Goal: Task Accomplishment & Management: Use online tool/utility

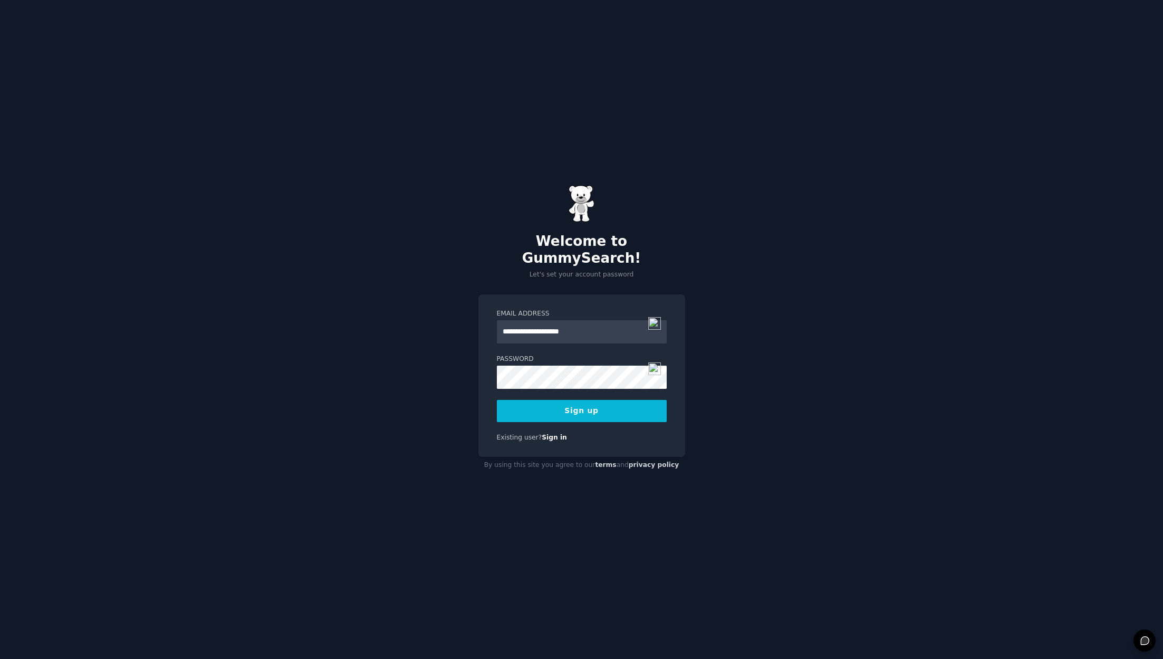
type input "**********"
click at [614, 406] on button "Sign up" at bounding box center [582, 411] width 170 height 22
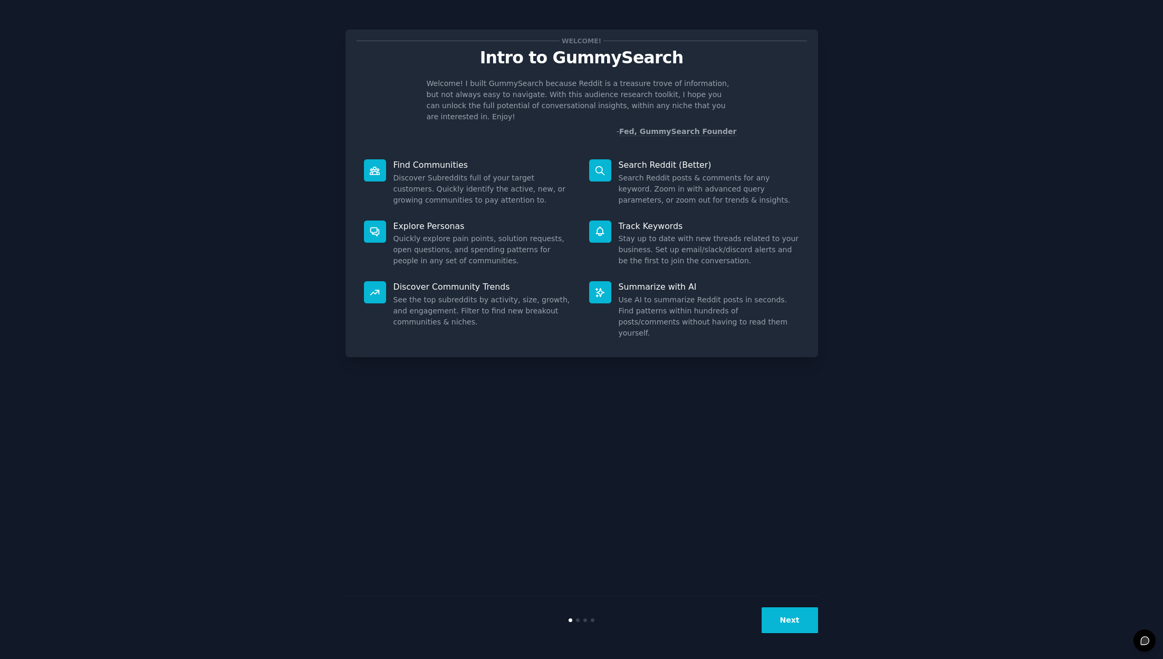
click at [792, 620] on button "Next" at bounding box center [790, 620] width 56 height 26
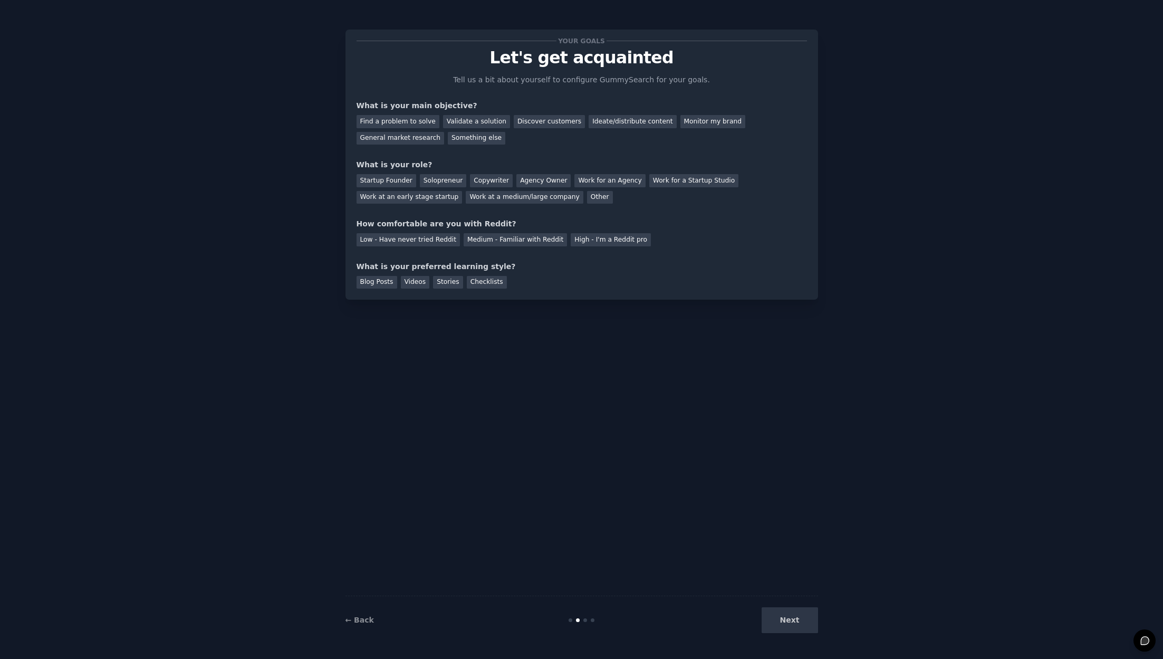
click at [792, 620] on div "Next" at bounding box center [739, 620] width 158 height 26
click at [362, 623] on link "← Back" at bounding box center [359, 620] width 28 height 8
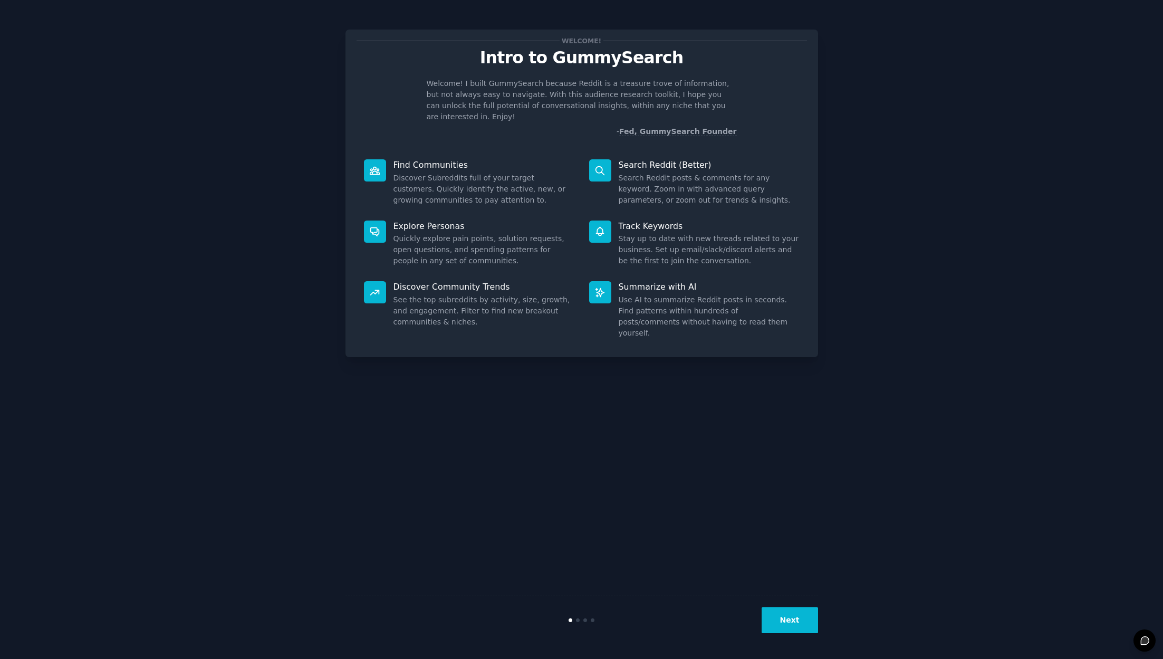
click at [789, 627] on button "Next" at bounding box center [790, 620] width 56 height 26
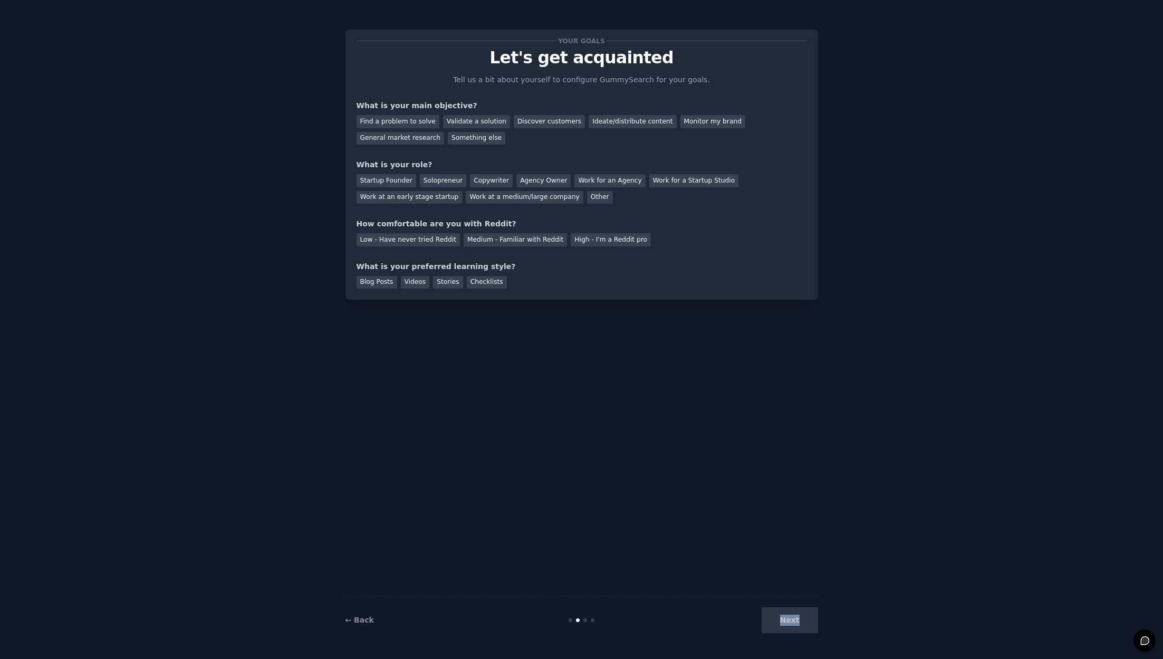
drag, startPoint x: 789, startPoint y: 627, endPoint x: 745, endPoint y: 542, distance: 95.5
click at [745, 542] on div "Your goals Let's get acquainted Tell us a bit about yourself to configure Gummy…" at bounding box center [581, 329] width 473 height 629
click at [797, 625] on div "Next" at bounding box center [739, 620] width 158 height 26
click at [790, 621] on div "Next" at bounding box center [739, 620] width 158 height 26
click at [415, 120] on div "Find a problem to solve" at bounding box center [398, 121] width 83 height 13
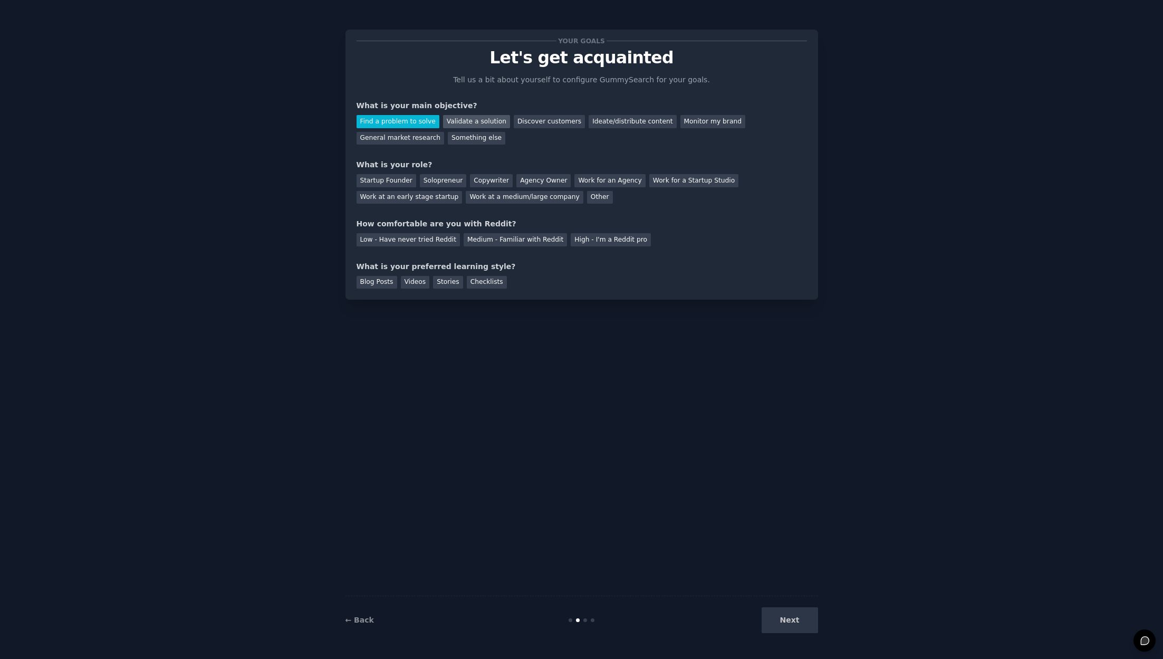
click at [472, 124] on div "Validate a solution" at bounding box center [476, 121] width 67 height 13
click at [393, 117] on div "Find a problem to solve" at bounding box center [398, 121] width 83 height 13
click at [393, 186] on div "Startup Founder" at bounding box center [387, 180] width 60 height 13
click at [441, 179] on div "Solopreneur" at bounding box center [443, 180] width 46 height 13
click at [438, 241] on div "Low - Have never tried Reddit" at bounding box center [408, 239] width 103 height 13
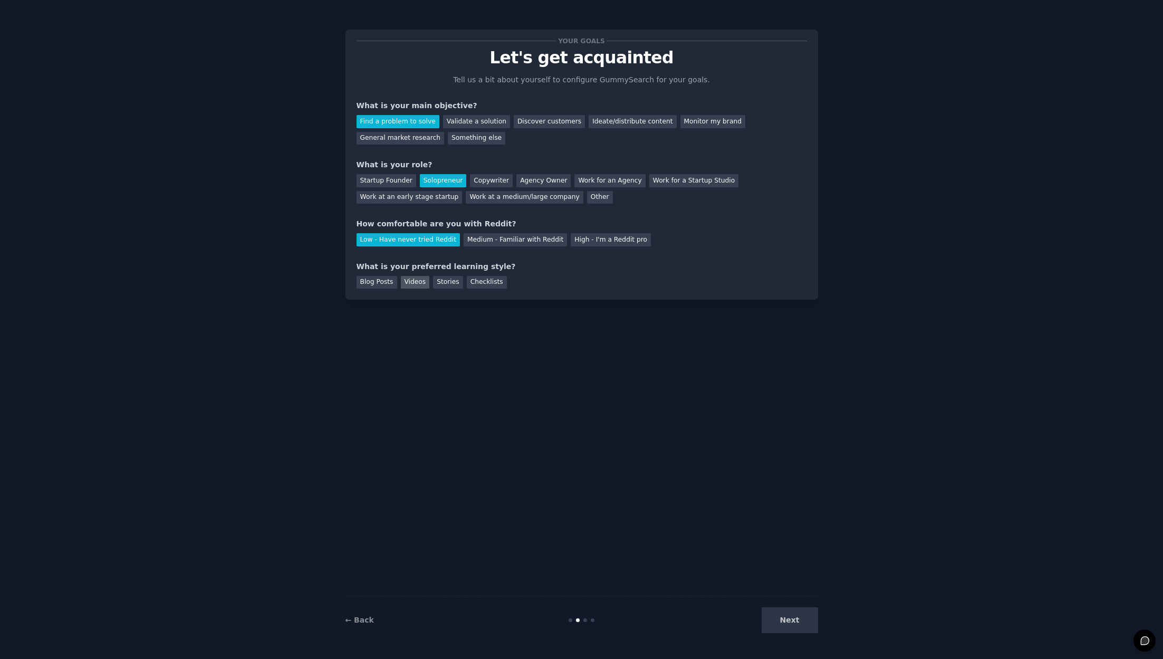
click at [417, 288] on div "Videos" at bounding box center [415, 282] width 29 height 13
click at [799, 619] on button "Next" at bounding box center [790, 620] width 56 height 26
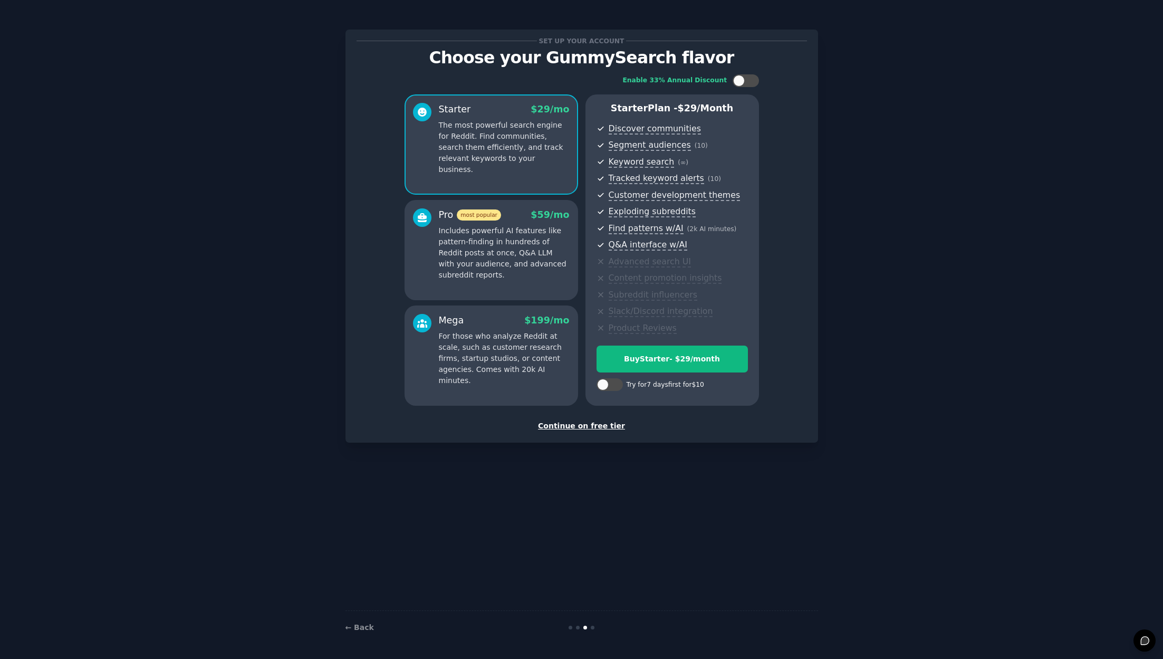
click at [603, 430] on div "Continue on free tier" at bounding box center [582, 425] width 450 height 11
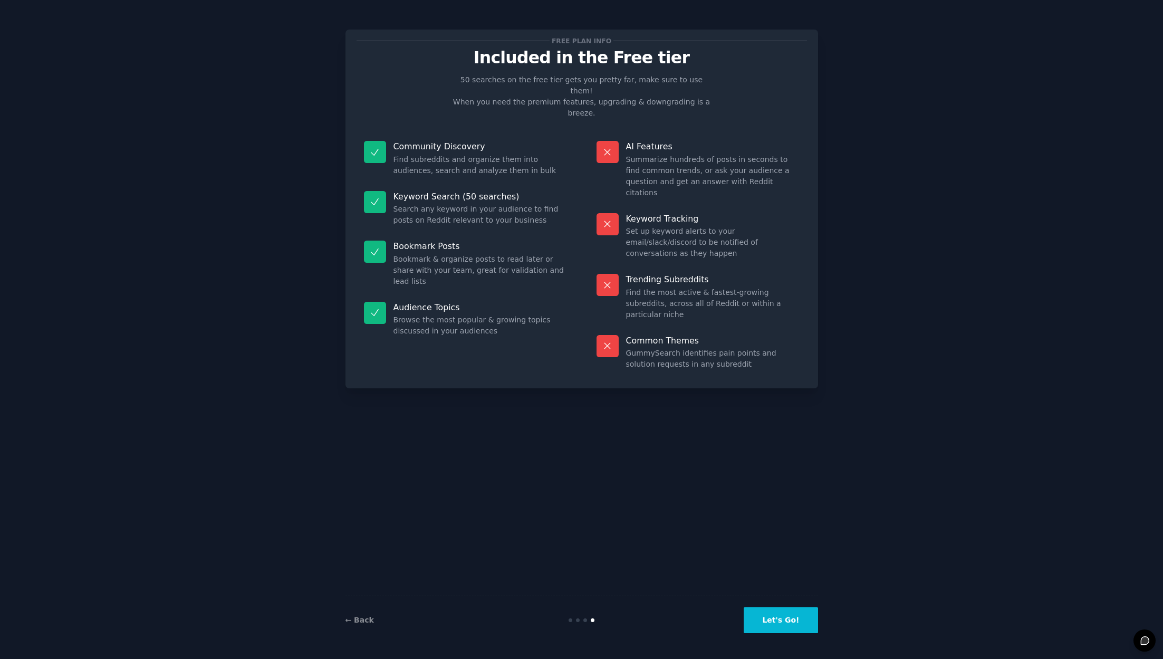
click at [791, 623] on button "Let's Go!" at bounding box center [781, 620] width 74 height 26
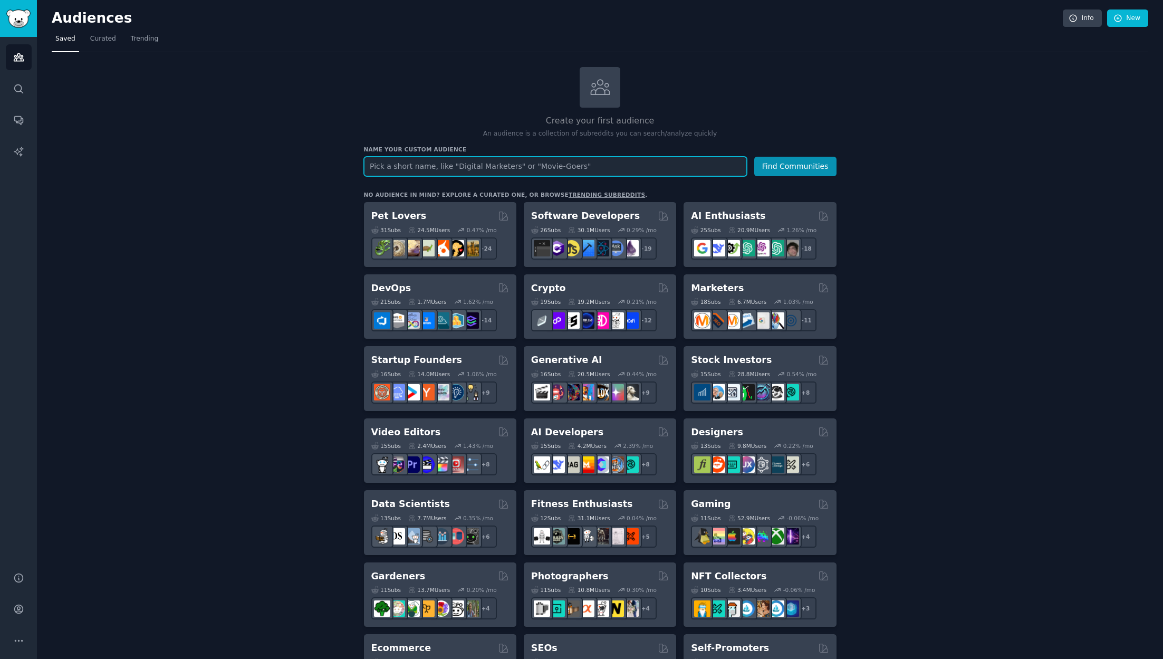
type input "o"
type input "loan officers"
click at [754, 157] on button "Find Communities" at bounding box center [795, 167] width 82 height 20
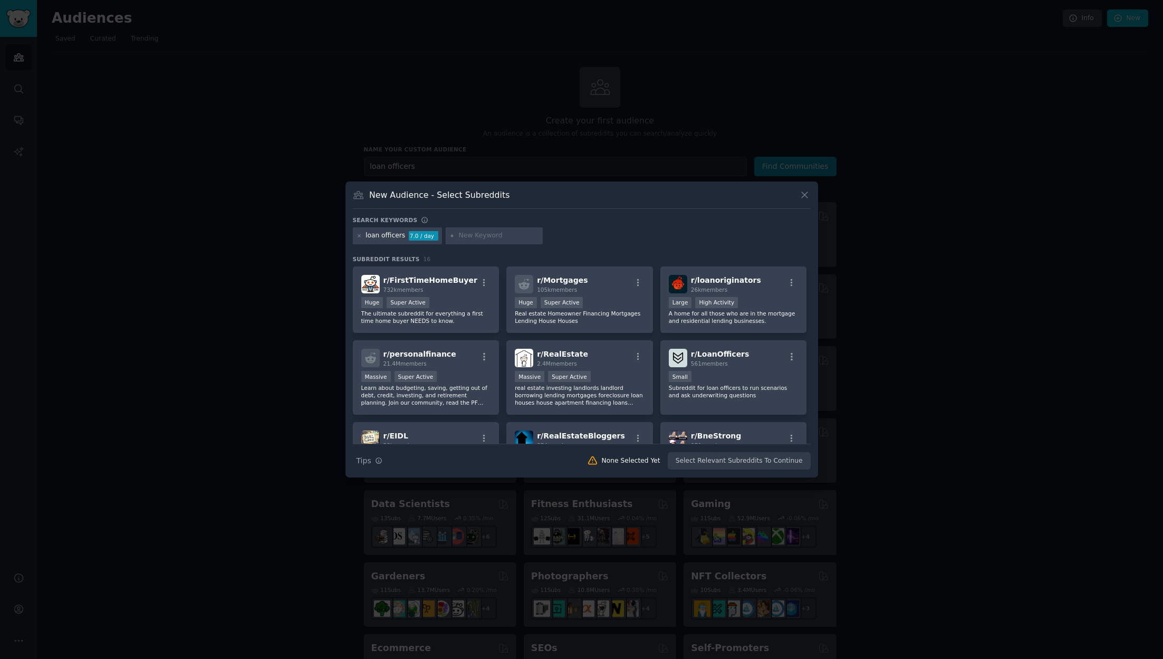
scroll to position [8, 0]
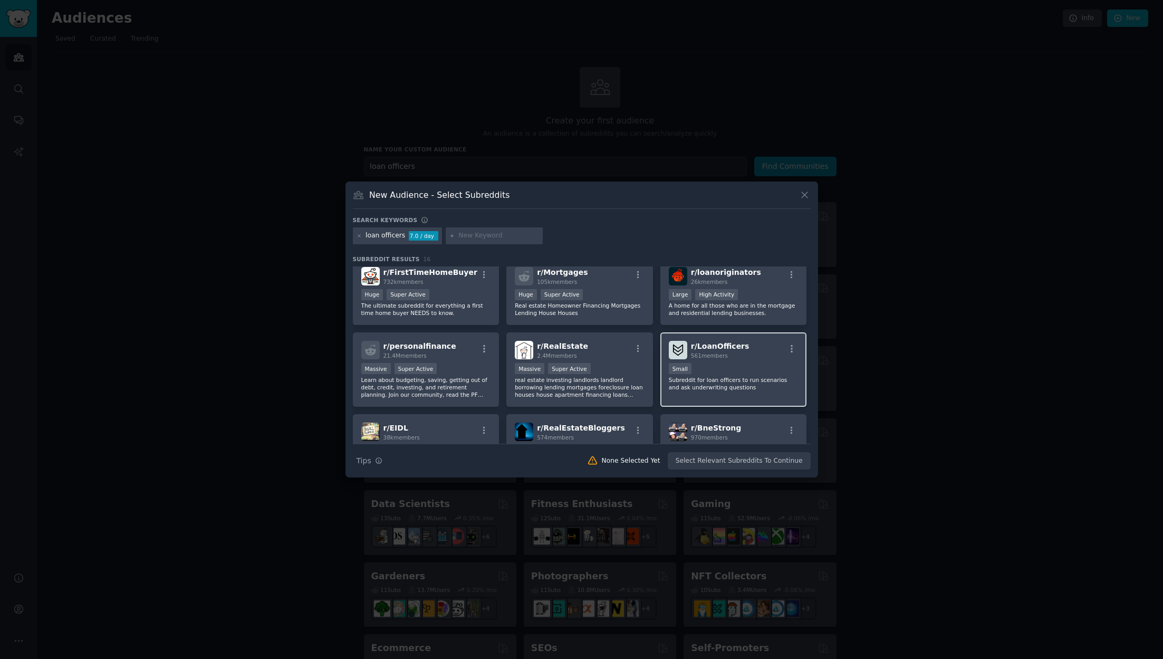
click at [709, 368] on div "Small" at bounding box center [734, 369] width 130 height 13
click at [772, 460] on button "Create Audience" at bounding box center [776, 461] width 70 height 18
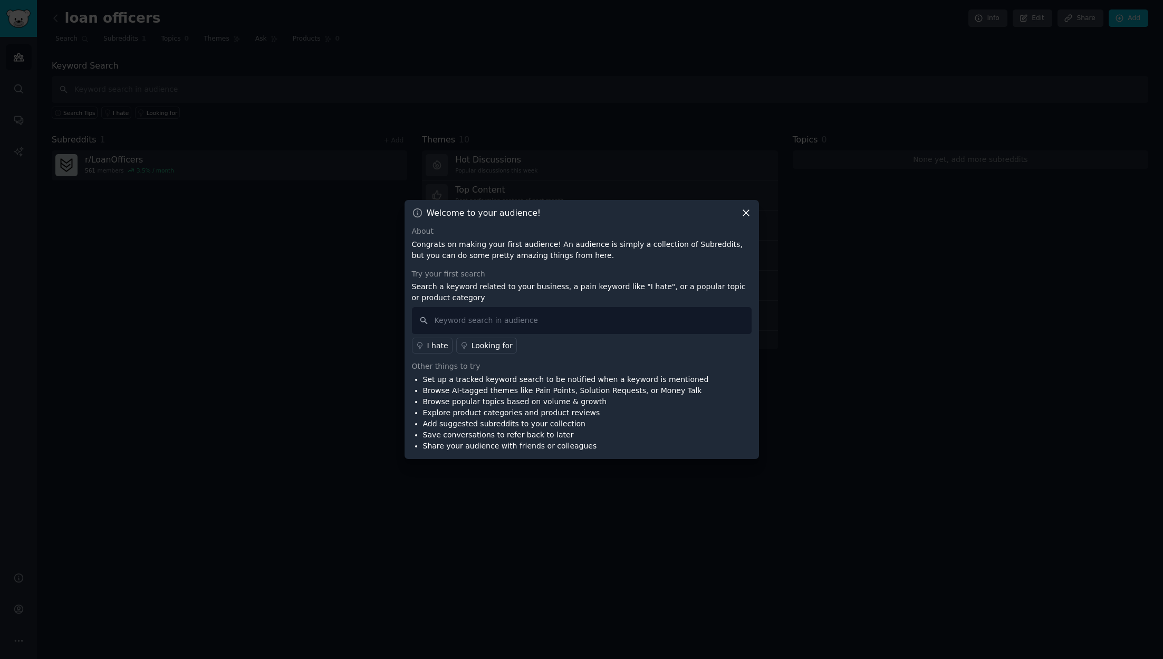
click at [746, 215] on icon at bounding box center [746, 212] width 11 height 11
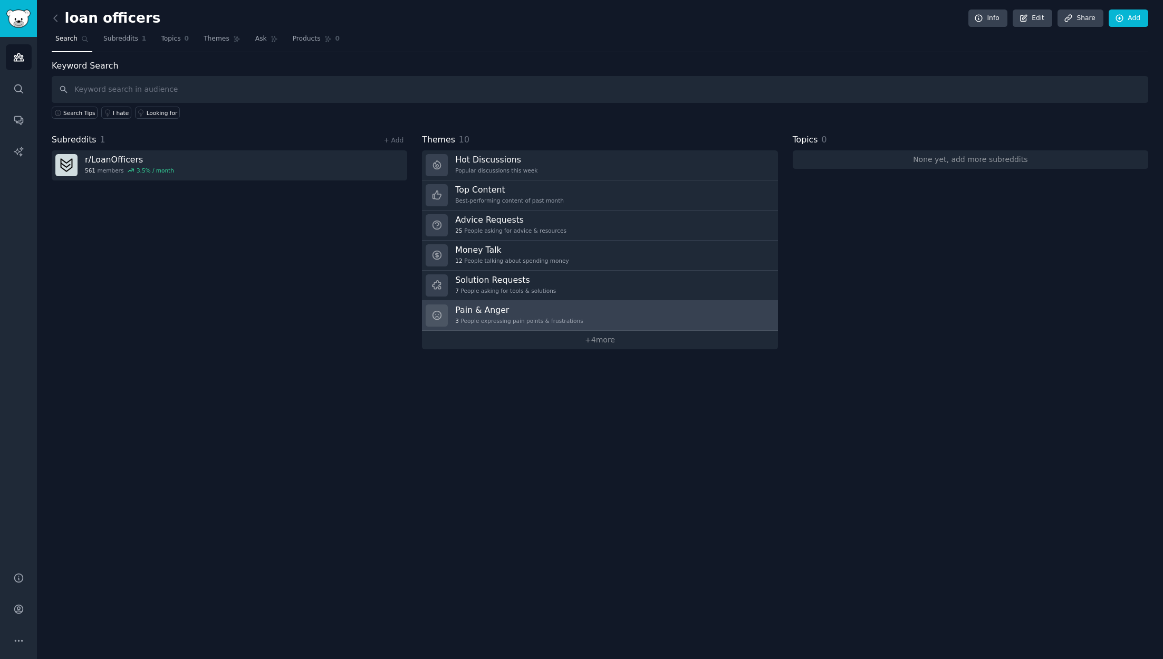
click at [646, 313] on link "Pain & Anger 3 People expressing pain points & frustrations" at bounding box center [600, 316] width 356 height 30
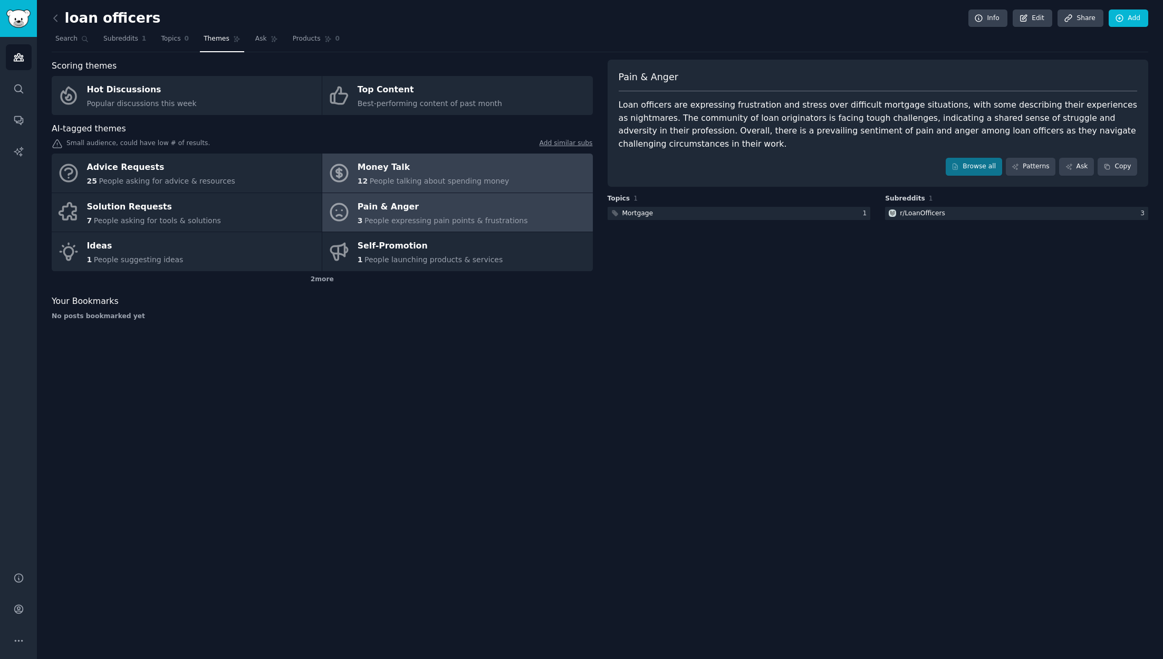
click at [364, 169] on div "Money Talk" at bounding box center [434, 167] width 152 height 17
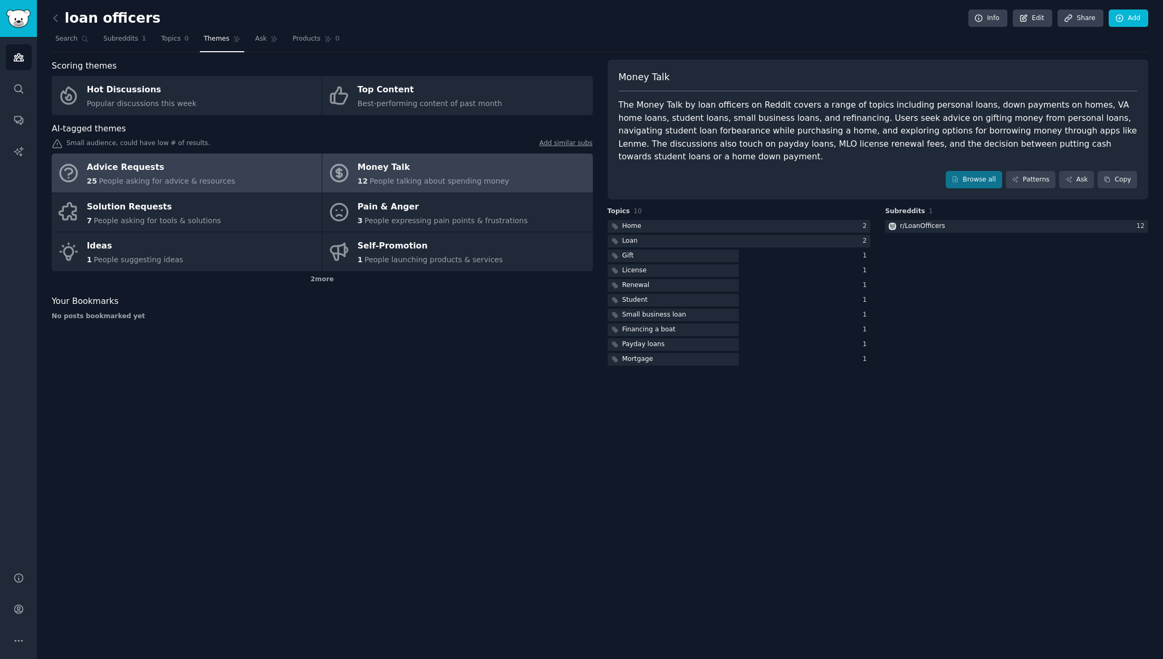
click at [166, 179] on span "People asking for advice & resources" at bounding box center [167, 181] width 136 height 8
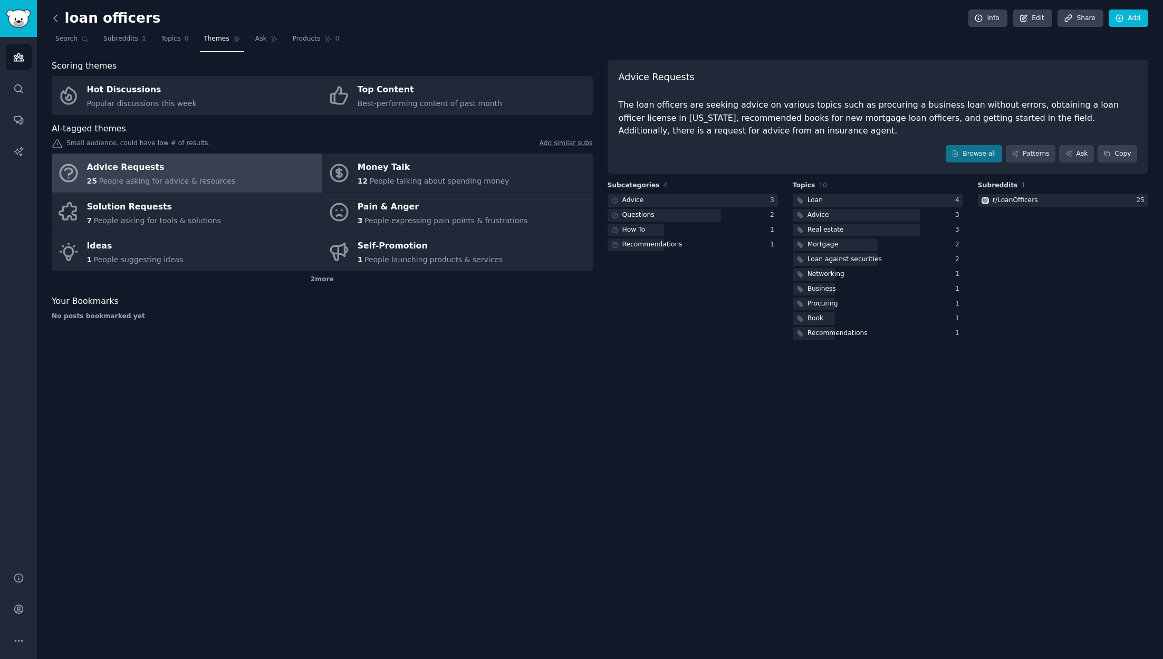
click at [52, 22] on icon at bounding box center [55, 18] width 11 height 11
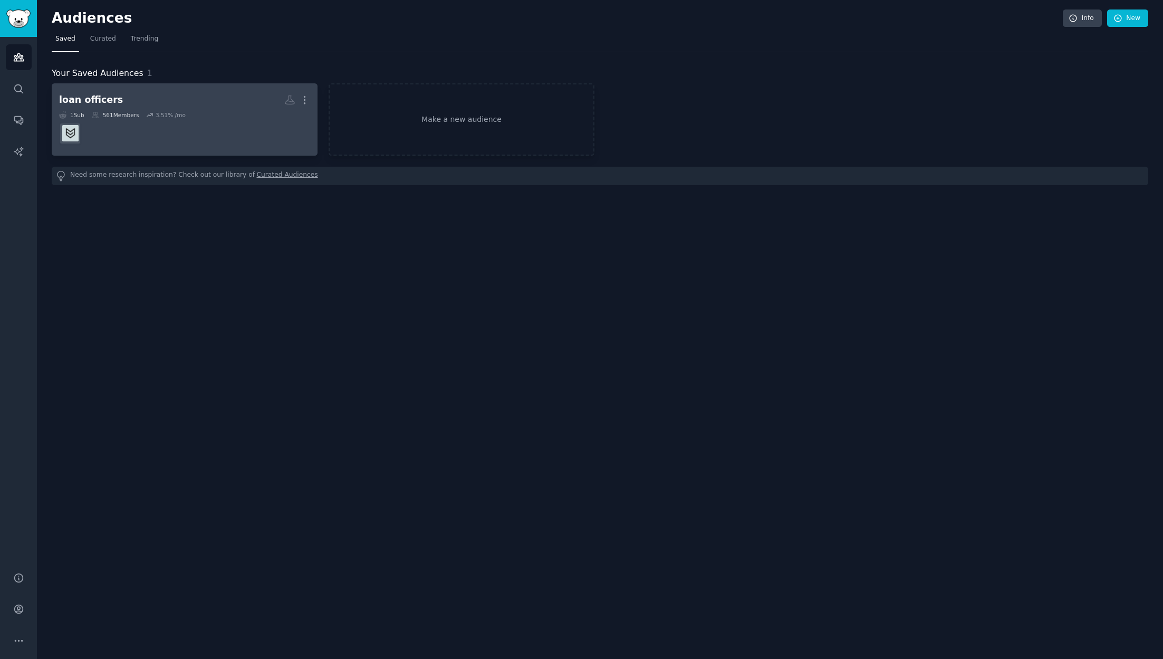
click at [185, 105] on h2 "loan officers More" at bounding box center [184, 100] width 251 height 18
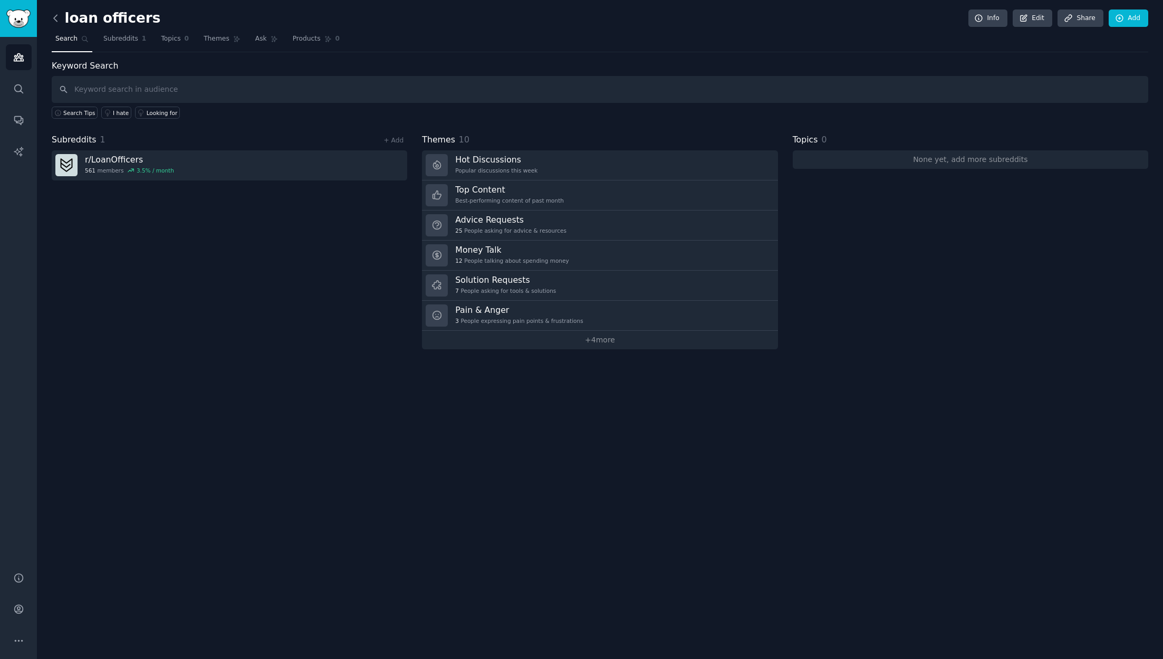
click at [56, 18] on icon at bounding box center [55, 18] width 11 height 11
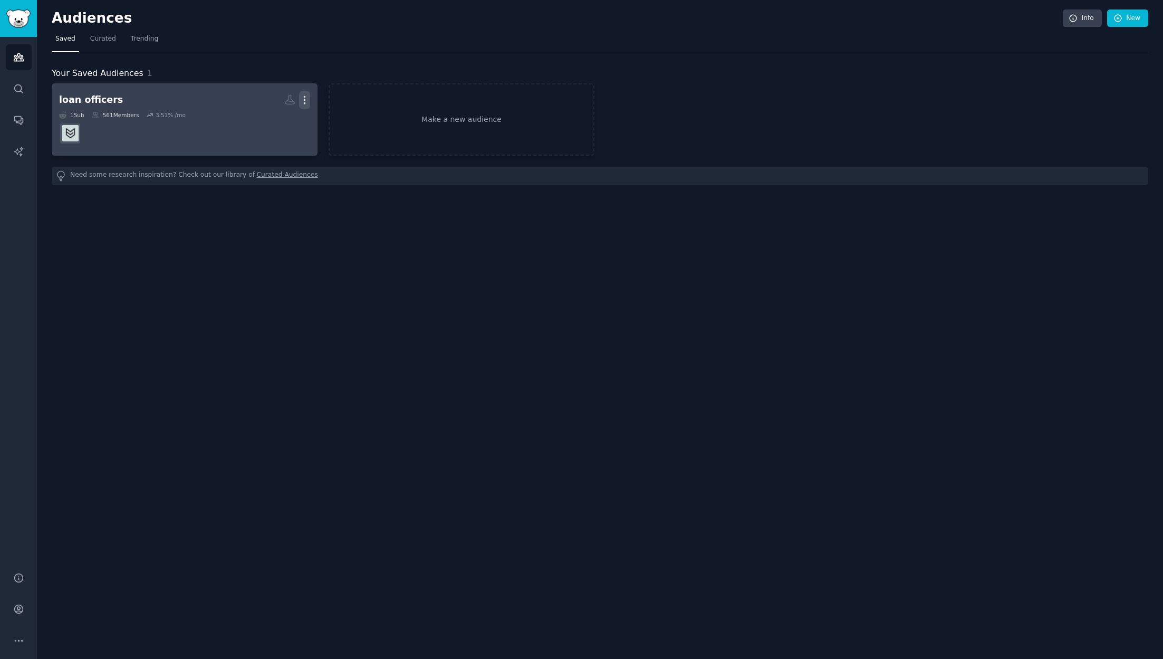
click at [304, 99] on icon "button" at bounding box center [304, 99] width 11 height 11
click at [274, 121] on p "Delete" at bounding box center [276, 122] width 24 height 11
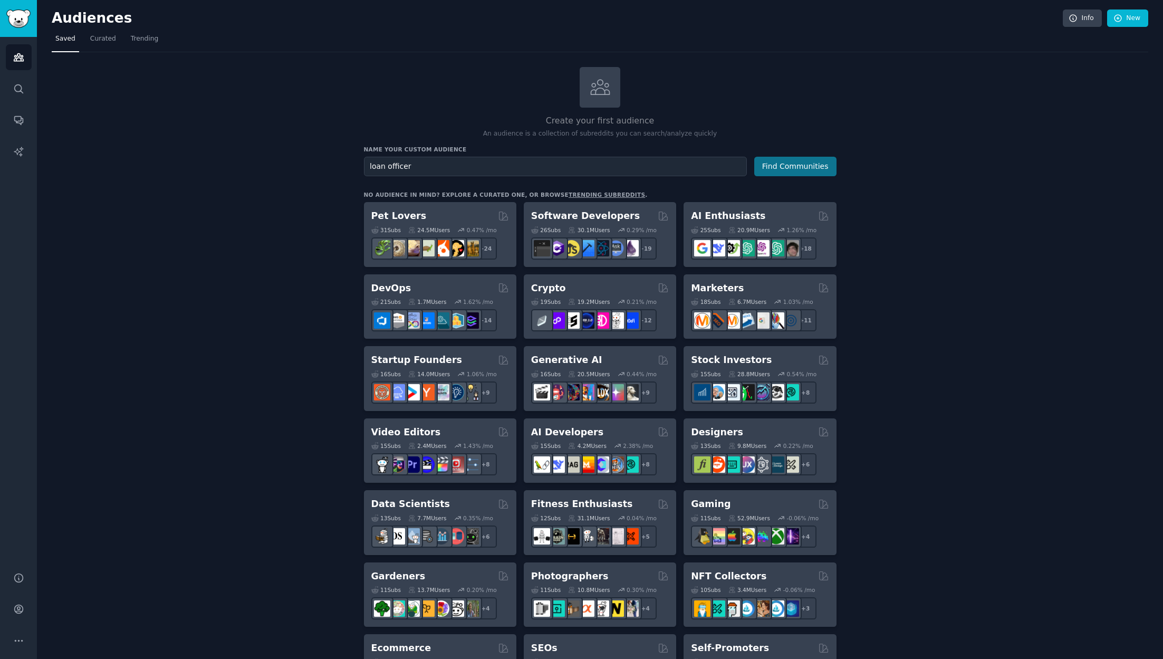
type input "loan officer"
click at [773, 170] on button "Find Communities" at bounding box center [795, 167] width 82 height 20
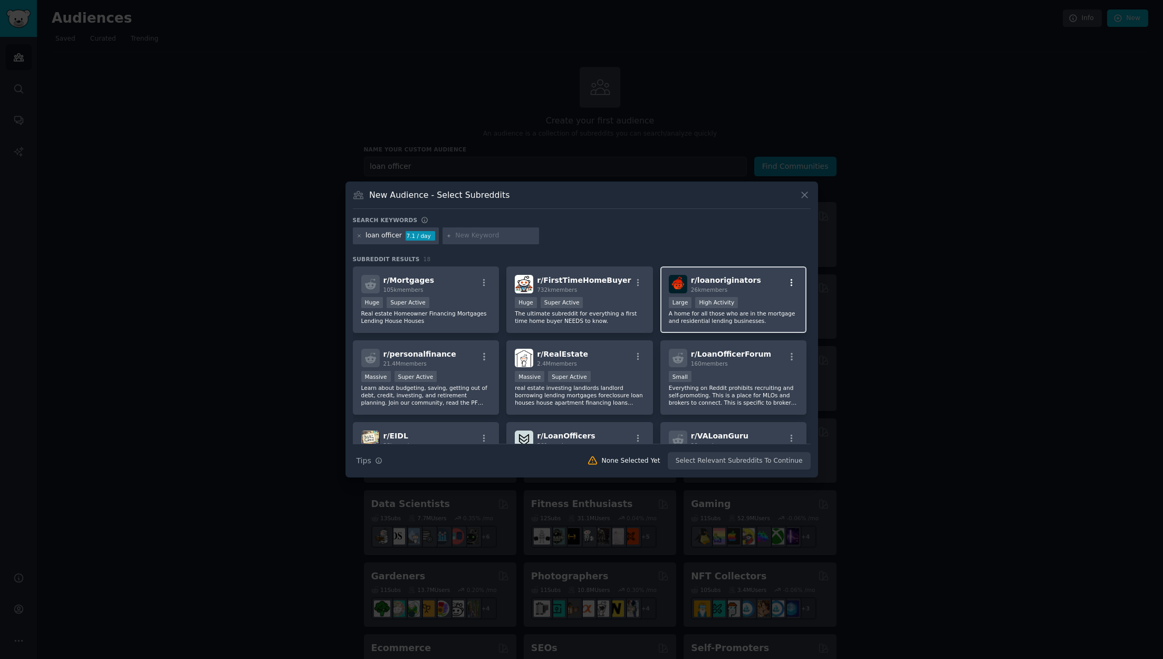
click at [792, 282] on icon "button" at bounding box center [791, 282] width 9 height 9
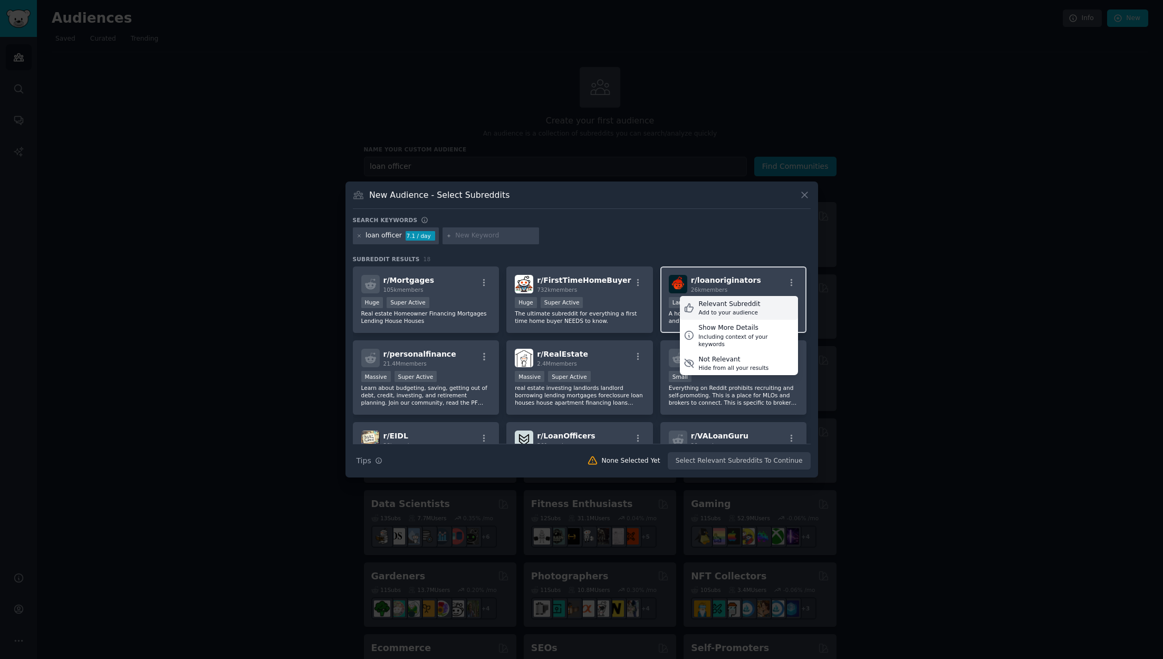
click at [756, 308] on div "Relevant Subreddit Add to your audience" at bounding box center [739, 308] width 118 height 24
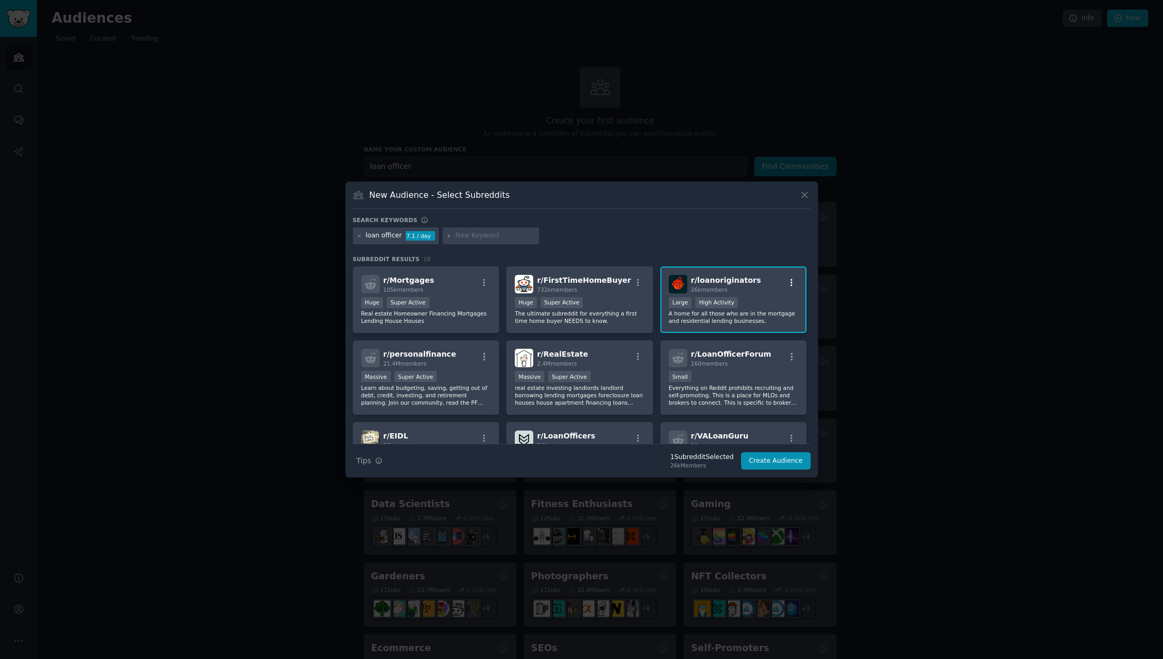
click at [788, 281] on icon "button" at bounding box center [791, 282] width 9 height 9
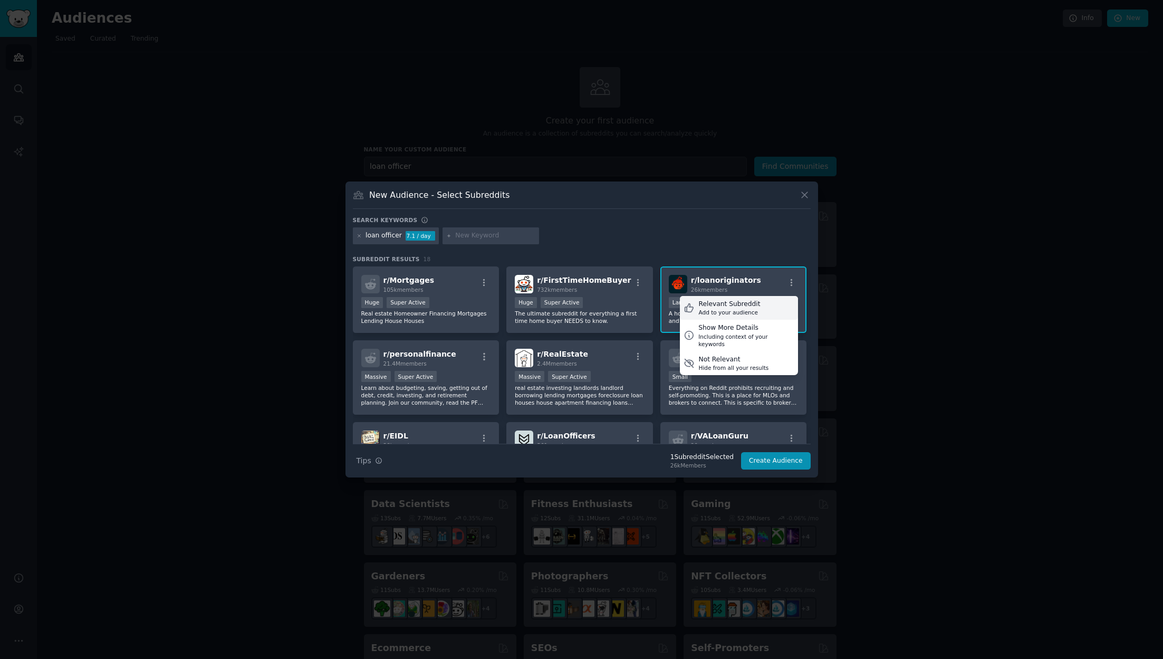
click at [764, 310] on div "Relevant Subreddit Add to your audience" at bounding box center [739, 308] width 118 height 24
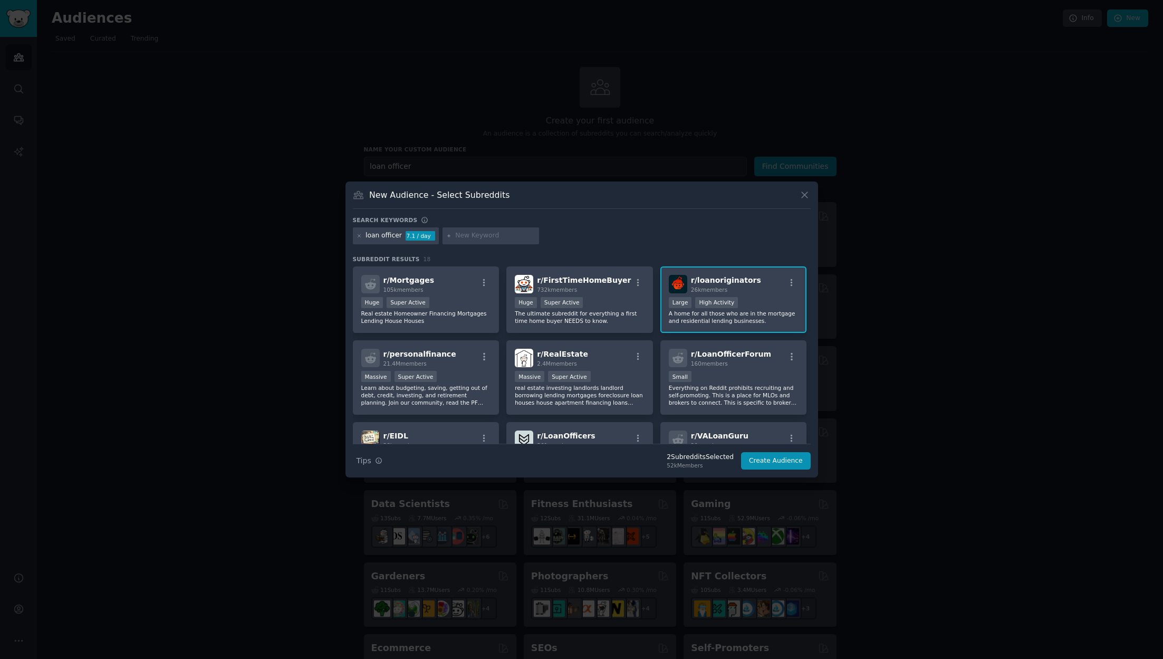
click at [744, 297] on div ">= 80th percentile for submissions / day Large High Activity" at bounding box center [734, 303] width 130 height 13
click at [784, 303] on div "10,000 - 100,000 members Large High Activity" at bounding box center [734, 303] width 130 height 13
click at [791, 459] on button "Create Audience" at bounding box center [776, 461] width 70 height 18
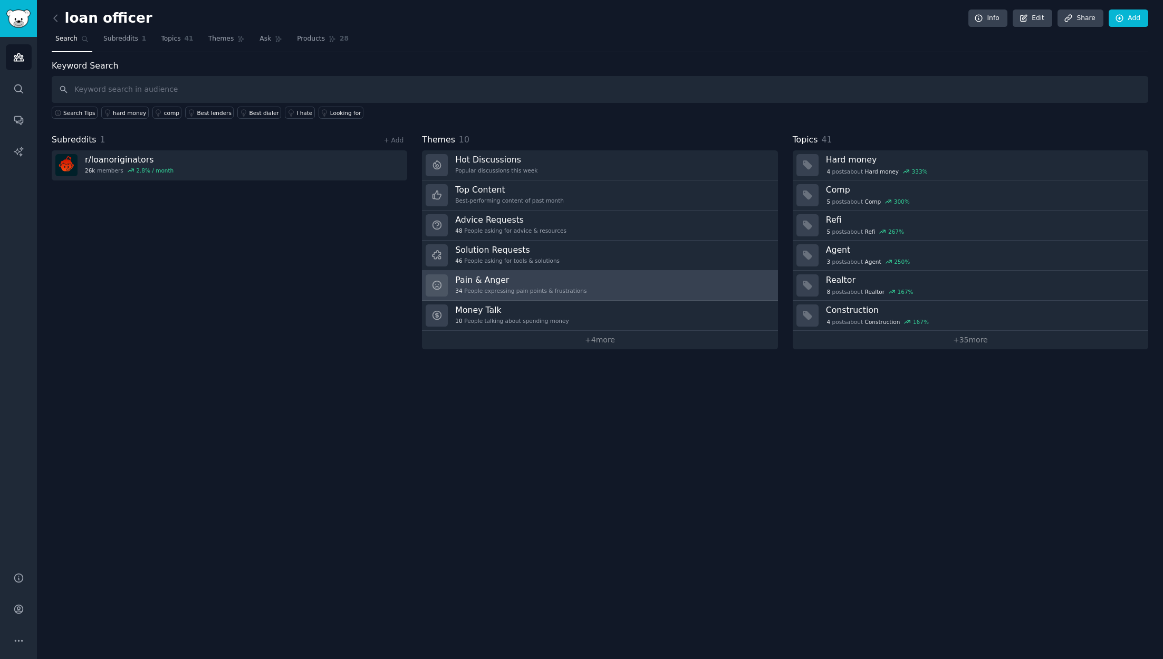
click at [498, 281] on h3 "Pain & Anger" at bounding box center [520, 279] width 131 height 11
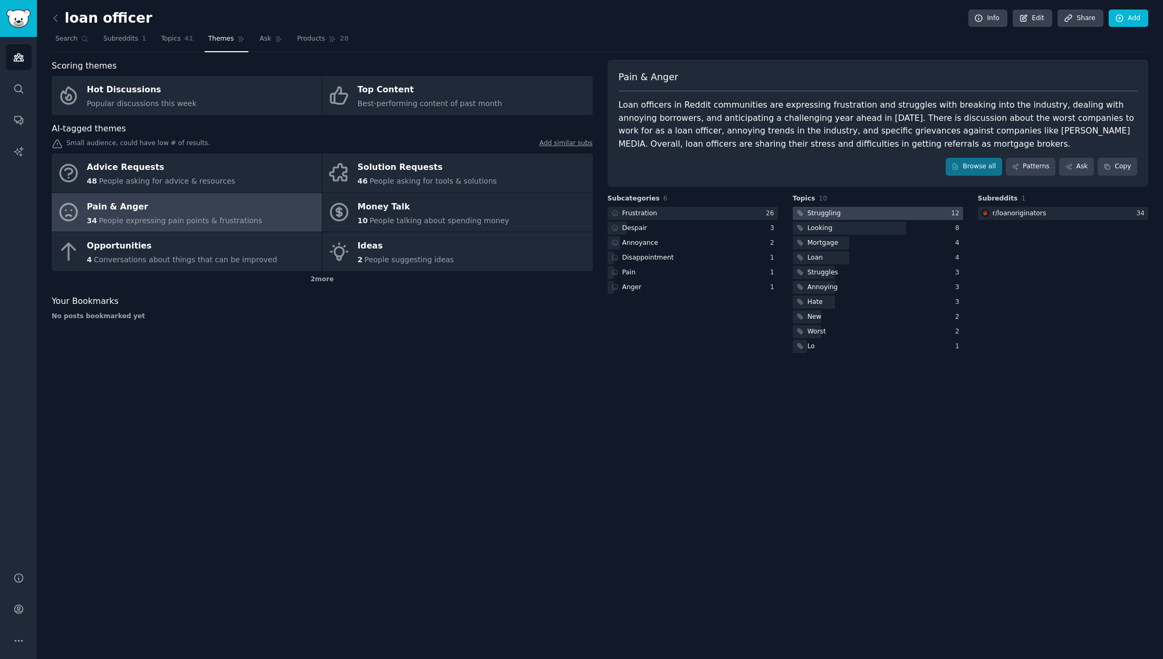
click at [834, 212] on div "Struggling" at bounding box center [824, 213] width 33 height 9
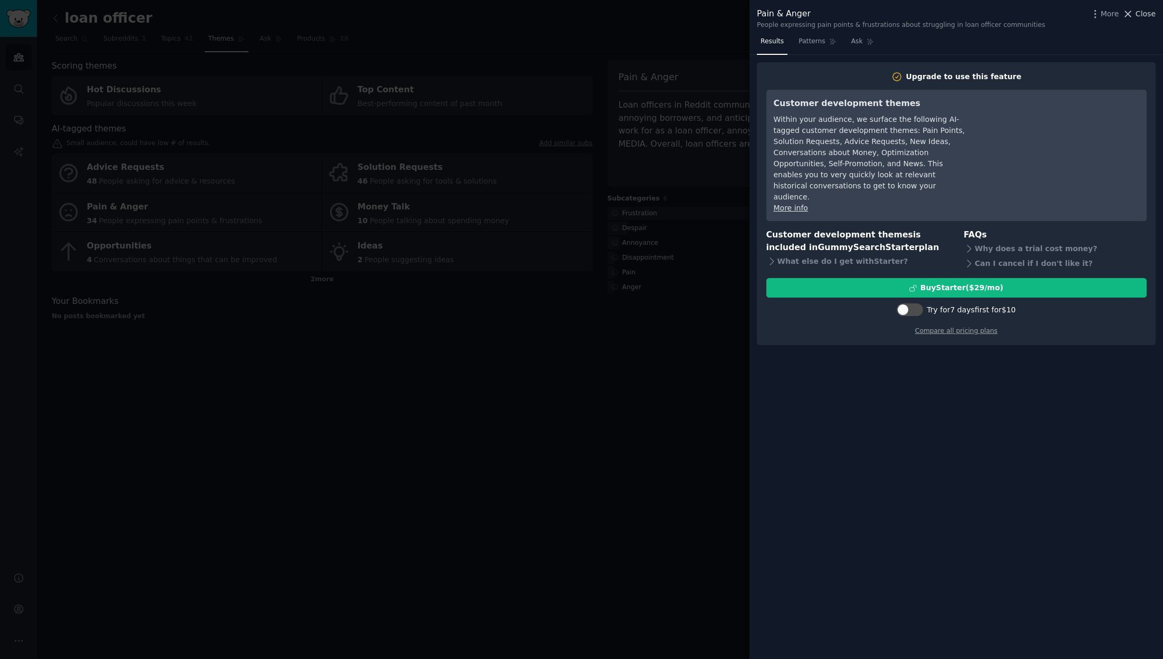
click at [1131, 14] on icon at bounding box center [1127, 13] width 11 height 11
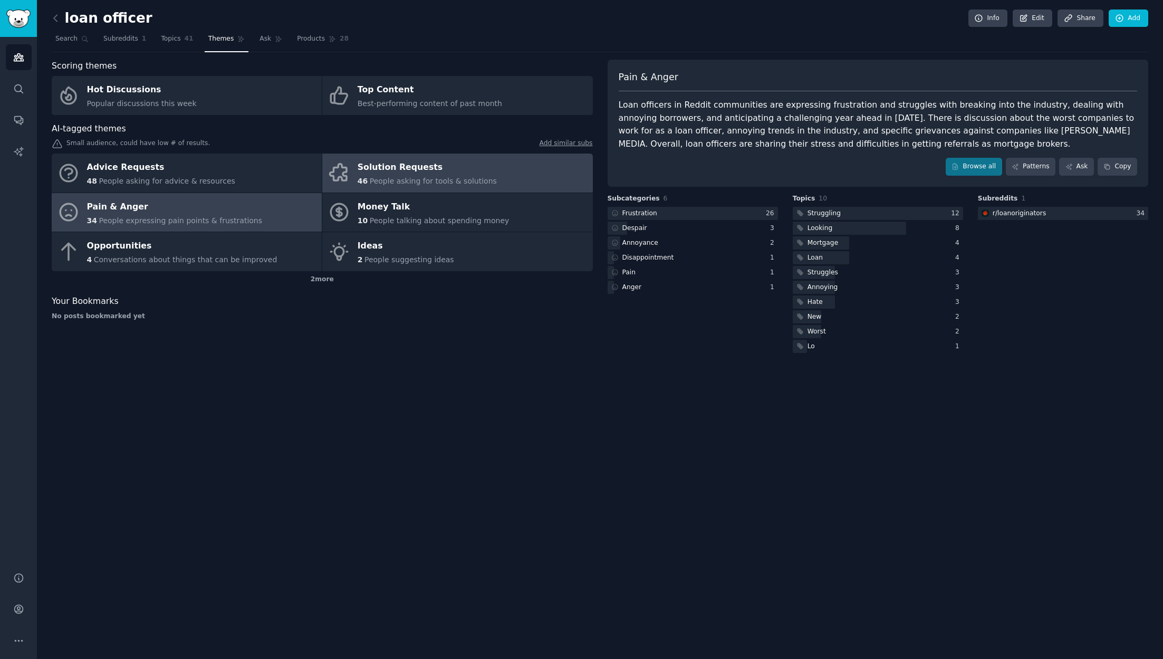
click at [399, 175] on div "Solution Requests" at bounding box center [427, 167] width 139 height 17
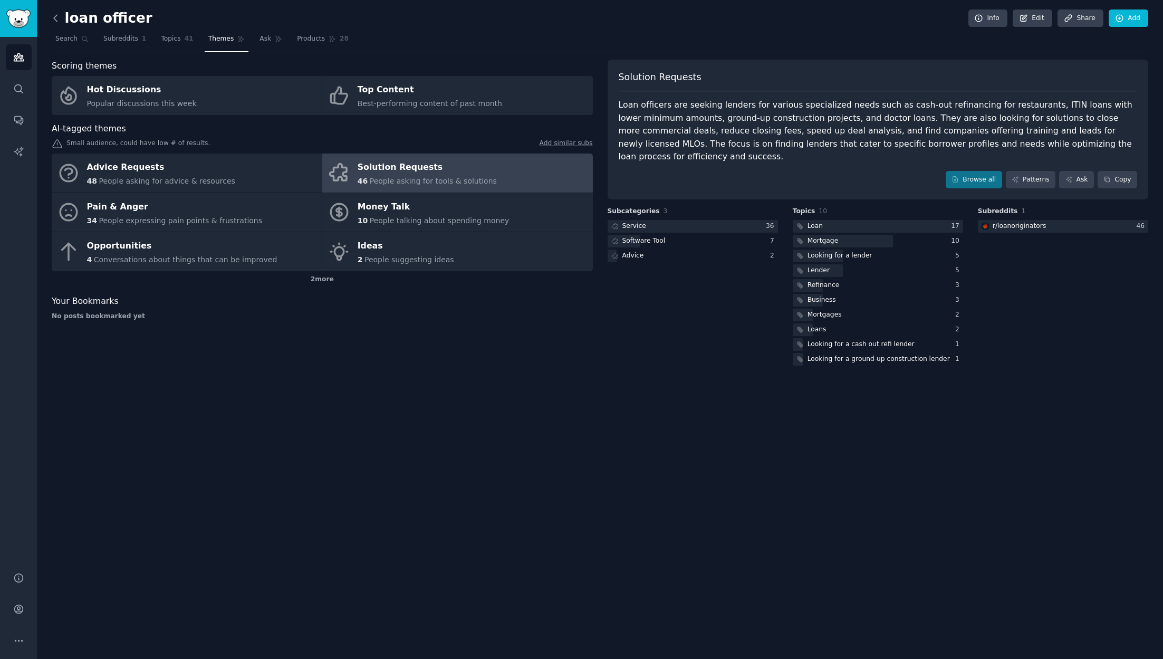
click at [57, 16] on icon at bounding box center [55, 18] width 11 height 11
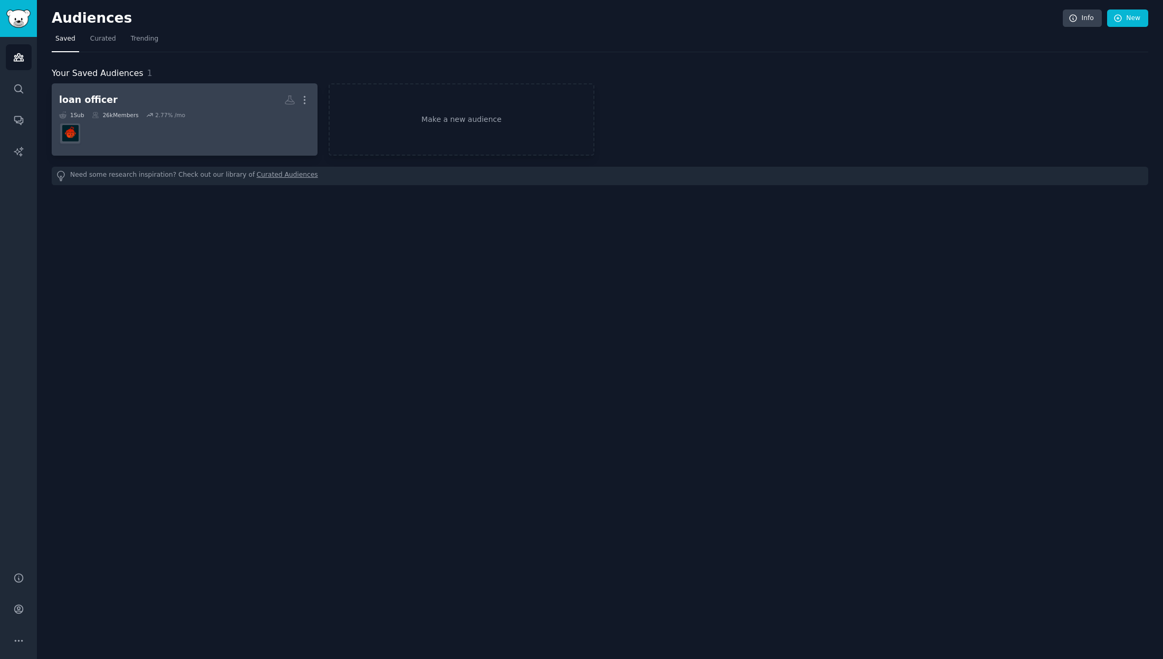
click at [241, 121] on dd at bounding box center [184, 134] width 251 height 30
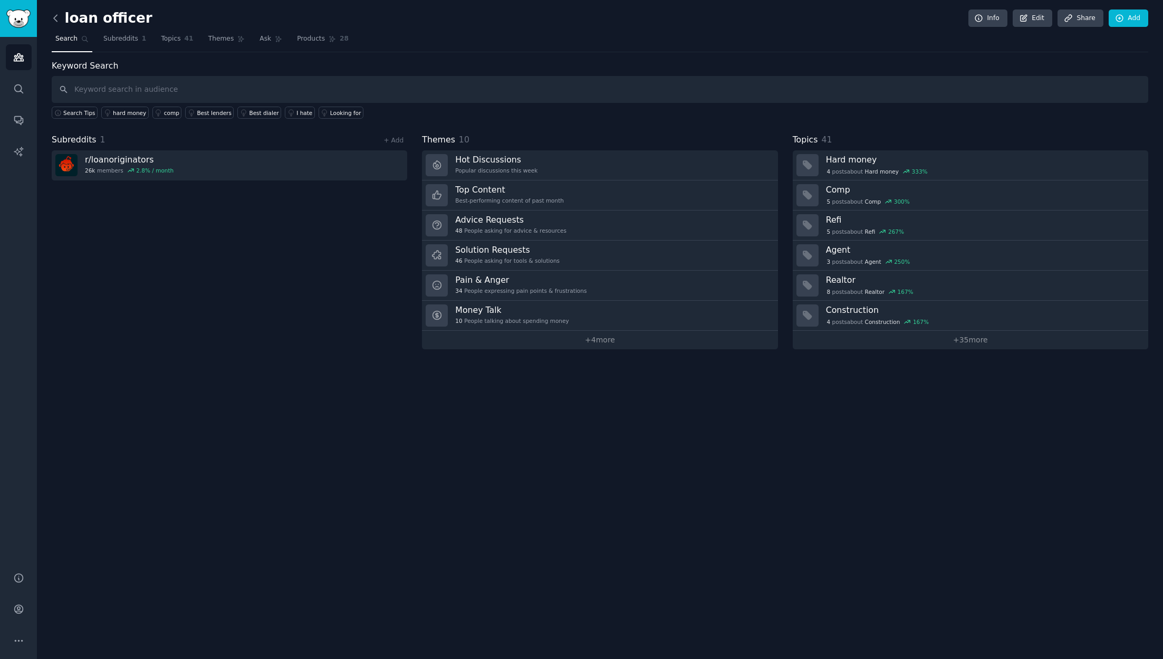
click at [57, 21] on icon at bounding box center [55, 18] width 11 height 11
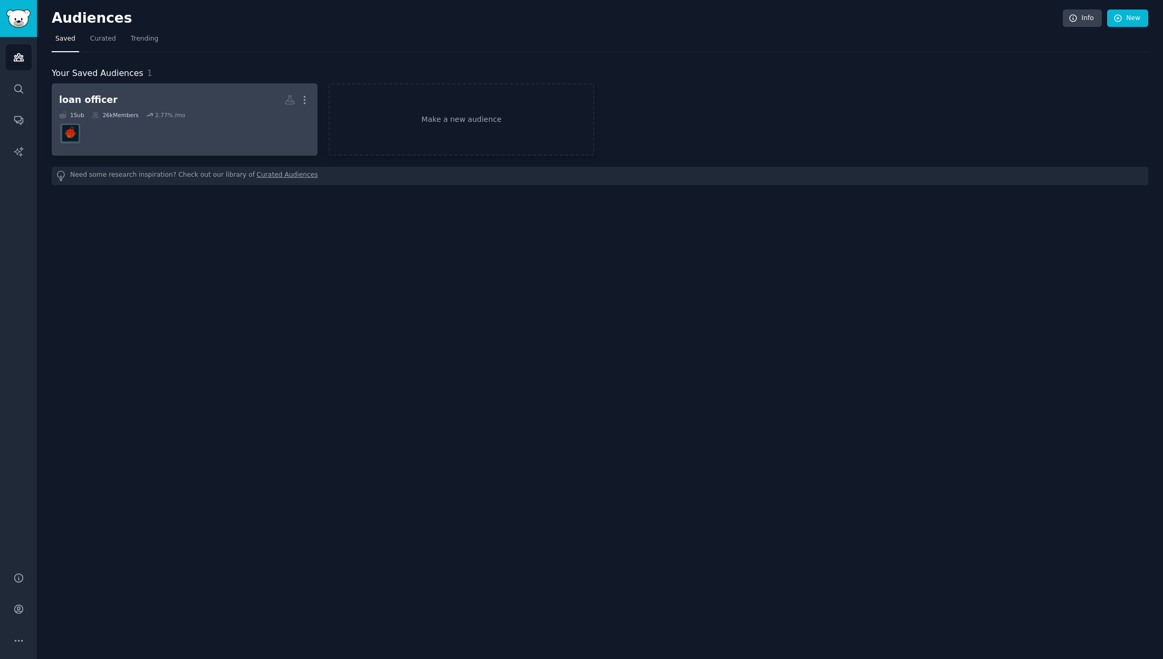
click at [82, 117] on div "1 Sub" at bounding box center [71, 114] width 25 height 7
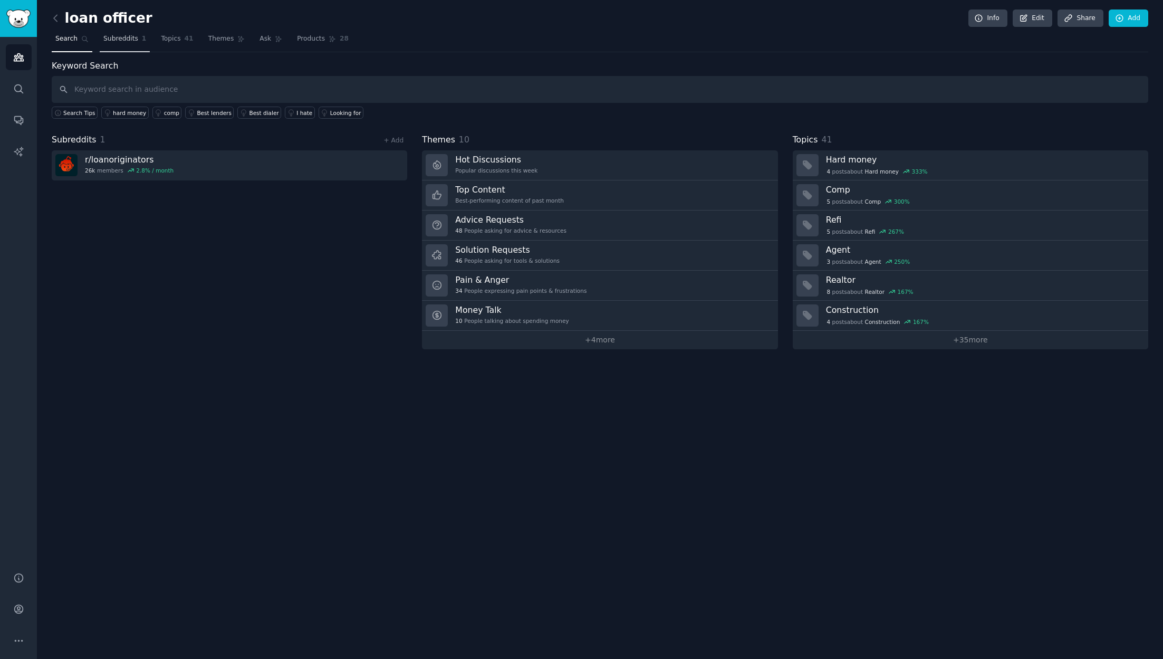
click at [121, 40] on span "Subreddits" at bounding box center [120, 38] width 35 height 9
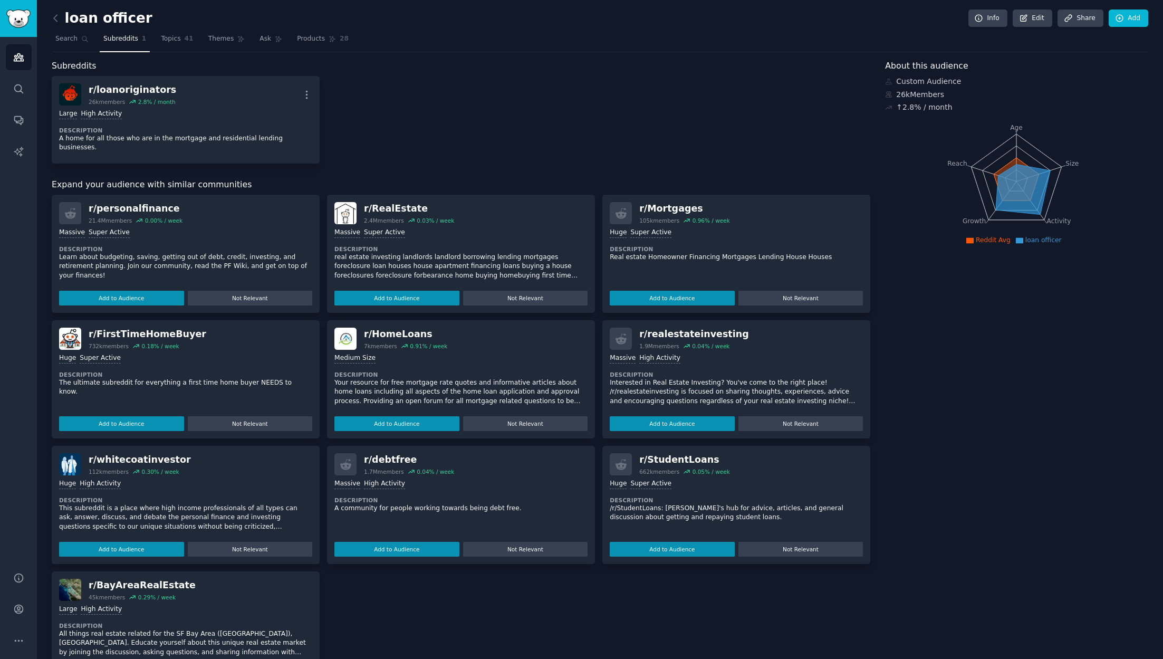
click at [205, 353] on div "Huge Super Active" at bounding box center [185, 358] width 253 height 10
click at [157, 416] on button "Add to Audience" at bounding box center [121, 423] width 125 height 15
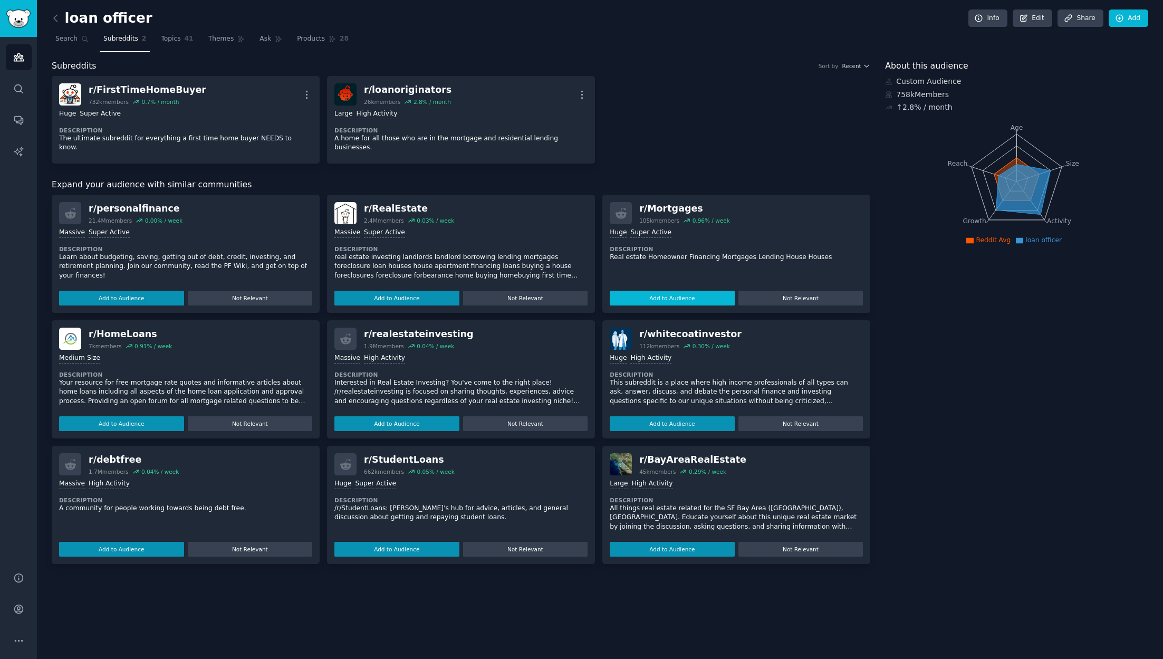
click at [657, 291] on button "Add to Audience" at bounding box center [672, 298] width 125 height 15
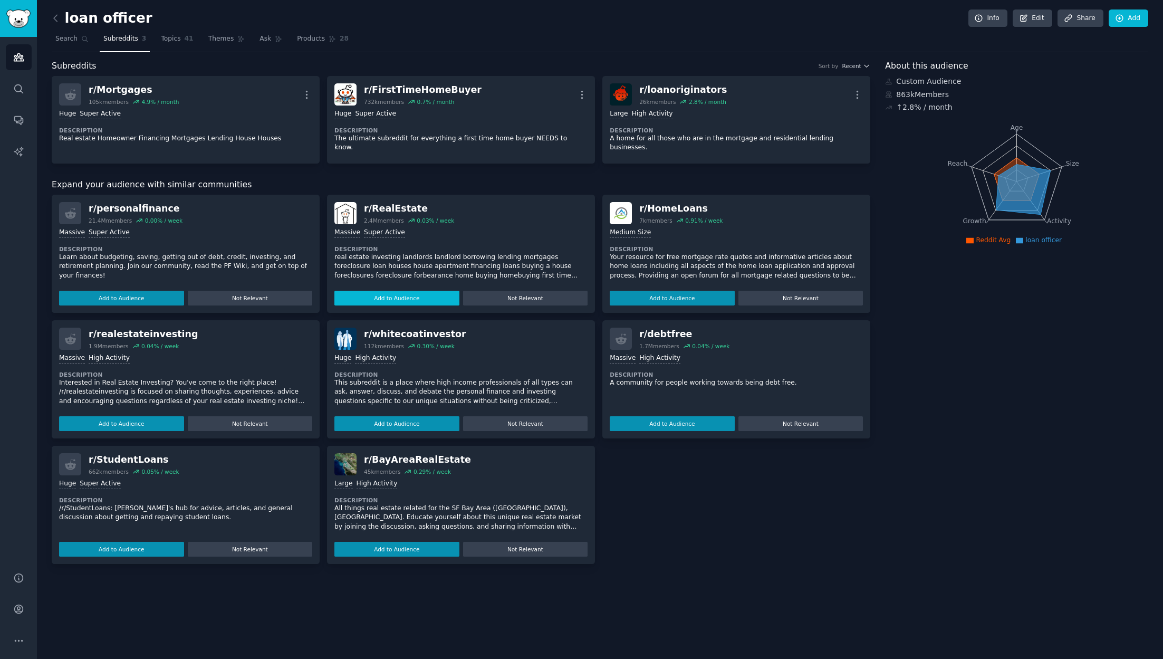
click at [397, 293] on button "Add to Audience" at bounding box center [396, 298] width 125 height 15
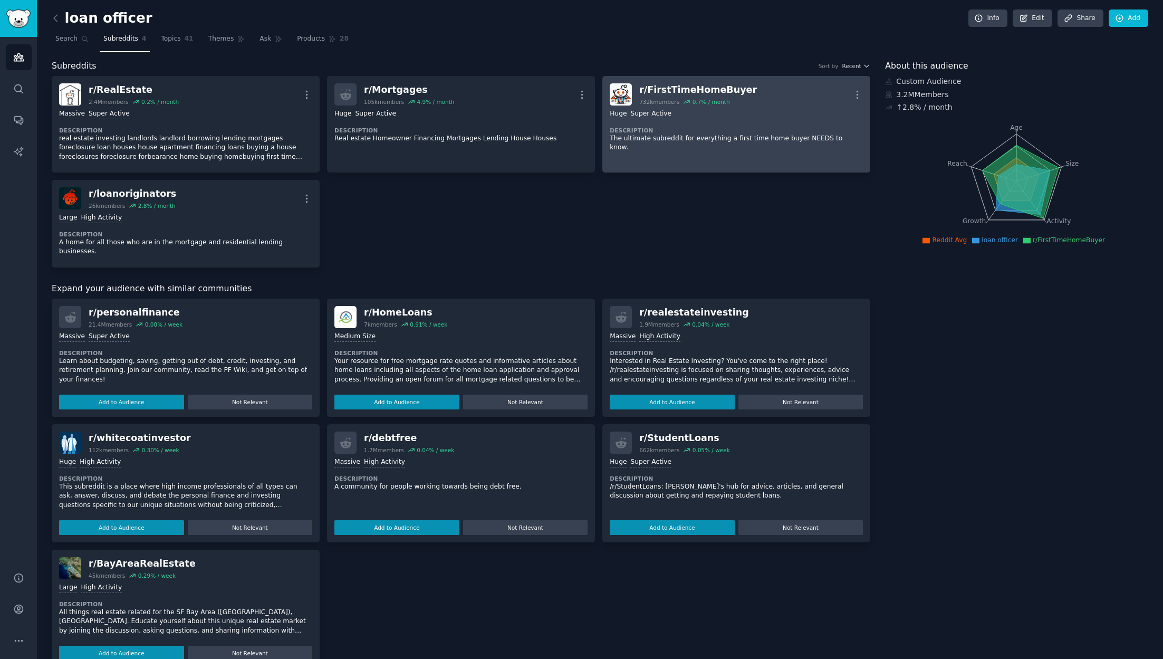
click at [687, 125] on div "100,000 - 1,000,000 members Huge Super Active Description The ultimate subreddi…" at bounding box center [736, 130] width 253 height 51
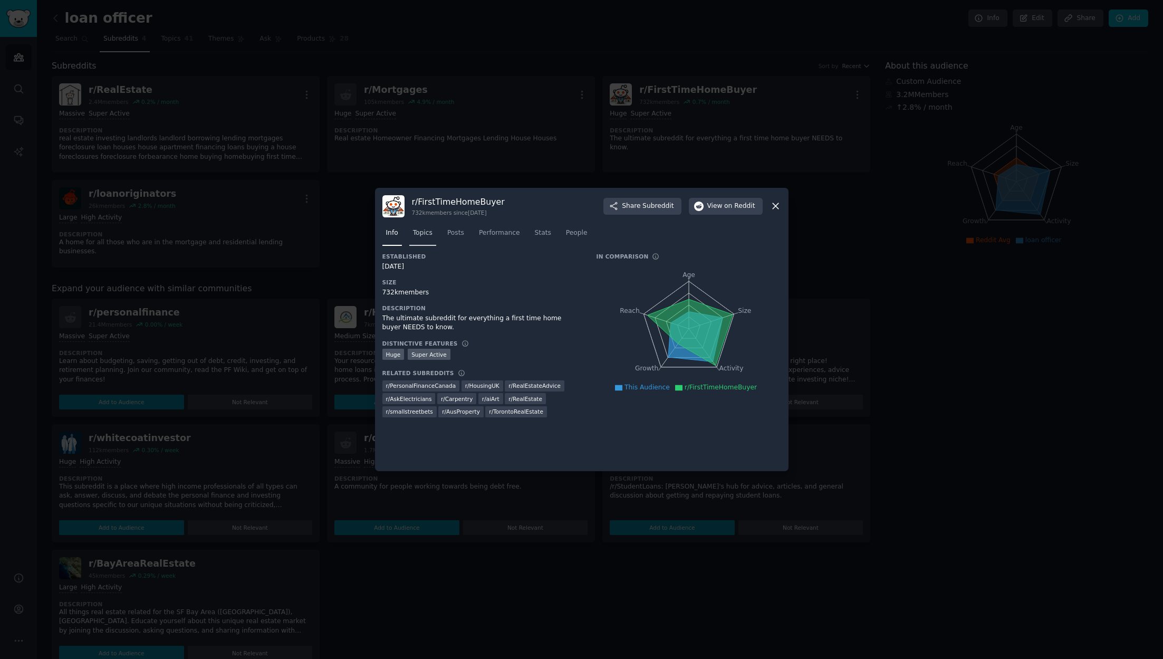
click at [428, 236] on span "Topics" at bounding box center [423, 232] width 20 height 9
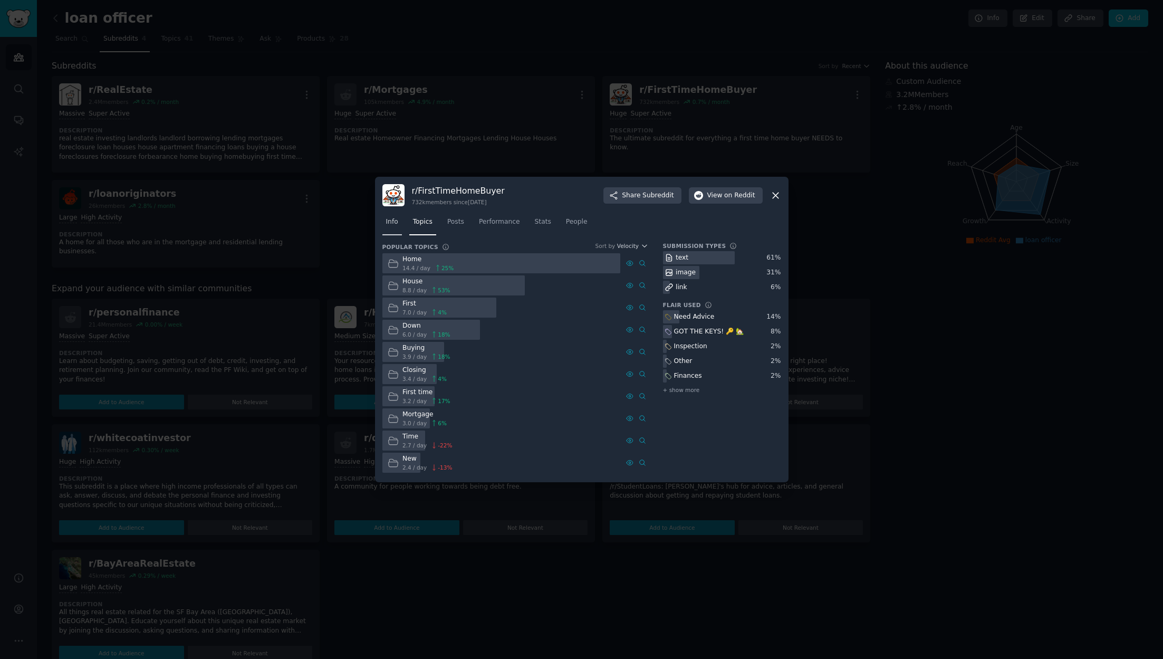
click at [387, 225] on span "Info" at bounding box center [392, 221] width 12 height 9
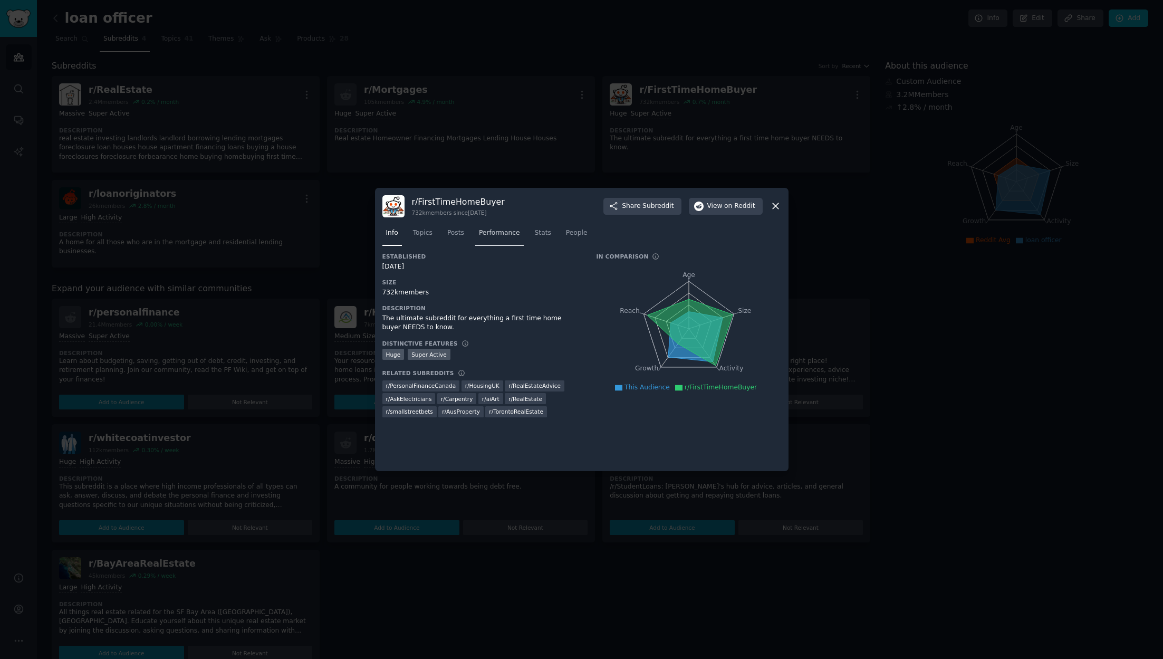
click at [504, 237] on link "Performance" at bounding box center [499, 236] width 49 height 22
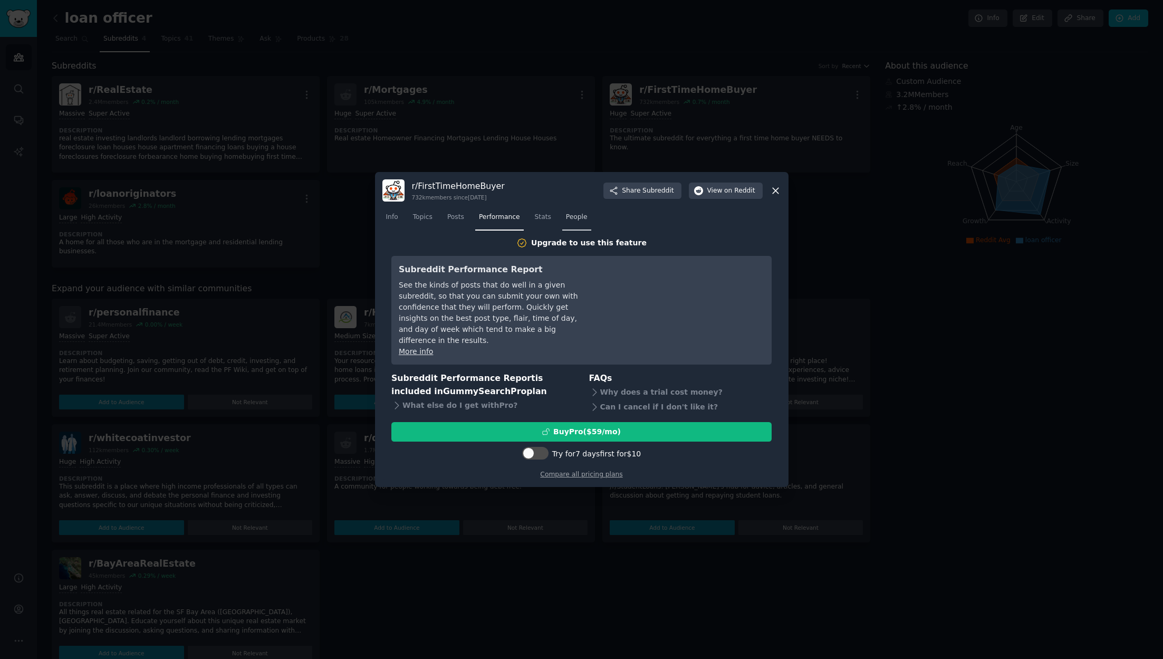
click at [577, 222] on span "People" at bounding box center [577, 217] width 22 height 9
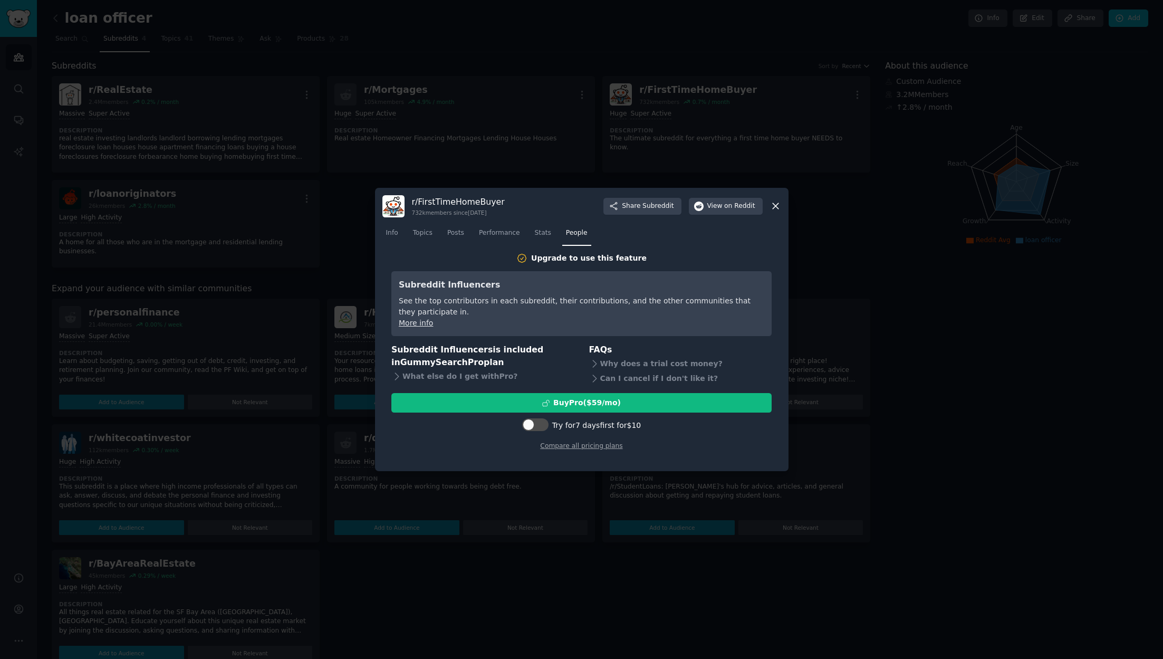
click at [779, 209] on icon at bounding box center [775, 205] width 11 height 11
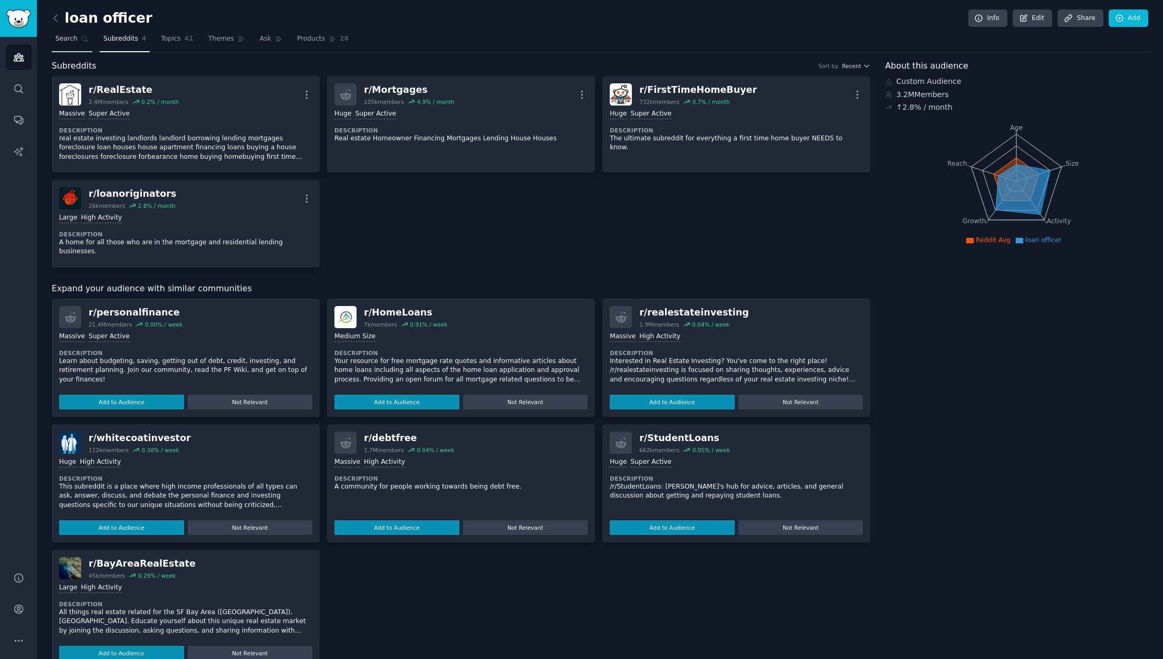
click at [64, 38] on span "Search" at bounding box center [66, 38] width 22 height 9
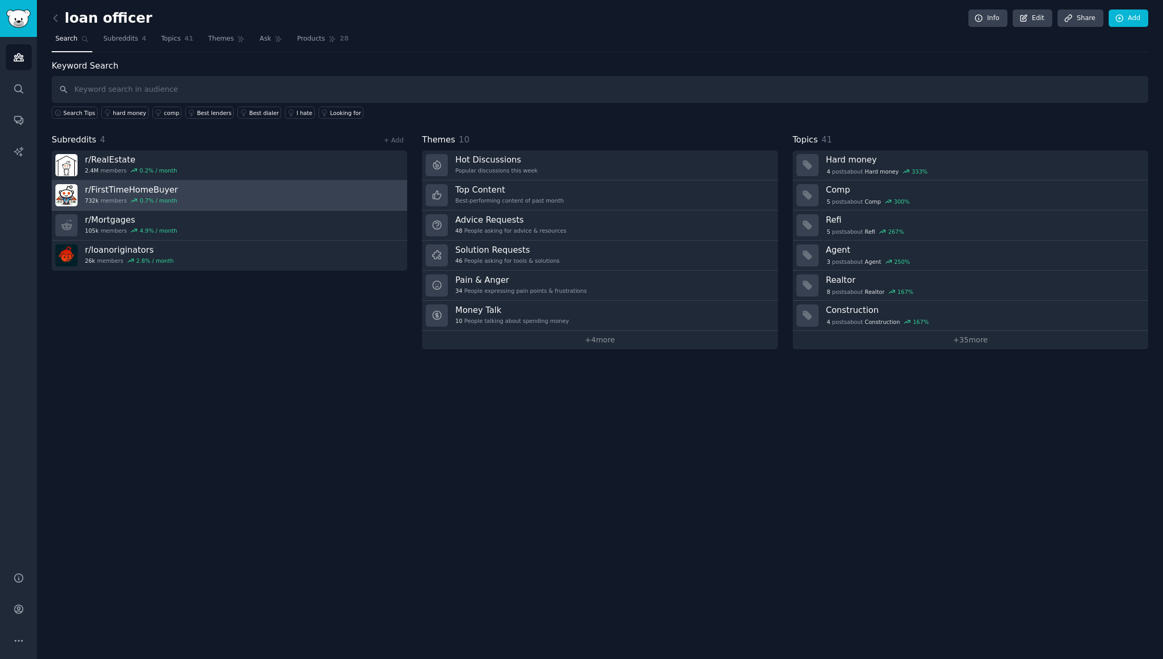
click at [135, 197] on icon at bounding box center [133, 200] width 7 height 7
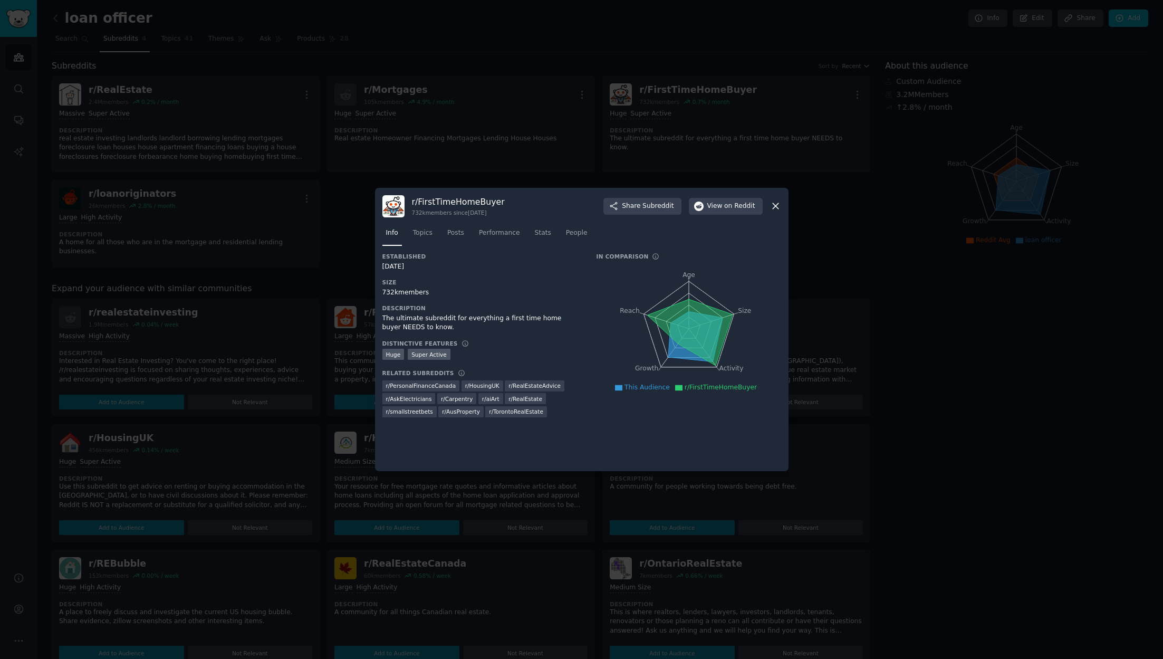
click at [779, 206] on icon at bounding box center [775, 205] width 11 height 11
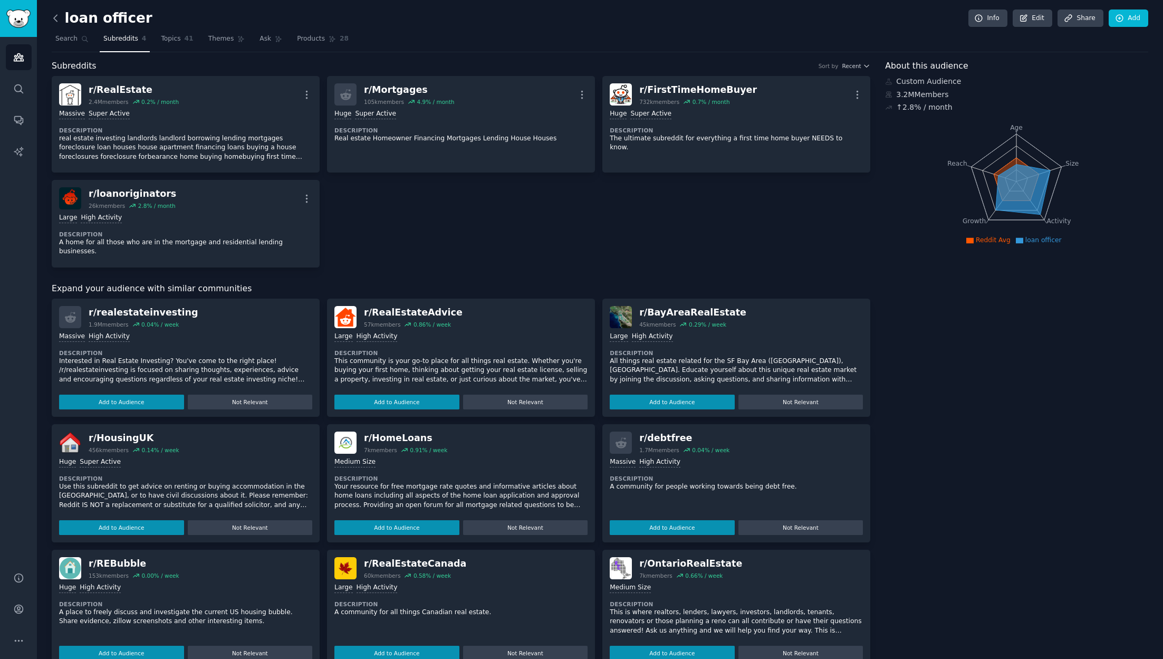
click at [52, 15] on icon at bounding box center [55, 18] width 11 height 11
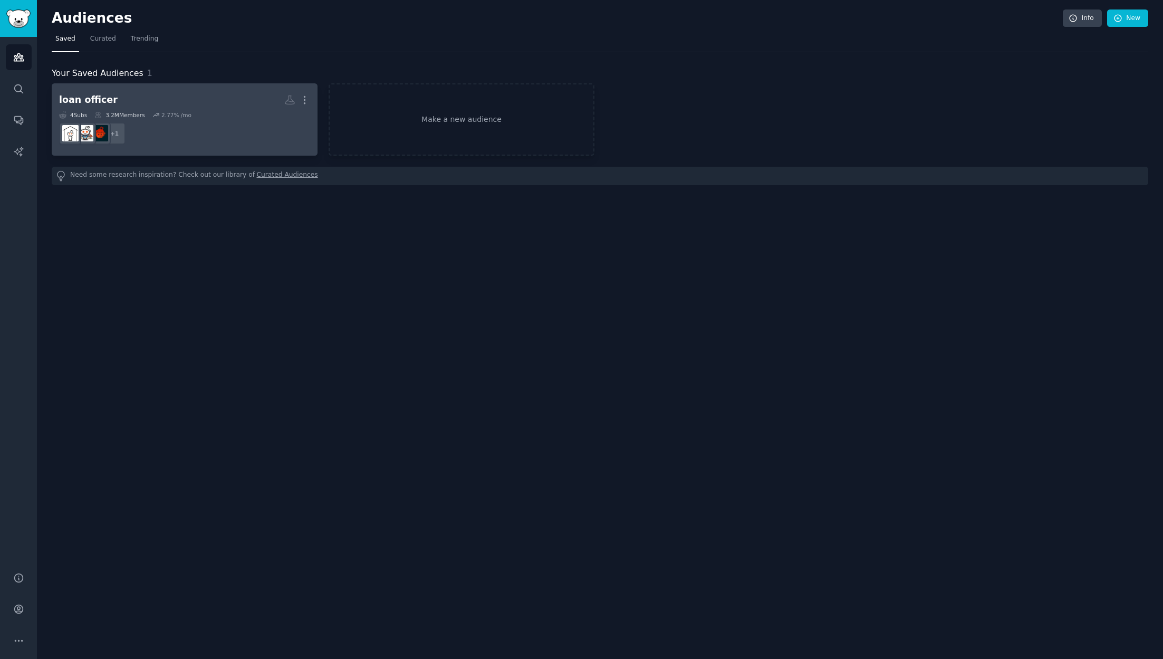
click at [162, 118] on div "2.77 % /mo" at bounding box center [171, 114] width 39 height 7
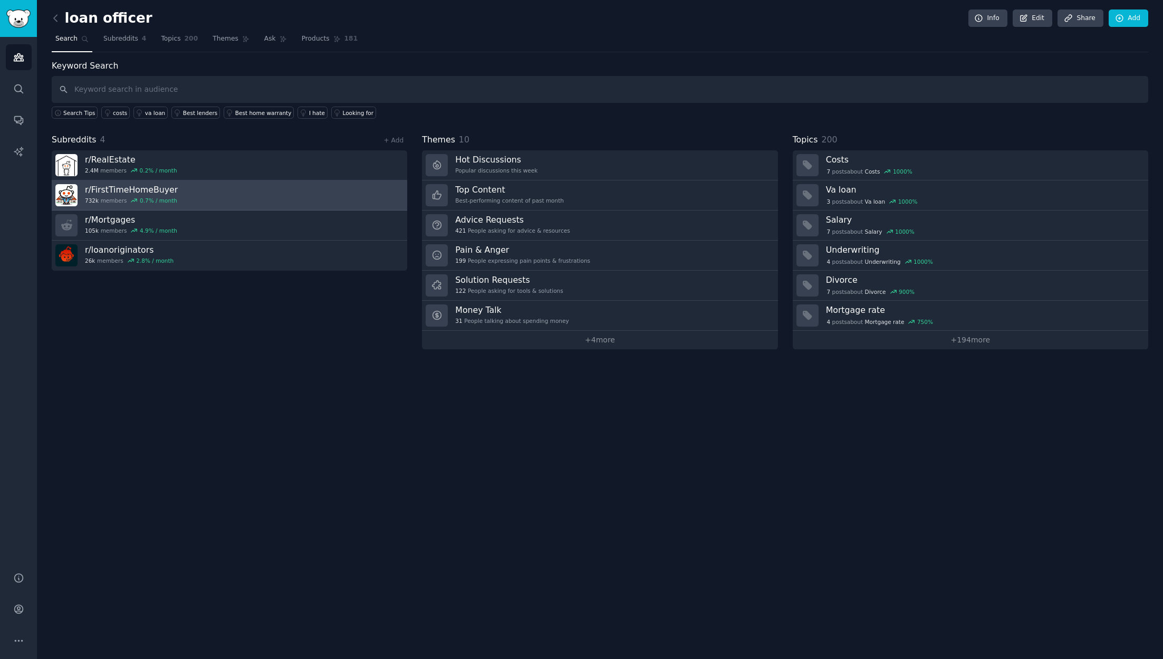
click at [180, 187] on link "r/ FirstTimeHomeBuyer 732k members 0.7 % / month" at bounding box center [230, 195] width 356 height 30
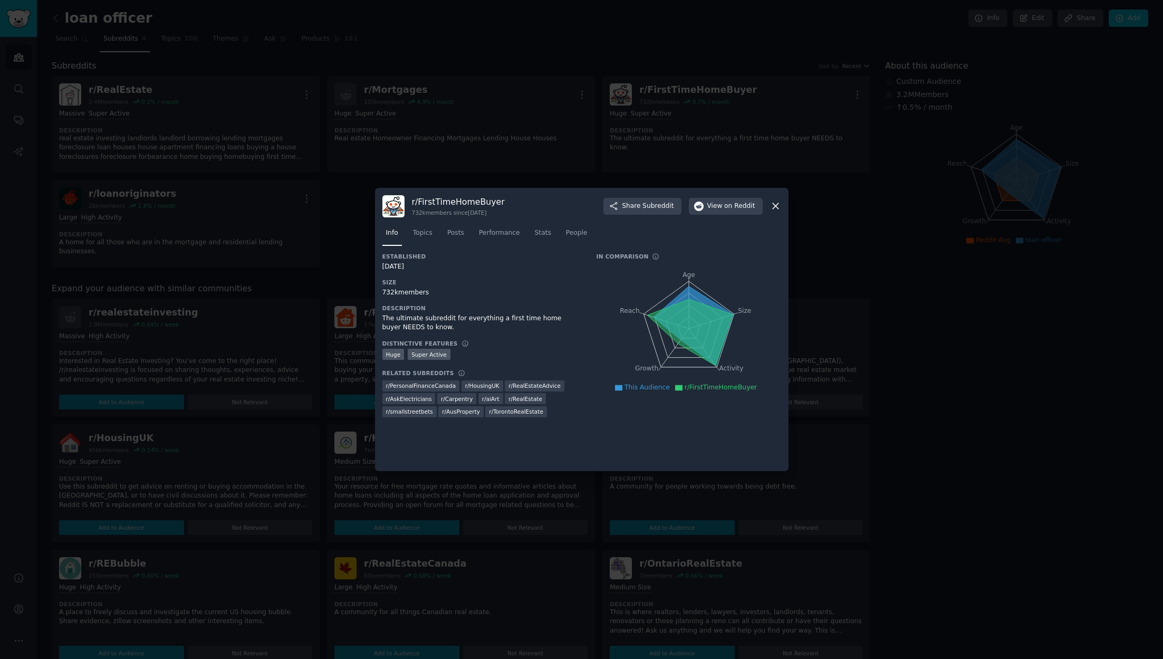
click at [776, 207] on icon at bounding box center [776, 207] width 6 height 6
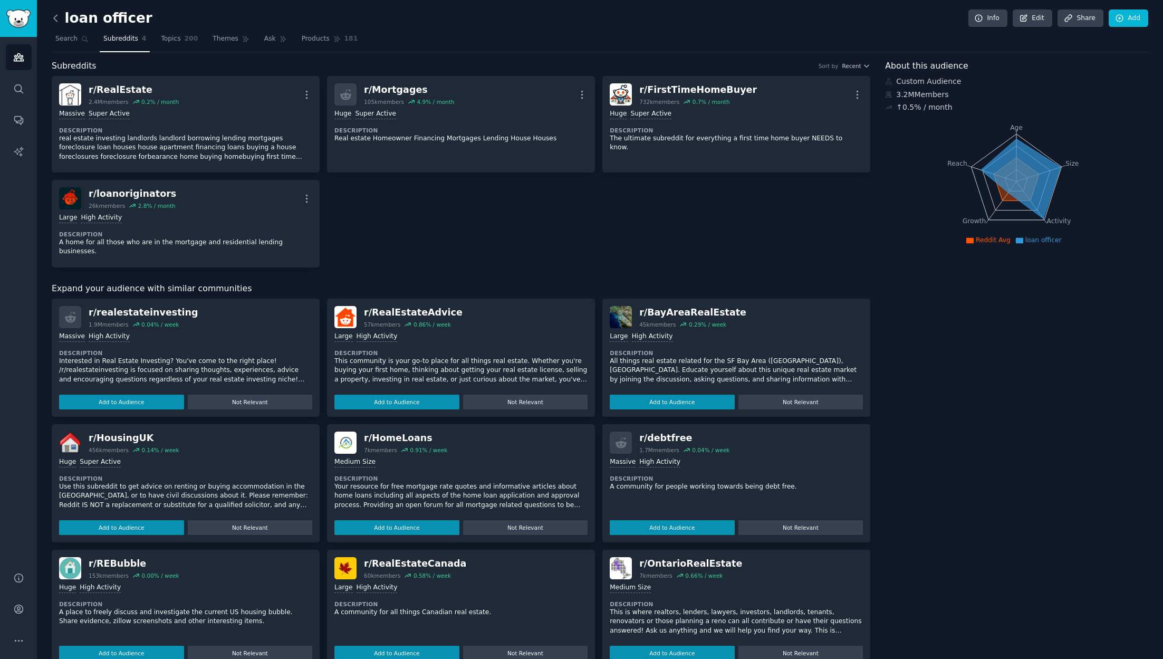
click at [55, 21] on icon at bounding box center [55, 18] width 11 height 11
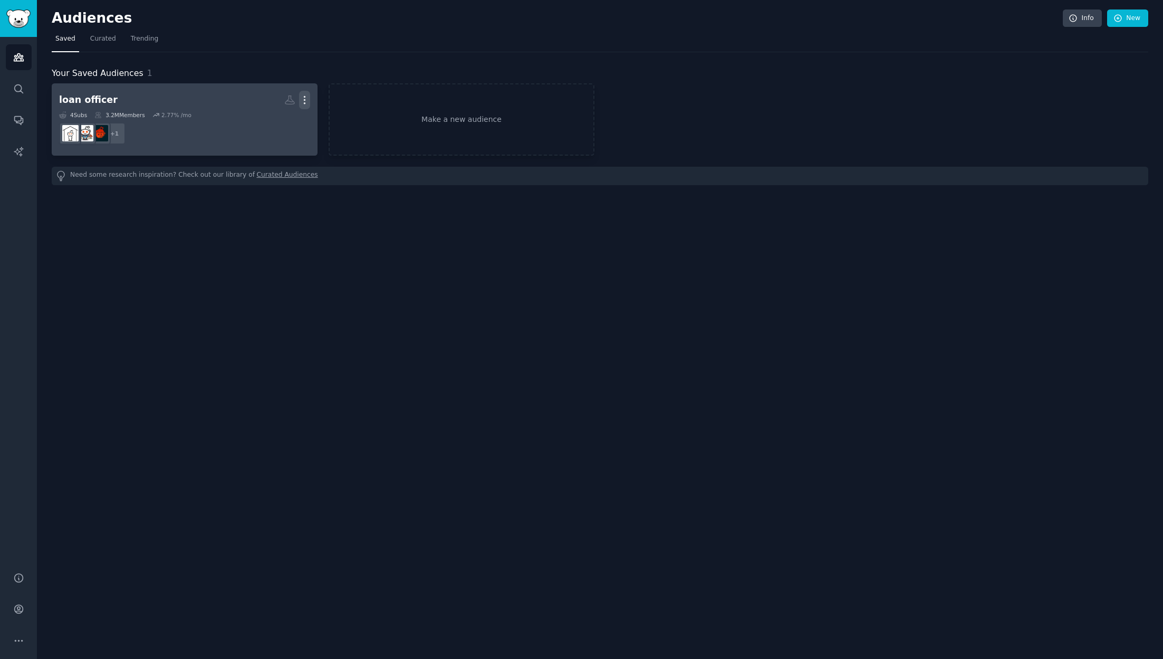
click at [306, 100] on icon "button" at bounding box center [304, 99] width 11 height 11
click at [288, 125] on div "Delete" at bounding box center [268, 122] width 50 height 22
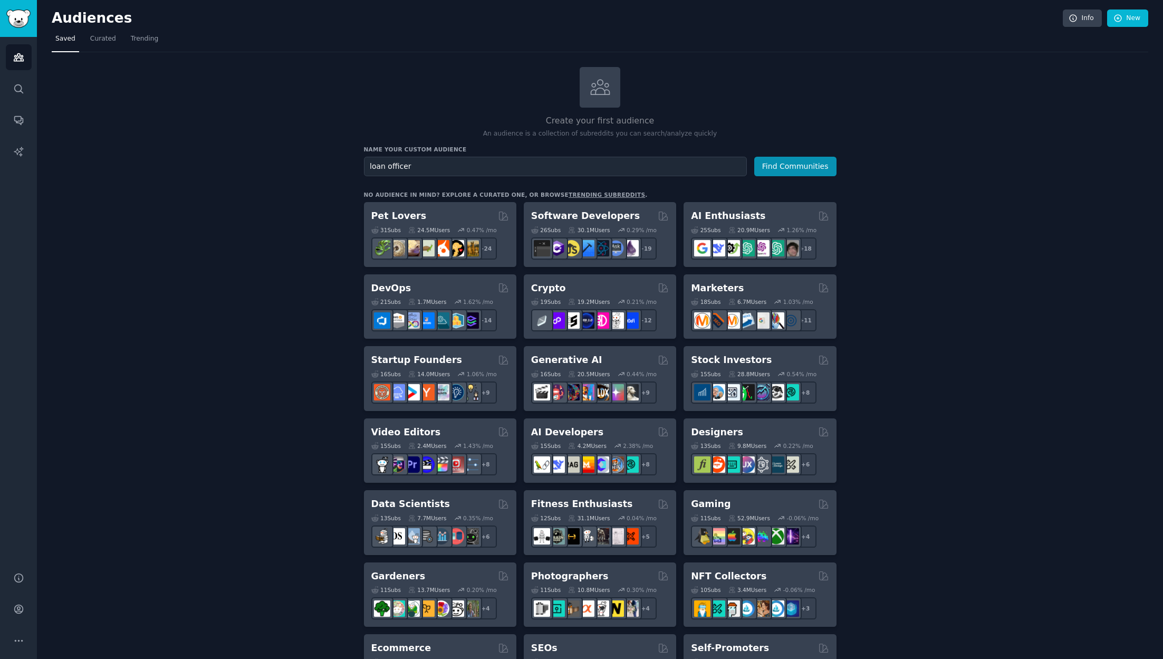
type input "loan officer"
click at [754, 157] on button "Find Communities" at bounding box center [795, 167] width 82 height 20
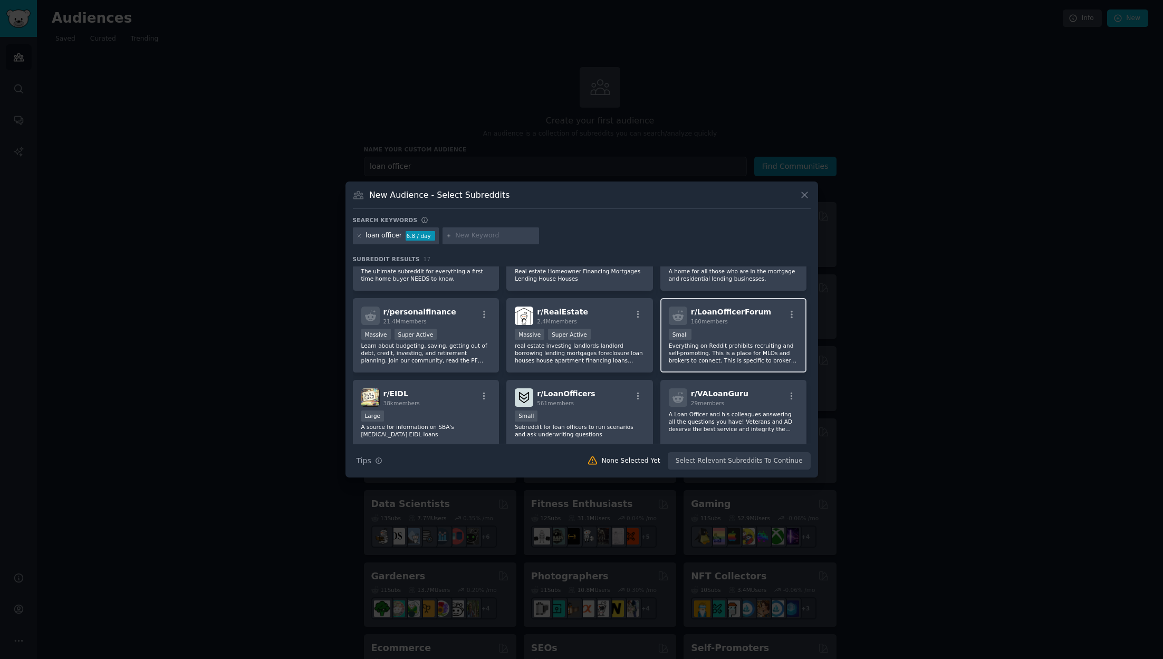
scroll to position [2, 0]
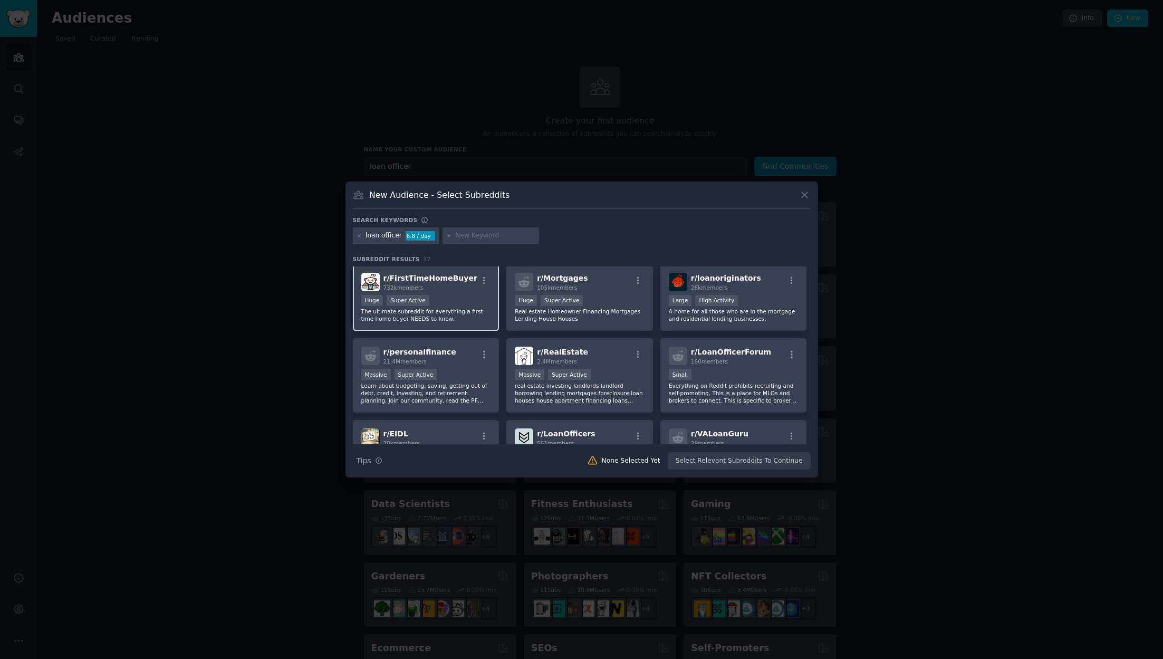
click at [457, 295] on div "Huge Super Active" at bounding box center [426, 301] width 130 height 13
click at [762, 462] on button "Create Audience" at bounding box center [776, 461] width 70 height 18
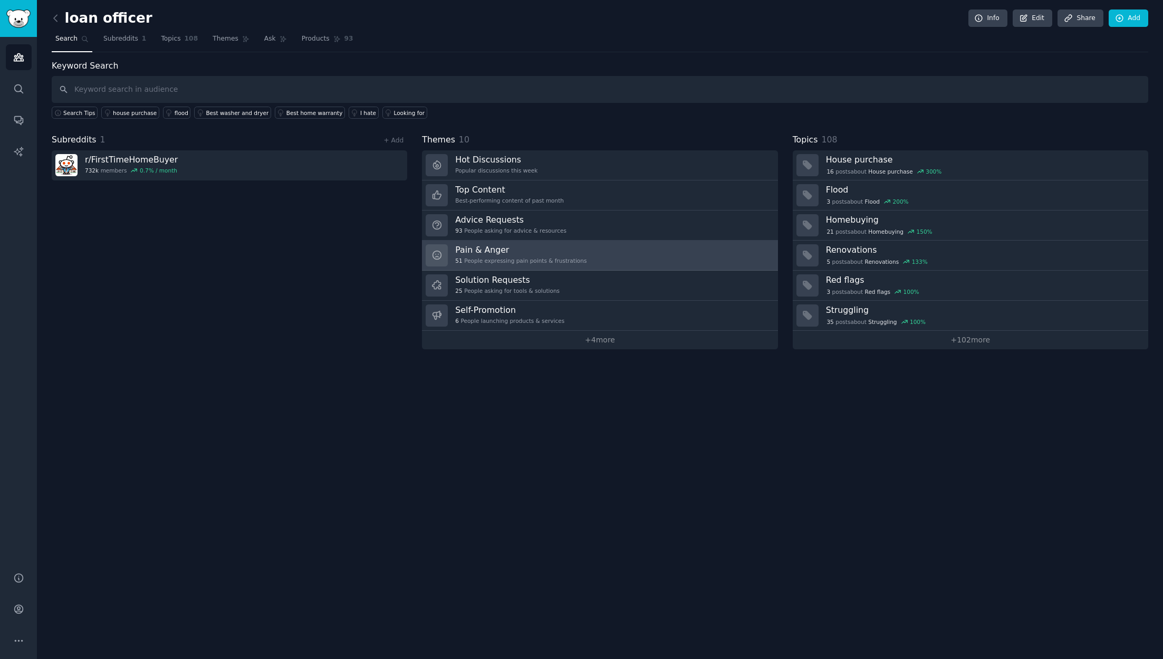
click at [552, 254] on h3 "Pain & Anger" at bounding box center [520, 249] width 131 height 11
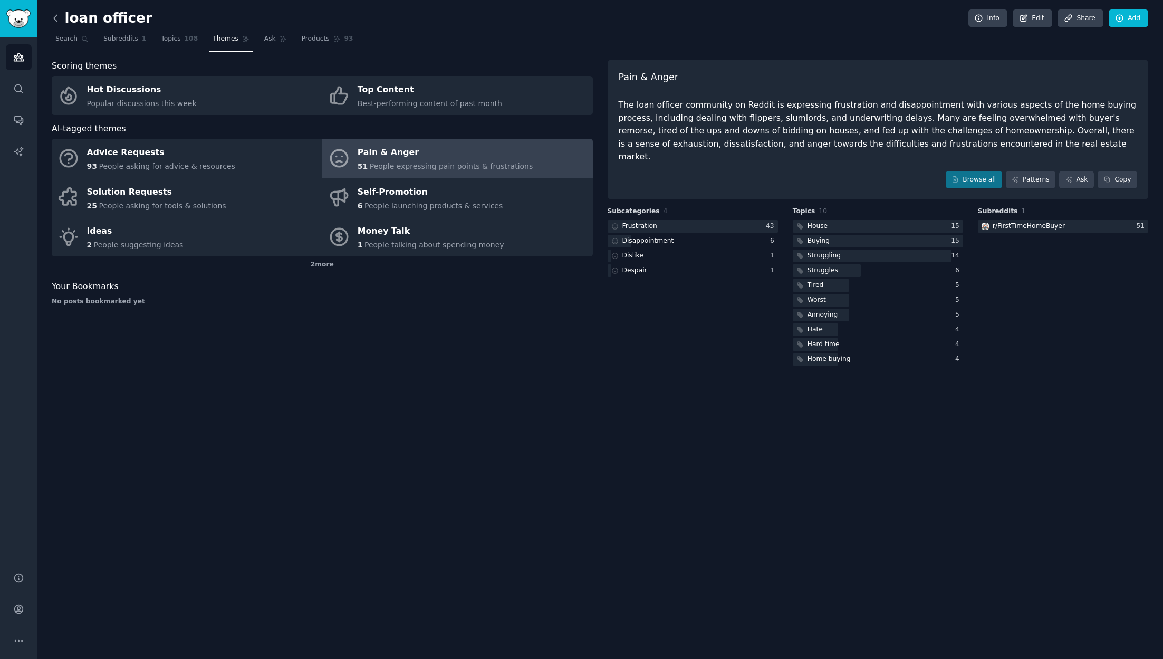
click at [53, 17] on icon at bounding box center [55, 18] width 11 height 11
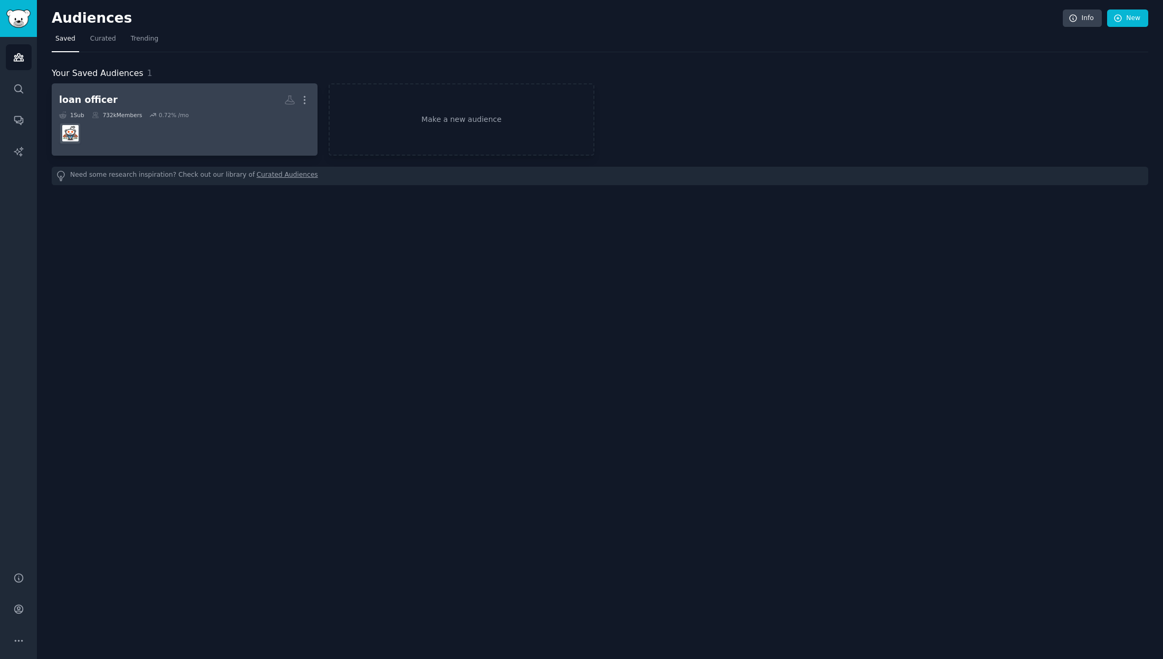
click at [219, 112] on div "1 Sub 732k Members 0.72 % /mo" at bounding box center [184, 114] width 251 height 7
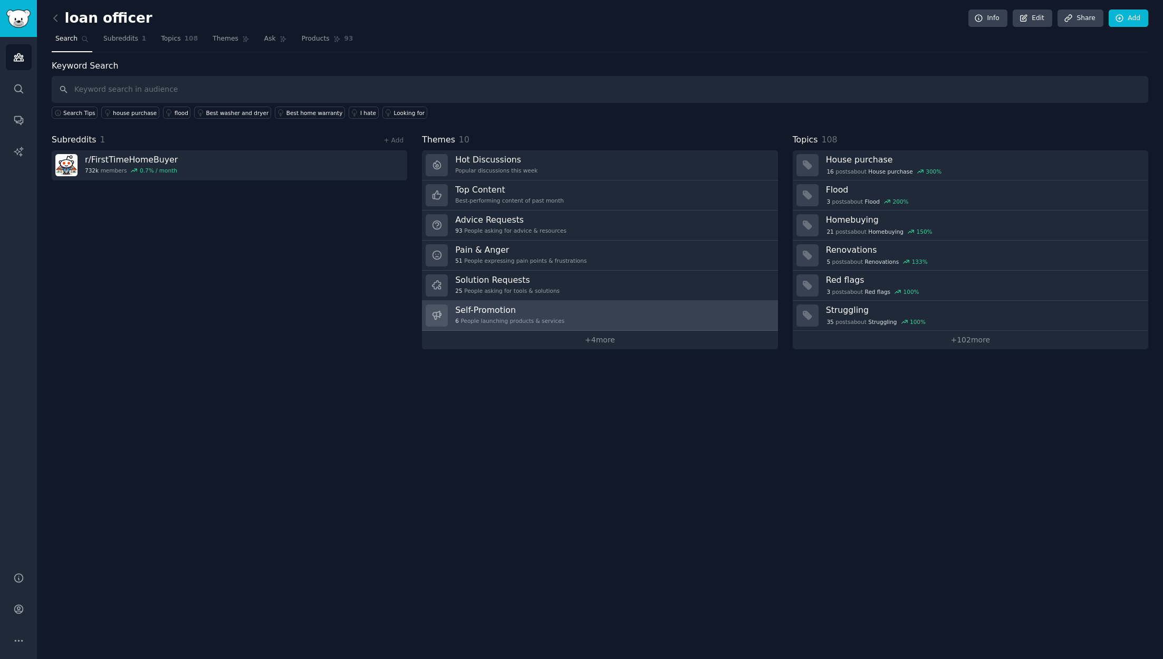
click at [535, 312] on h3 "Self-Promotion" at bounding box center [509, 309] width 109 height 11
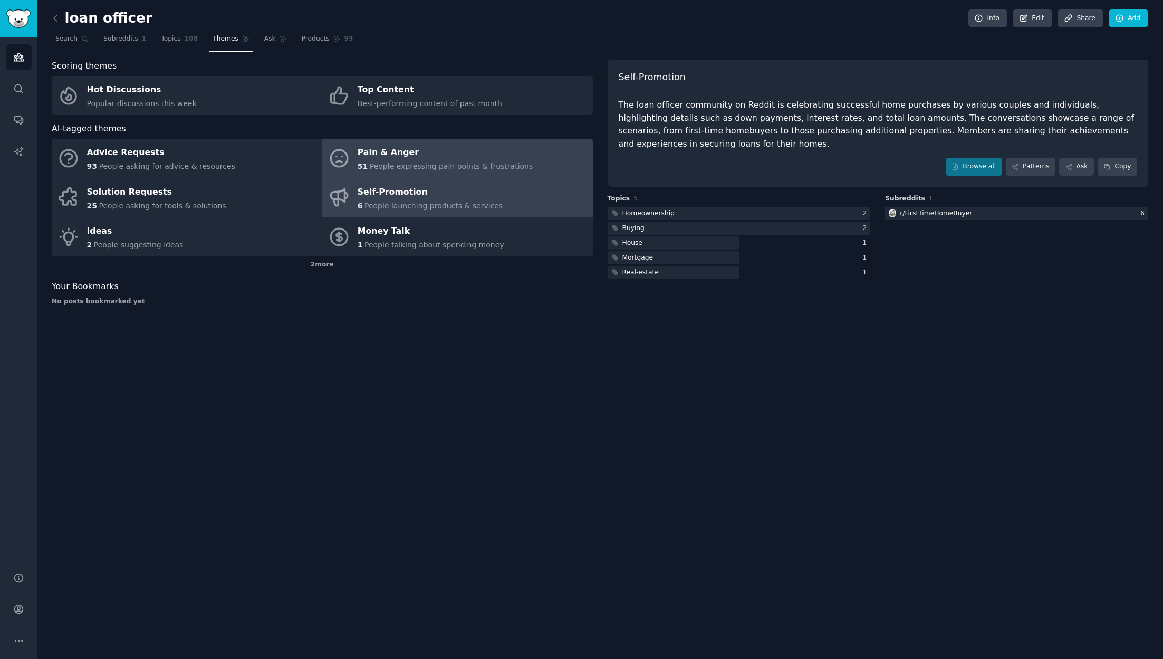
click at [438, 162] on span "People expressing pain points & frustrations" at bounding box center [452, 166] width 164 height 8
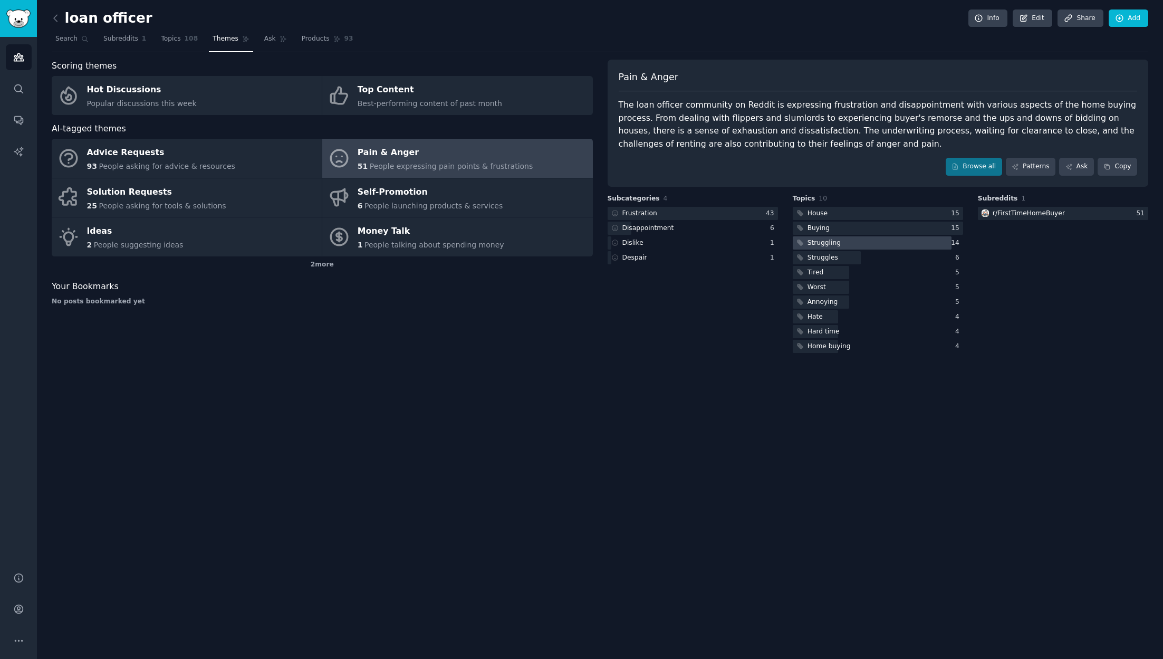
click at [819, 247] on div "Struggling" at bounding box center [818, 242] width 50 height 13
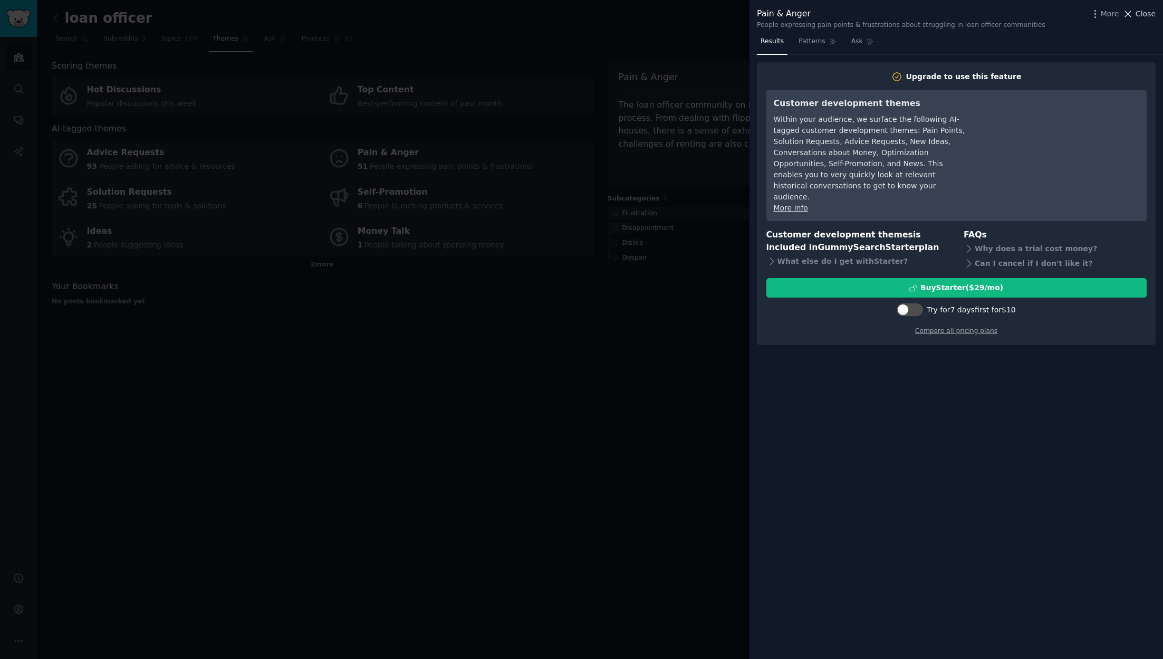
click at [1141, 16] on span "Close" at bounding box center [1146, 13] width 20 height 11
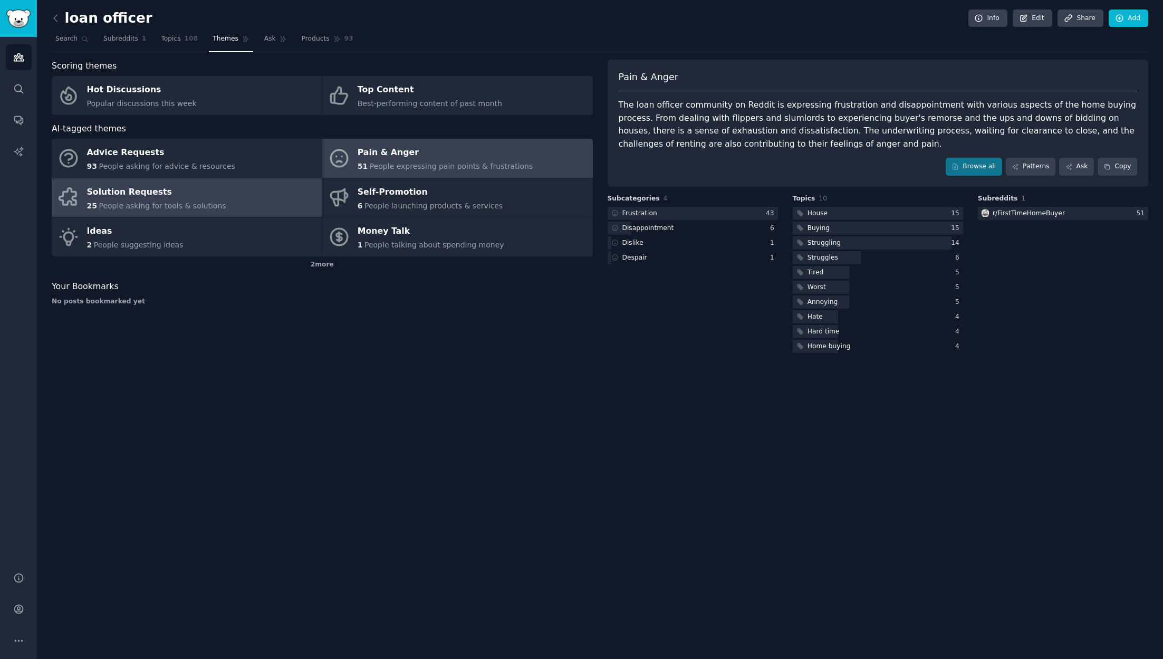
click at [179, 206] on span "People asking for tools & solutions" at bounding box center [162, 205] width 127 height 8
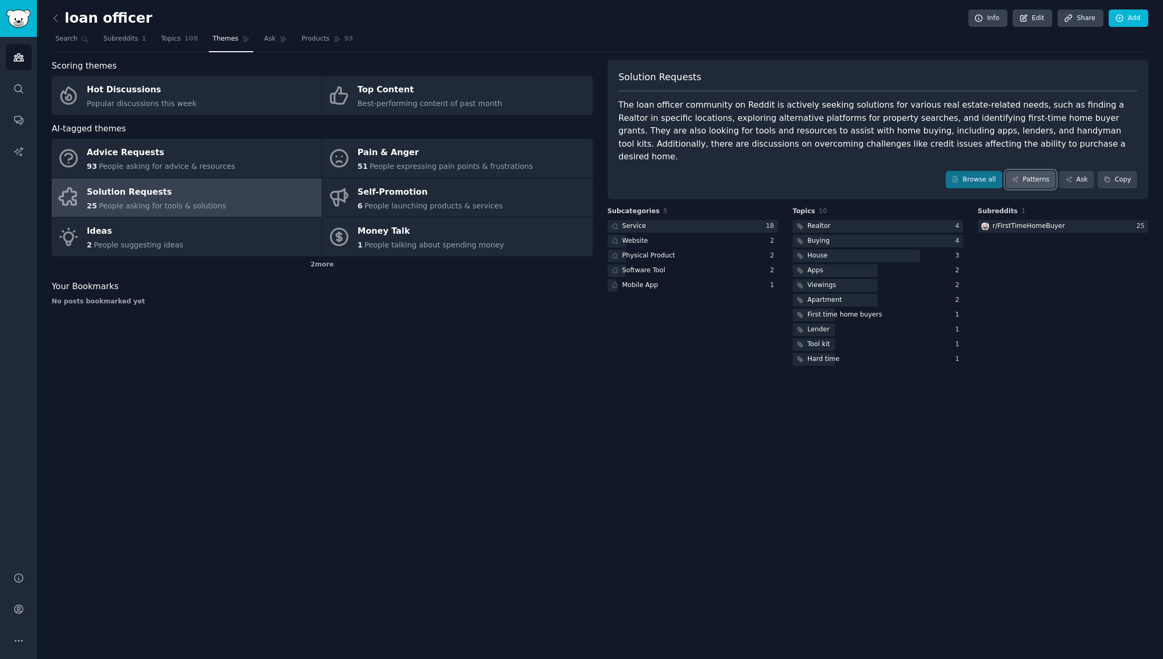
click at [1032, 171] on link "Patterns" at bounding box center [1031, 180] width 50 height 18
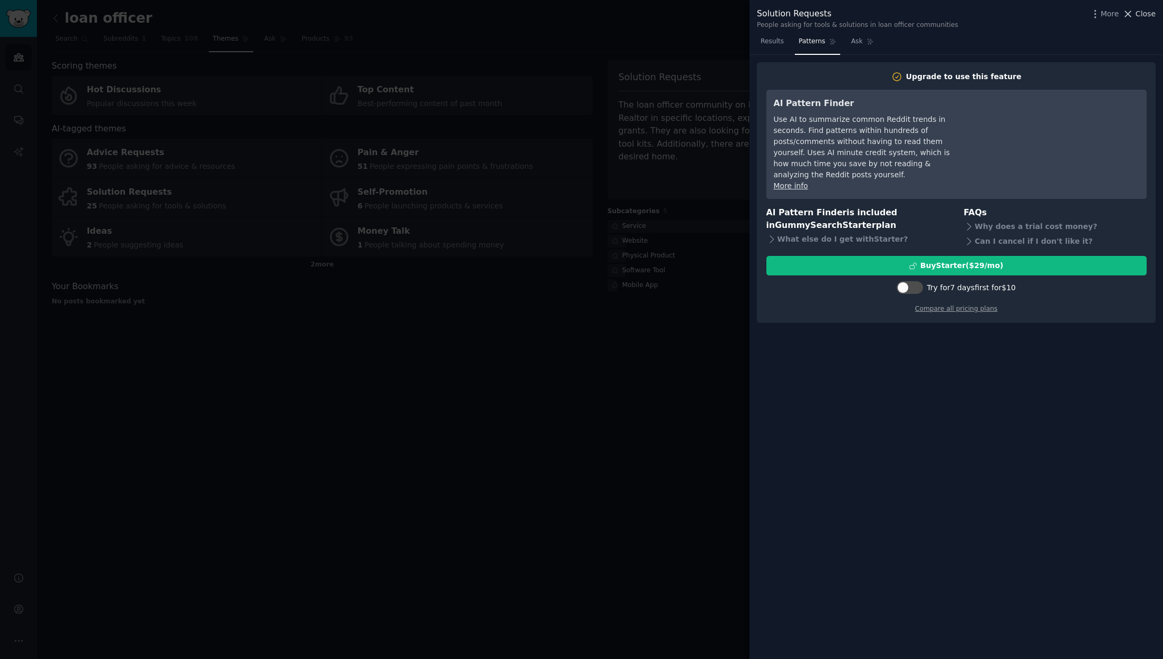
click at [1143, 17] on span "Close" at bounding box center [1146, 13] width 20 height 11
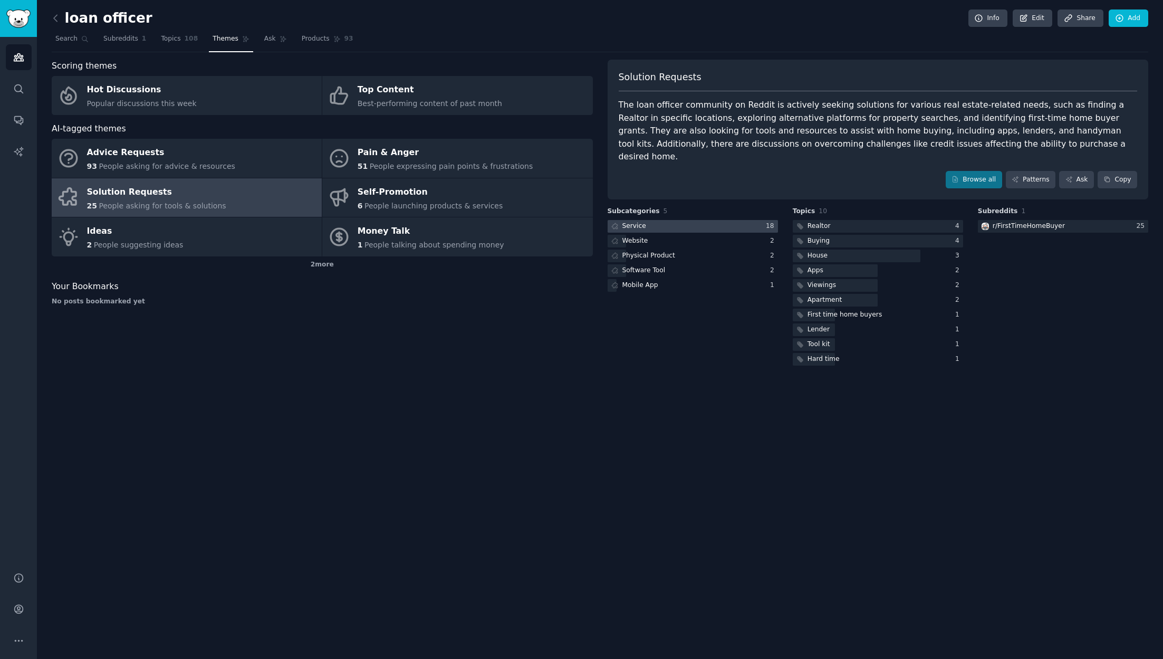
click at [645, 220] on div "Service" at bounding box center [628, 226] width 41 height 13
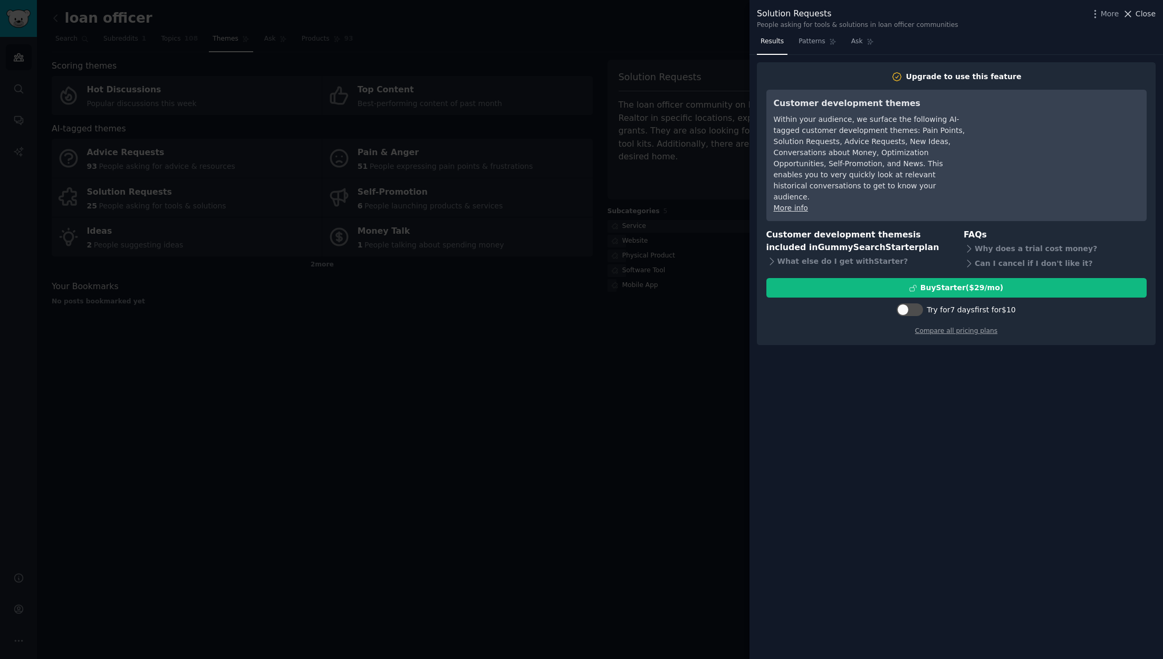
click at [1141, 14] on span "Close" at bounding box center [1146, 13] width 20 height 11
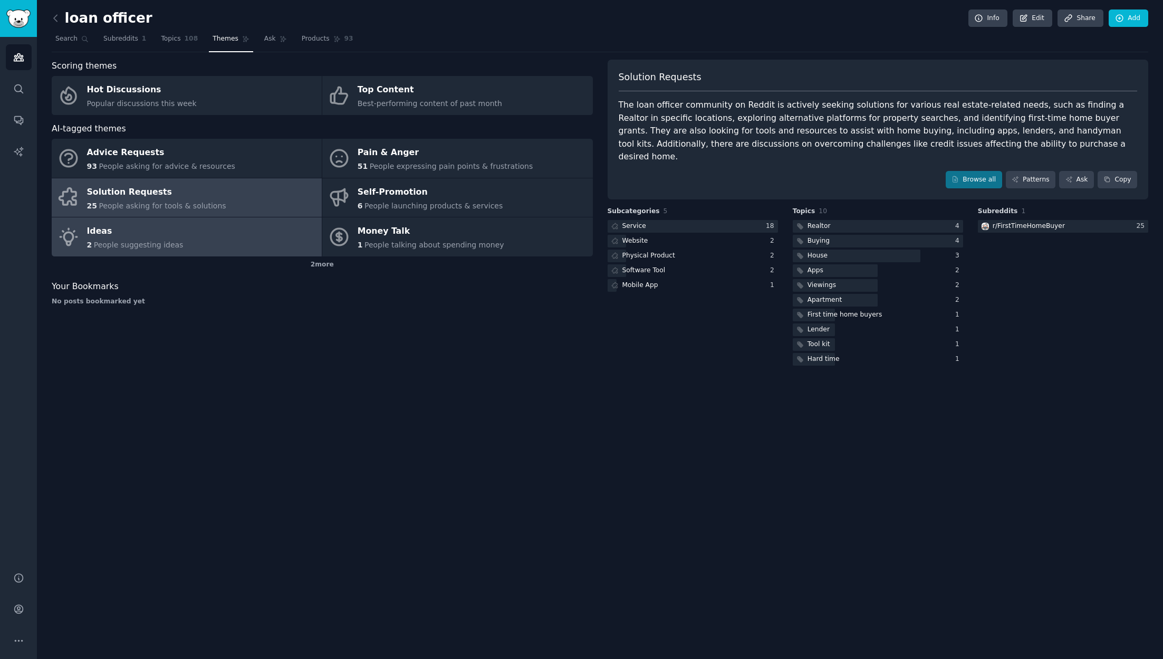
click at [209, 233] on link "Ideas 2 People suggesting ideas" at bounding box center [187, 236] width 270 height 39
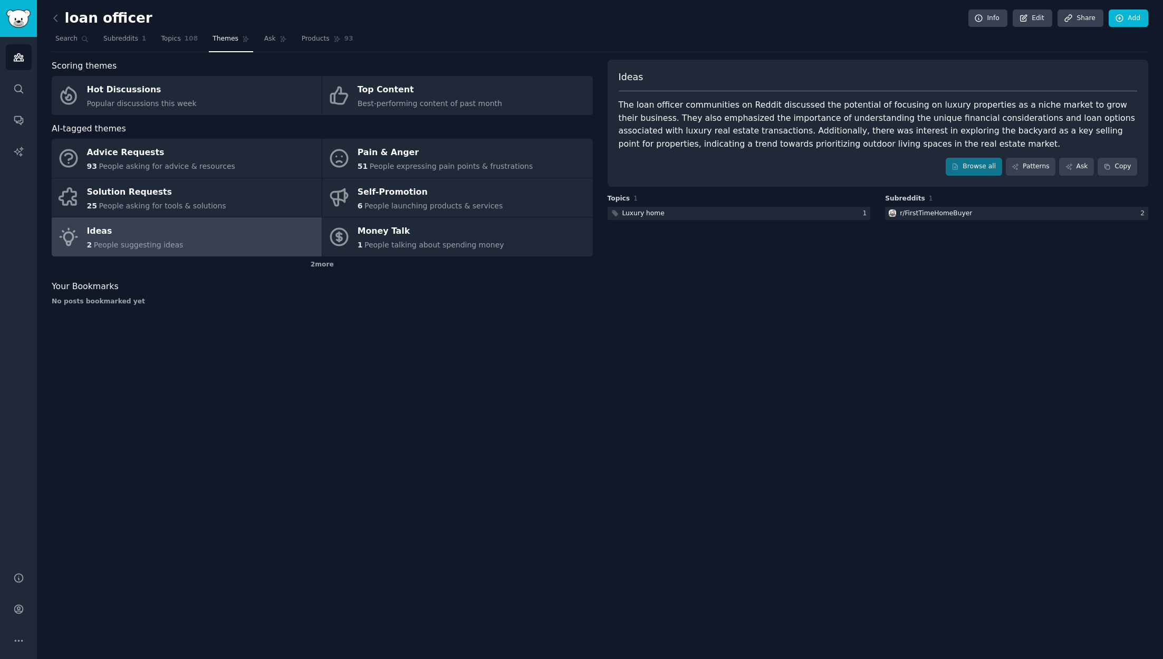
click at [85, 20] on h2 "loan officer" at bounding box center [102, 18] width 101 height 17
click at [57, 19] on icon at bounding box center [55, 18] width 11 height 11
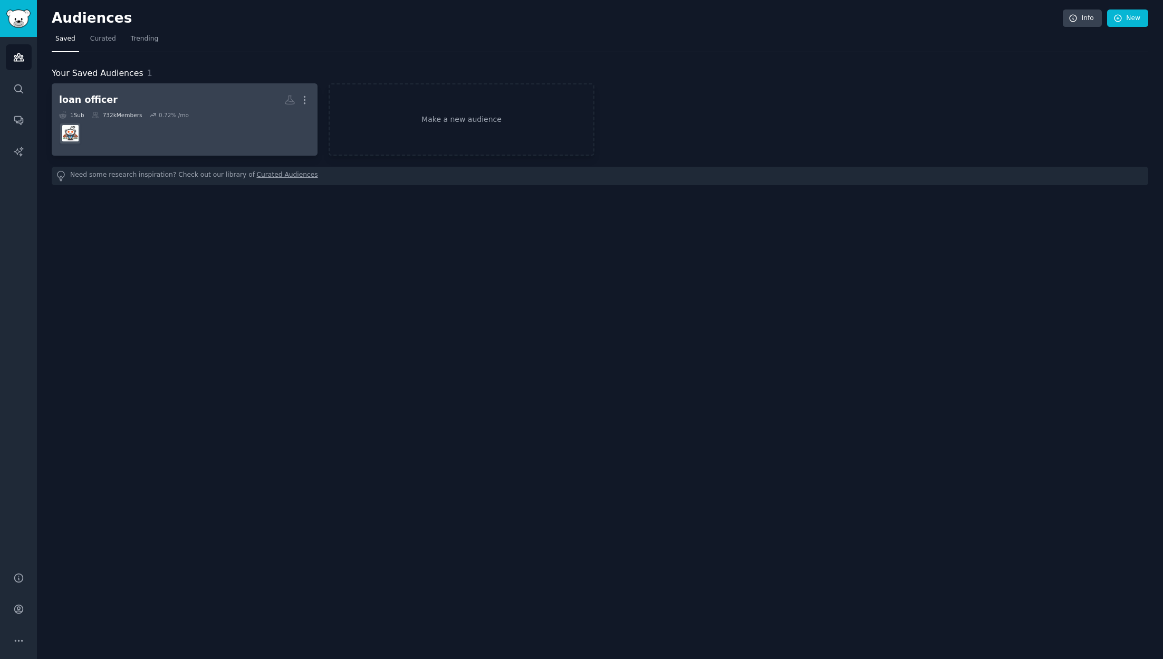
drag, startPoint x: 304, startPoint y: 97, endPoint x: 314, endPoint y: 105, distance: 13.1
click at [314, 105] on link "loan officer Custom Audience More 1 Sub 732k Members 0.72 % /mo" at bounding box center [185, 119] width 266 height 72
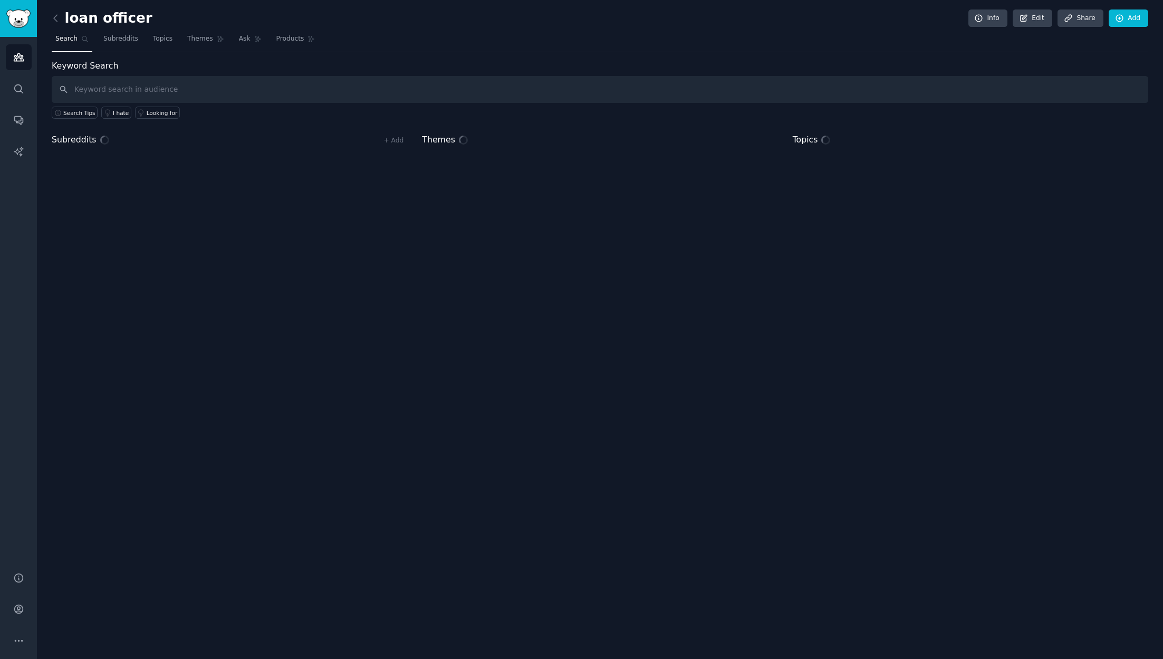
click at [420, 113] on div "Search Tips I hate Looking for" at bounding box center [600, 111] width 1097 height 16
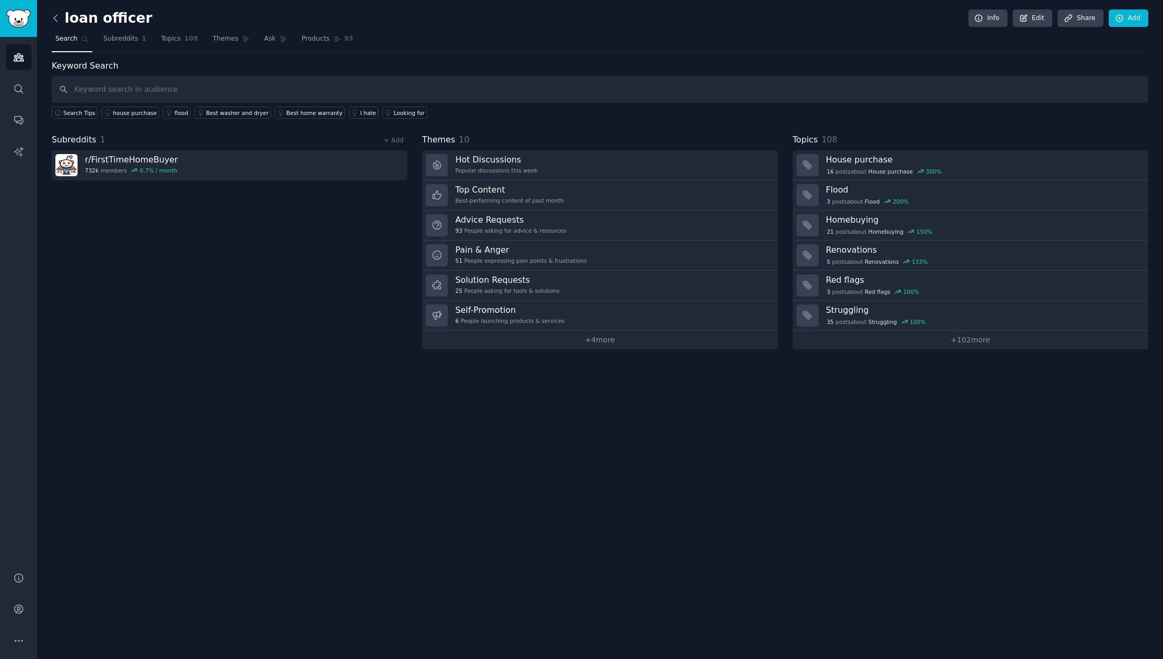
click at [54, 17] on icon at bounding box center [55, 18] width 3 height 6
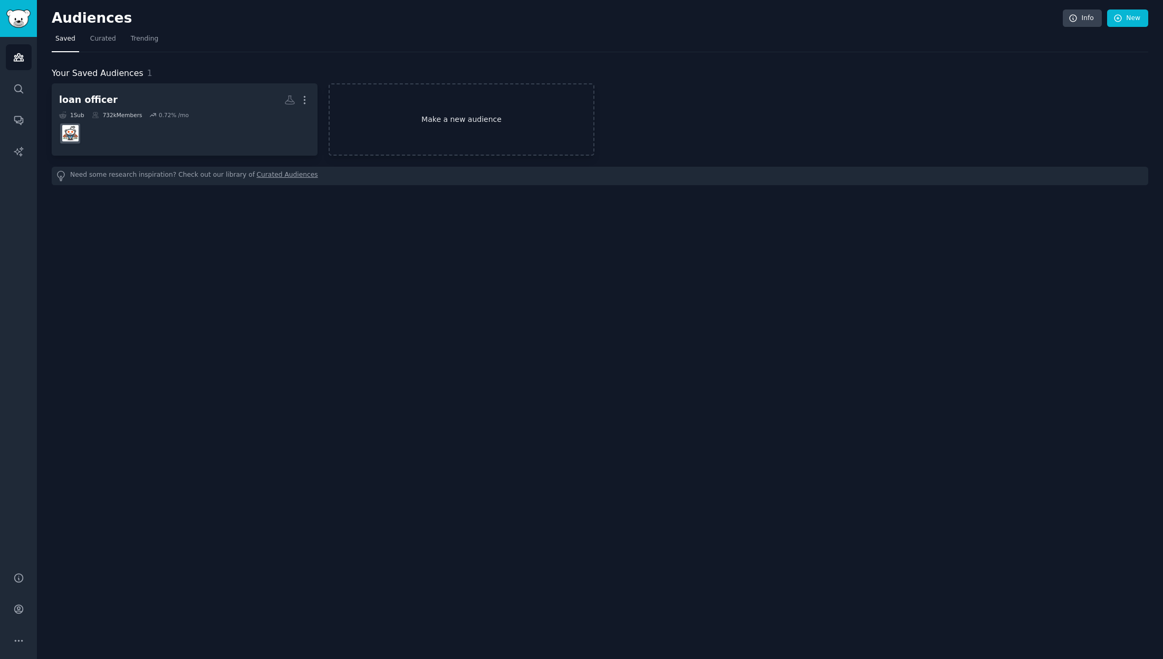
click at [406, 118] on link "Make a new audience" at bounding box center [462, 119] width 266 height 72
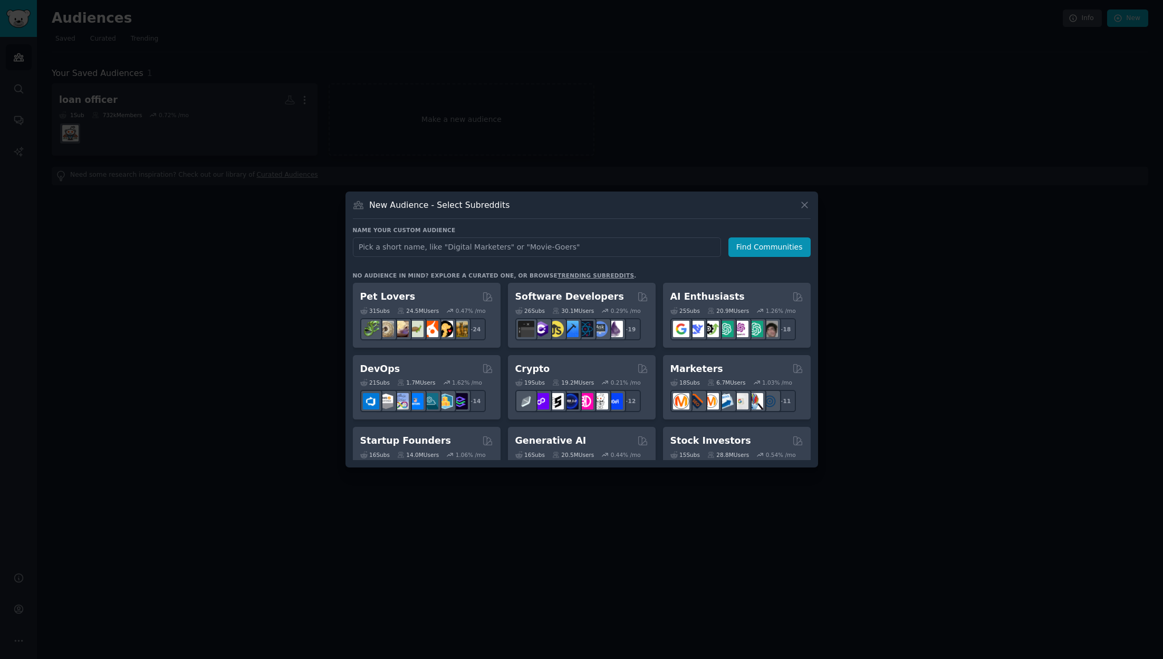
type input "a"
type input "aircraft"
click at [774, 247] on button "Find Communities" at bounding box center [769, 247] width 82 height 20
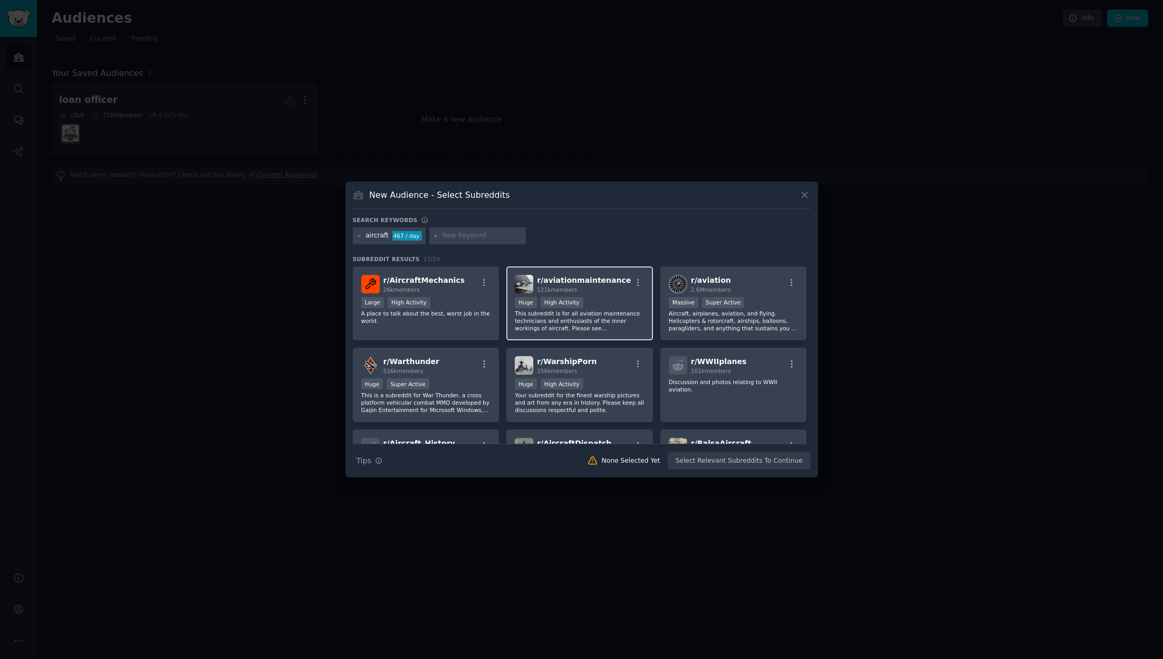
click at [625, 299] on div "Huge High Activity" at bounding box center [580, 303] width 130 height 13
click at [798, 462] on button "Create Audience" at bounding box center [776, 461] width 70 height 18
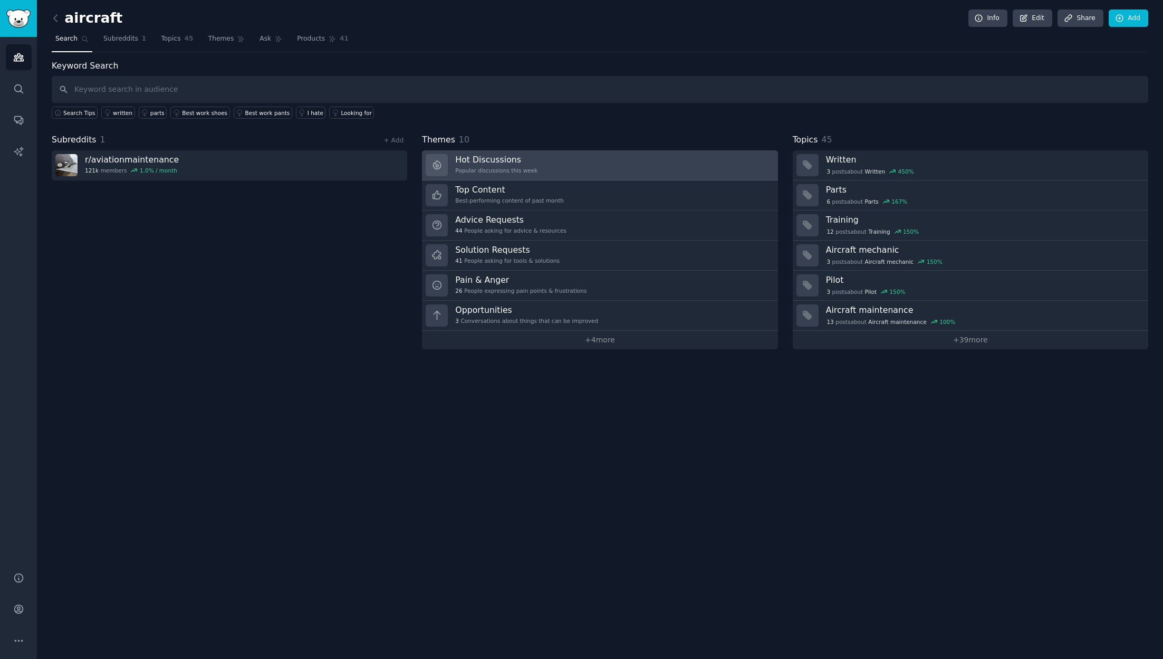
click at [516, 164] on h3 "Hot Discussions" at bounding box center [496, 159] width 82 height 11
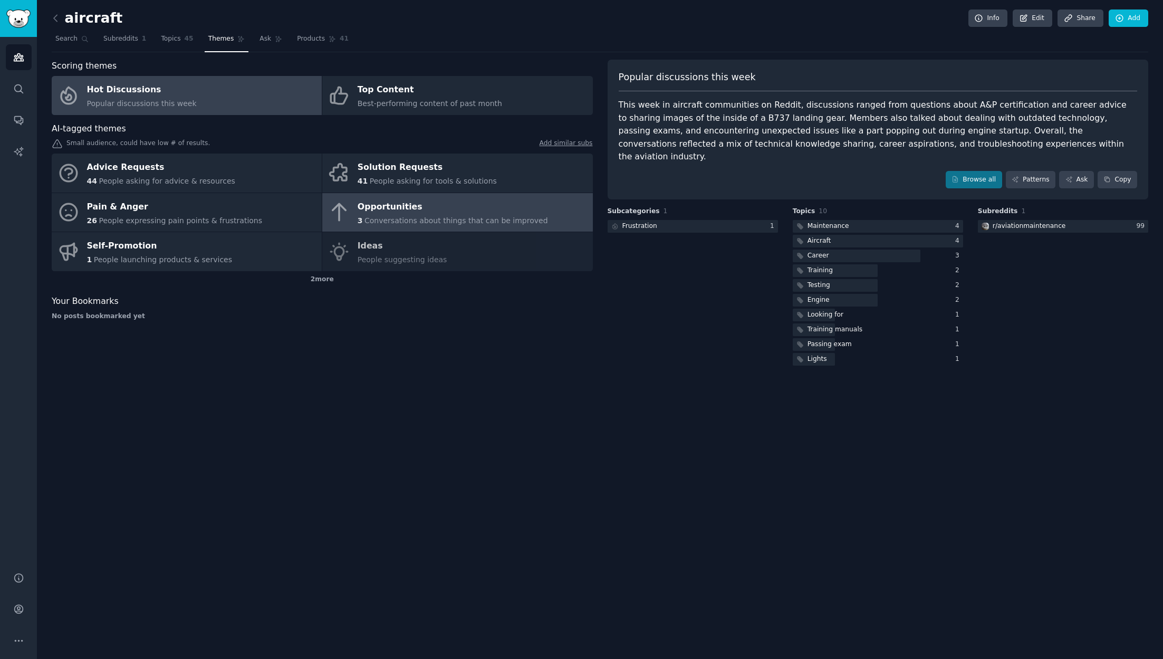
click at [502, 206] on div "Opportunities" at bounding box center [453, 206] width 190 height 17
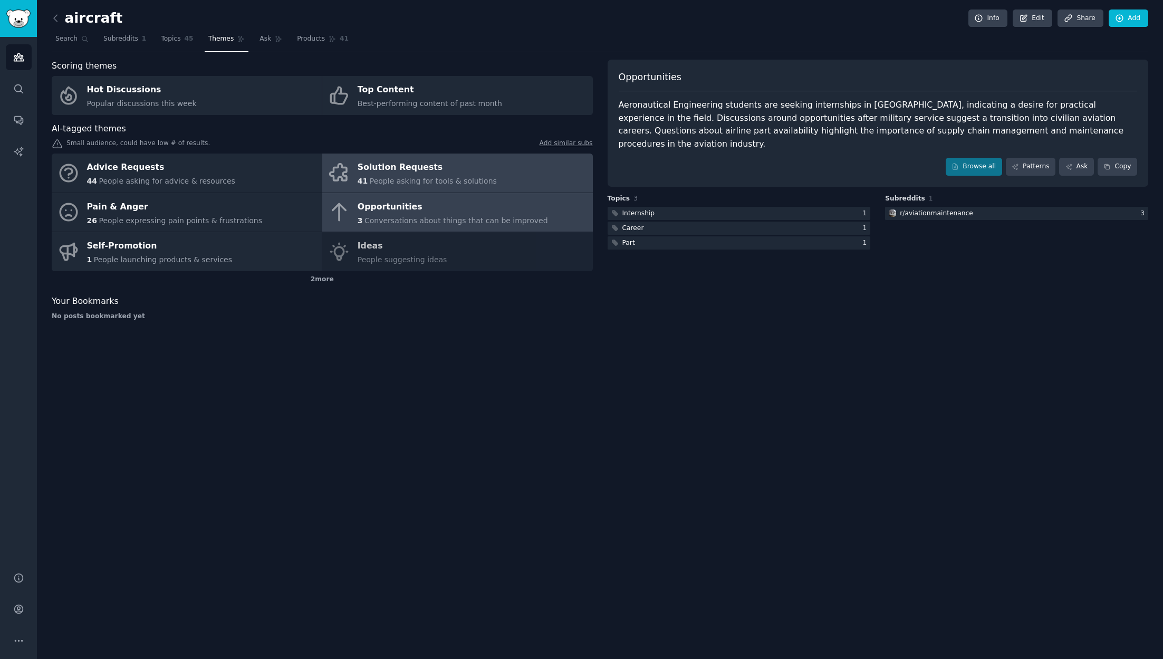
click at [384, 177] on span "People asking for tools & solutions" at bounding box center [433, 181] width 127 height 8
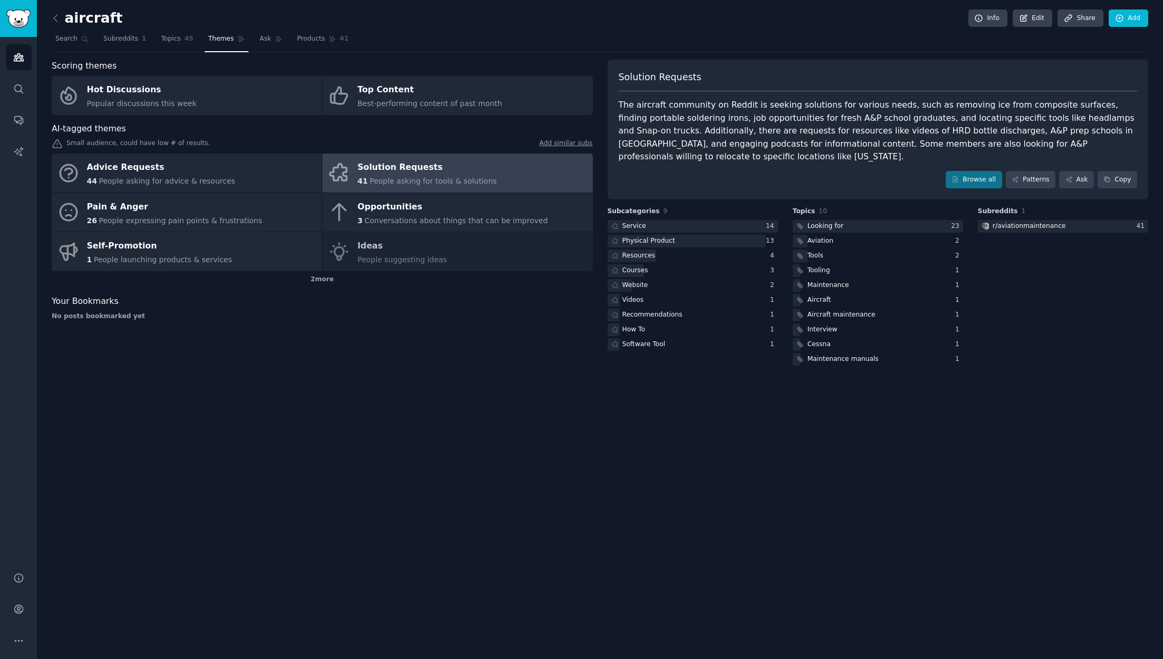
click at [371, 251] on div "Advice Requests 44 People asking for advice & resources Solution Requests 41 Pe…" at bounding box center [322, 212] width 541 height 118
click at [379, 253] on div "Advice Requests 44 People asking for advice & resources Solution Requests 41 Pe…" at bounding box center [322, 212] width 541 height 118
click at [219, 219] on span "People expressing pain points & frustrations" at bounding box center [181, 220] width 164 height 8
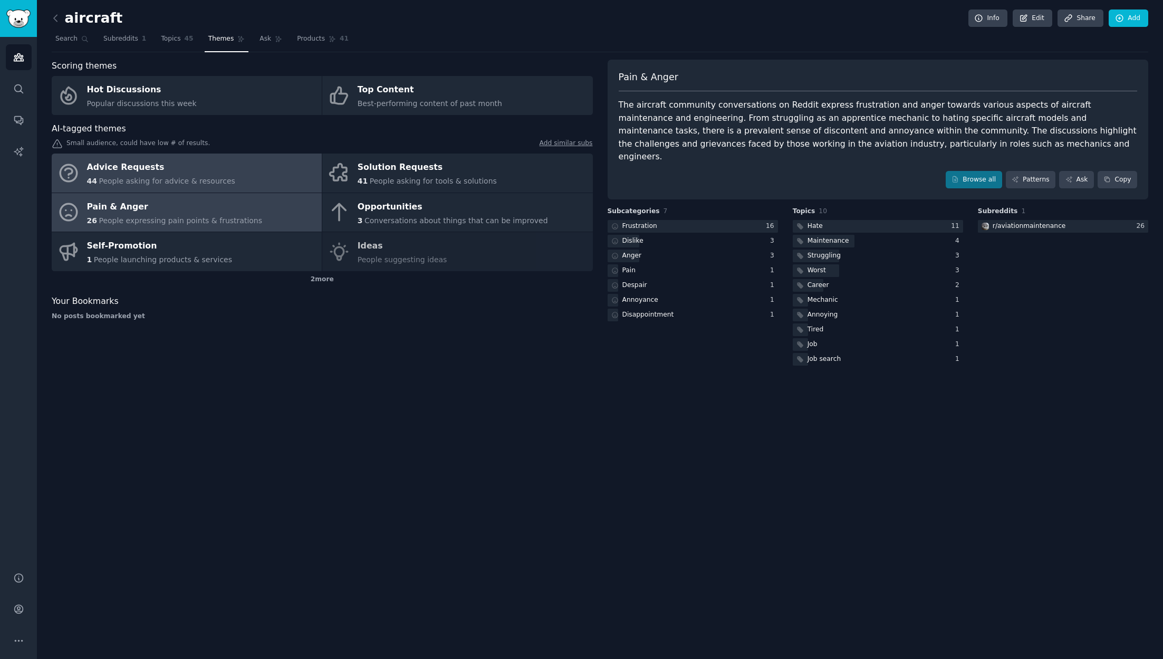
click at [220, 179] on span "People asking for advice & resources" at bounding box center [167, 181] width 136 height 8
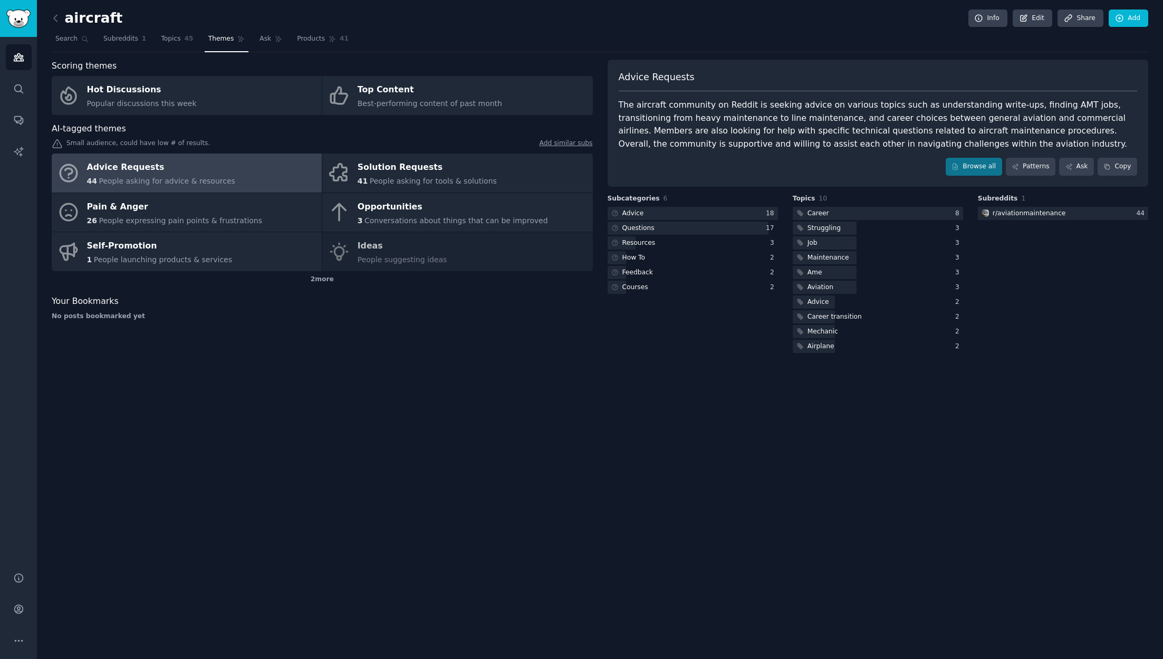
click at [69, 19] on h2 "aircraft" at bounding box center [87, 18] width 71 height 17
click at [54, 18] on icon at bounding box center [55, 18] width 3 height 6
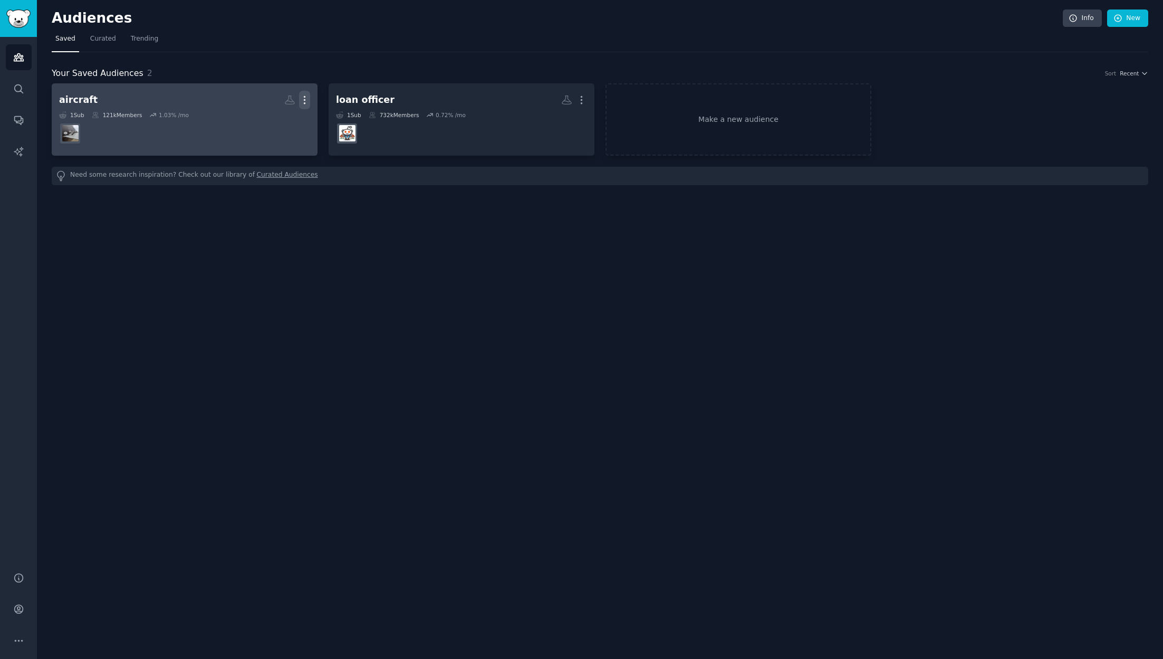
click at [305, 100] on icon "button" at bounding box center [304, 99] width 11 height 11
click at [280, 127] on p "Delete" at bounding box center [276, 122] width 24 height 11
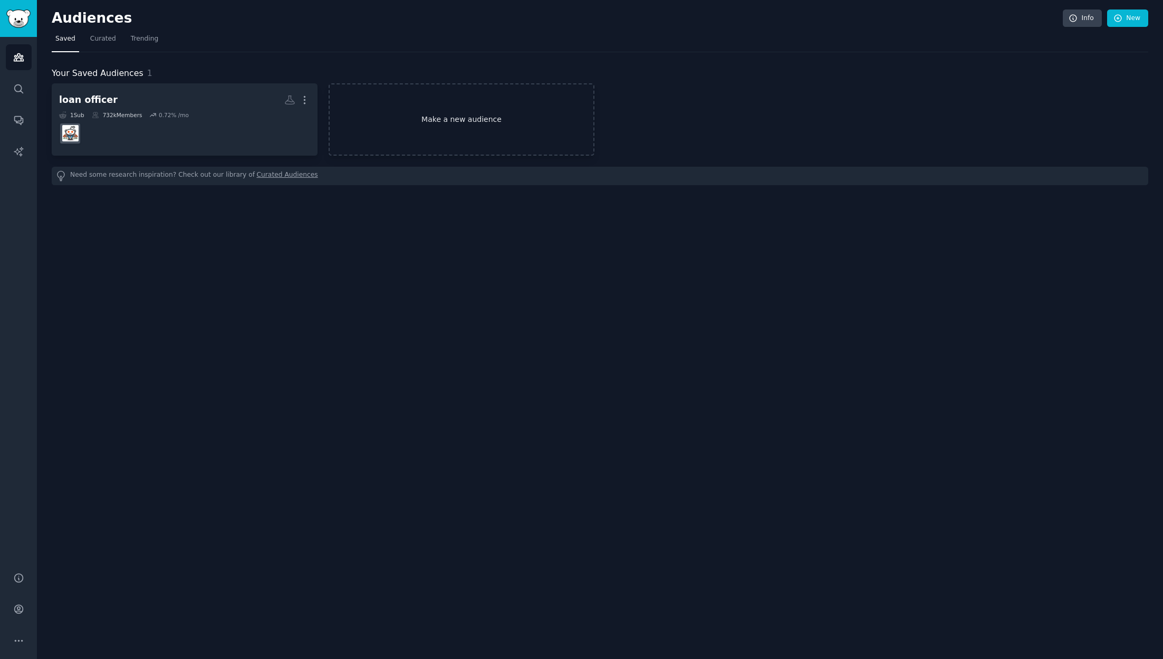
click at [478, 121] on link "Make a new audience" at bounding box center [462, 119] width 266 height 72
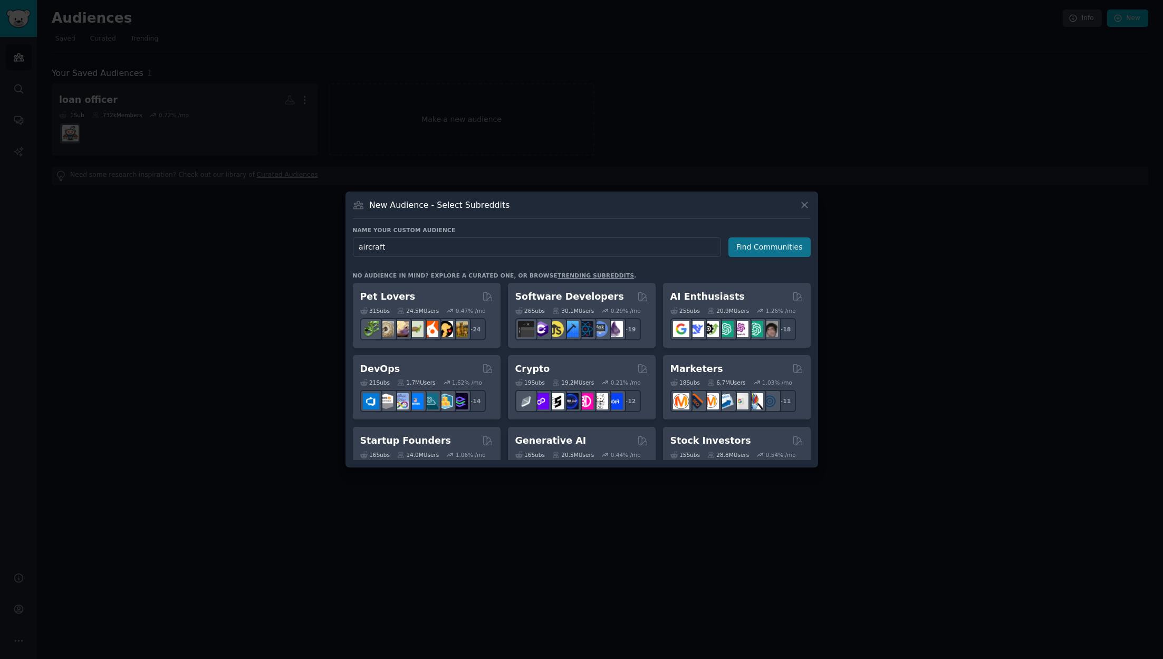
type input "aircraft"
click at [751, 250] on button "Find Communities" at bounding box center [769, 247] width 82 height 20
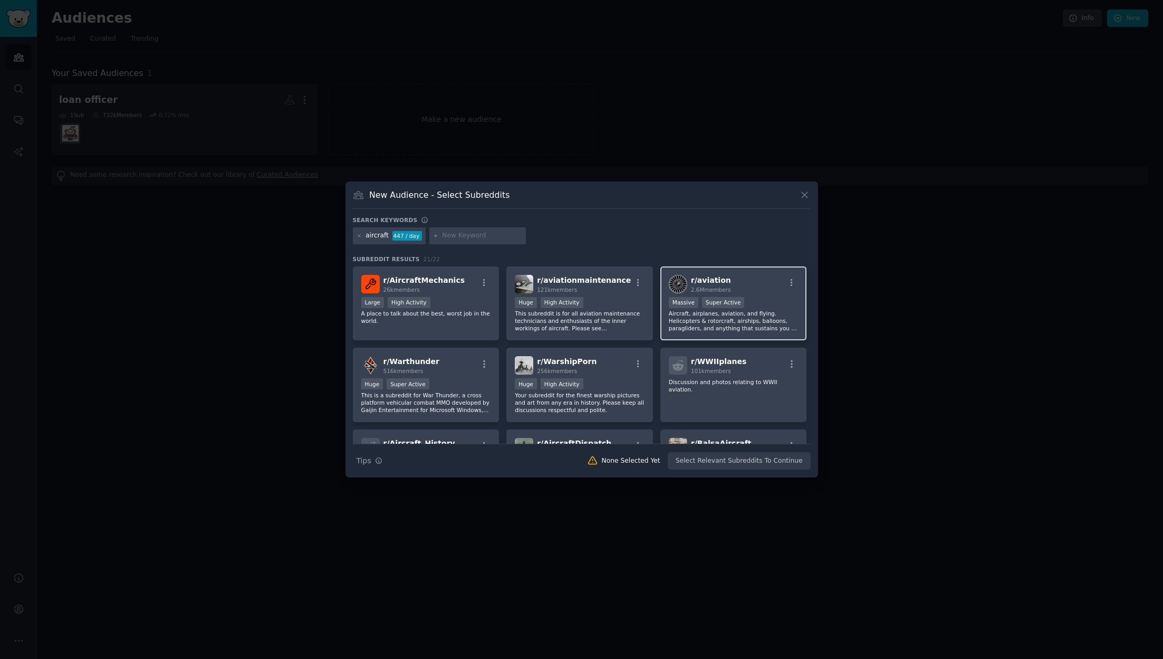
click at [747, 310] on p "Aircraft, airplanes, aviation, and flying. Helicopters & rotorcraft, airships, …" at bounding box center [734, 321] width 130 height 22
click at [788, 463] on button "Create Audience" at bounding box center [776, 461] width 70 height 18
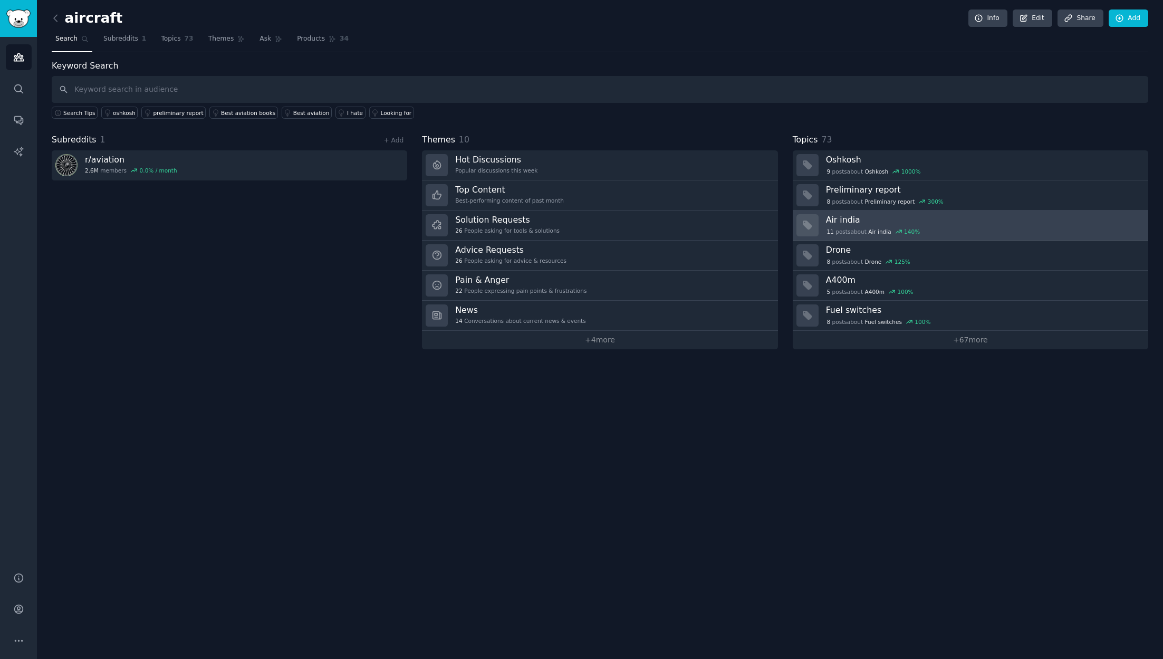
click at [904, 228] on div "140 %" at bounding box center [912, 231] width 16 height 7
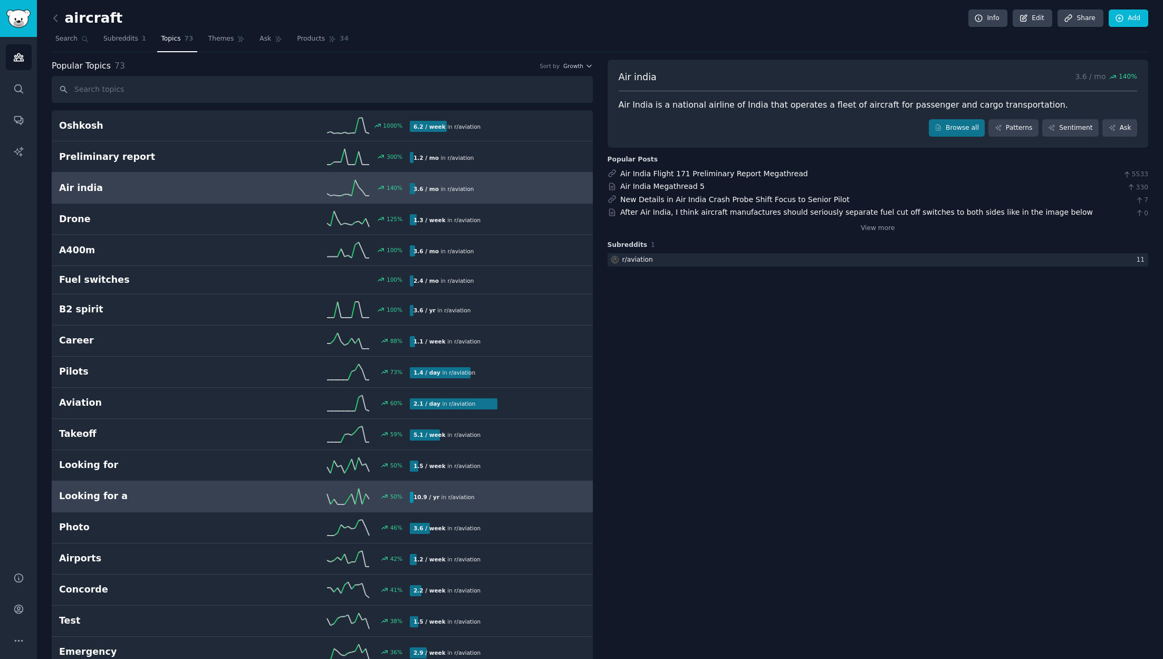
click at [180, 483] on link "Looking for a 50 % 10.9 / yr in r/ aviation" at bounding box center [322, 496] width 541 height 31
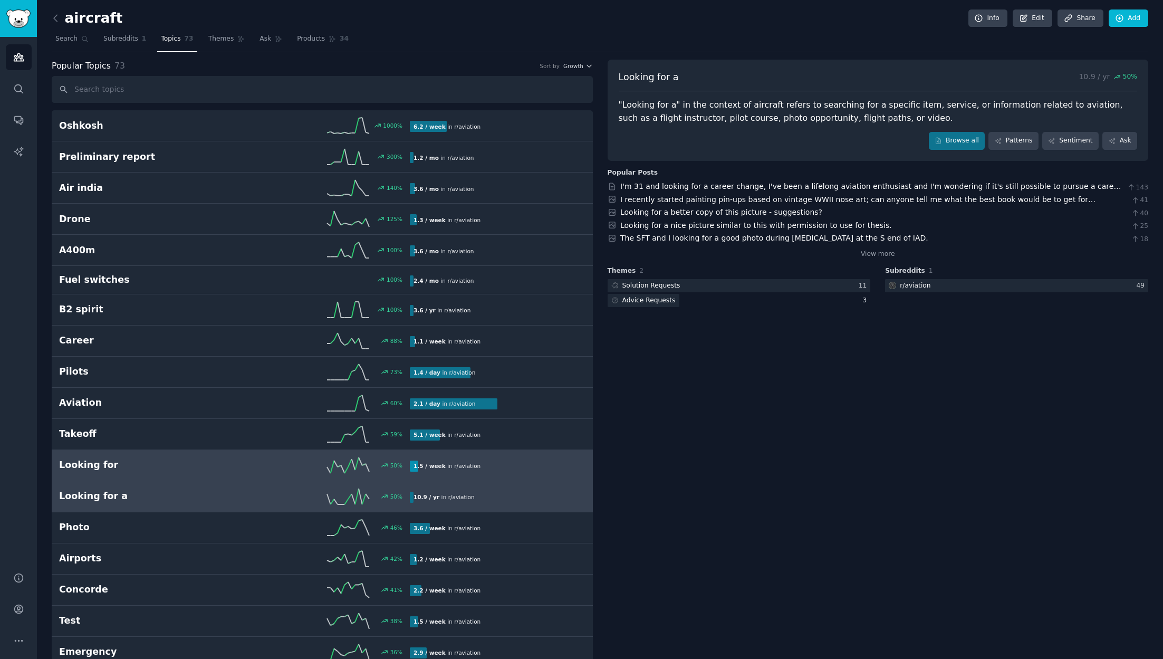
click at [105, 467] on h2 "Looking for" at bounding box center [147, 464] width 176 height 13
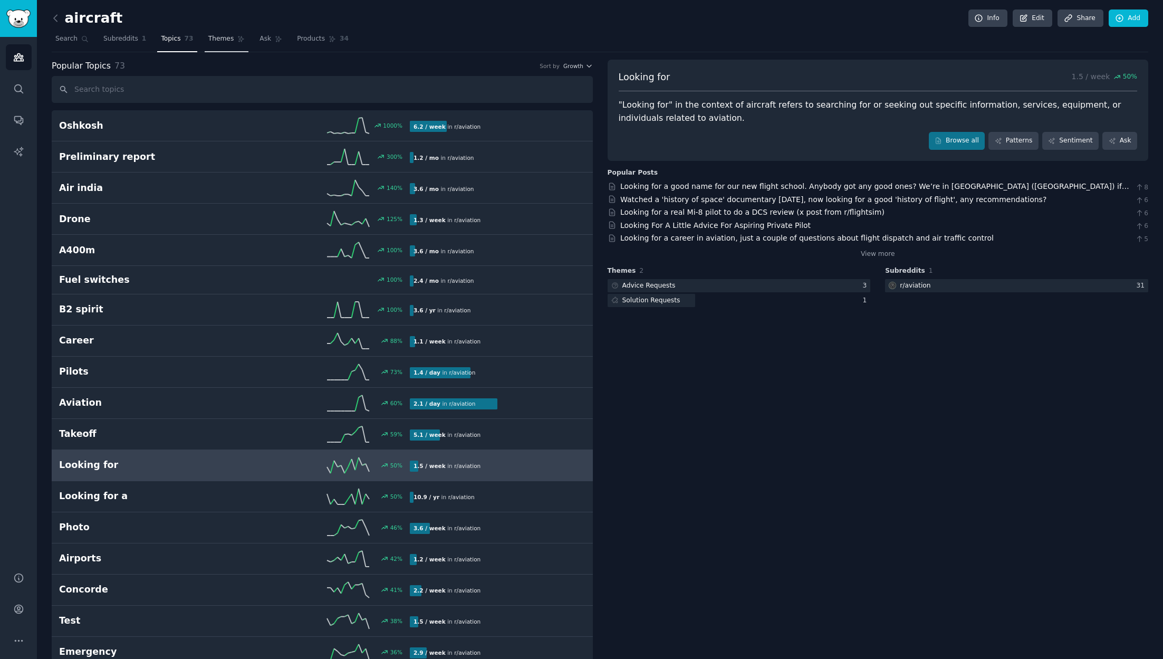
click at [220, 43] on span "Themes" at bounding box center [221, 38] width 26 height 9
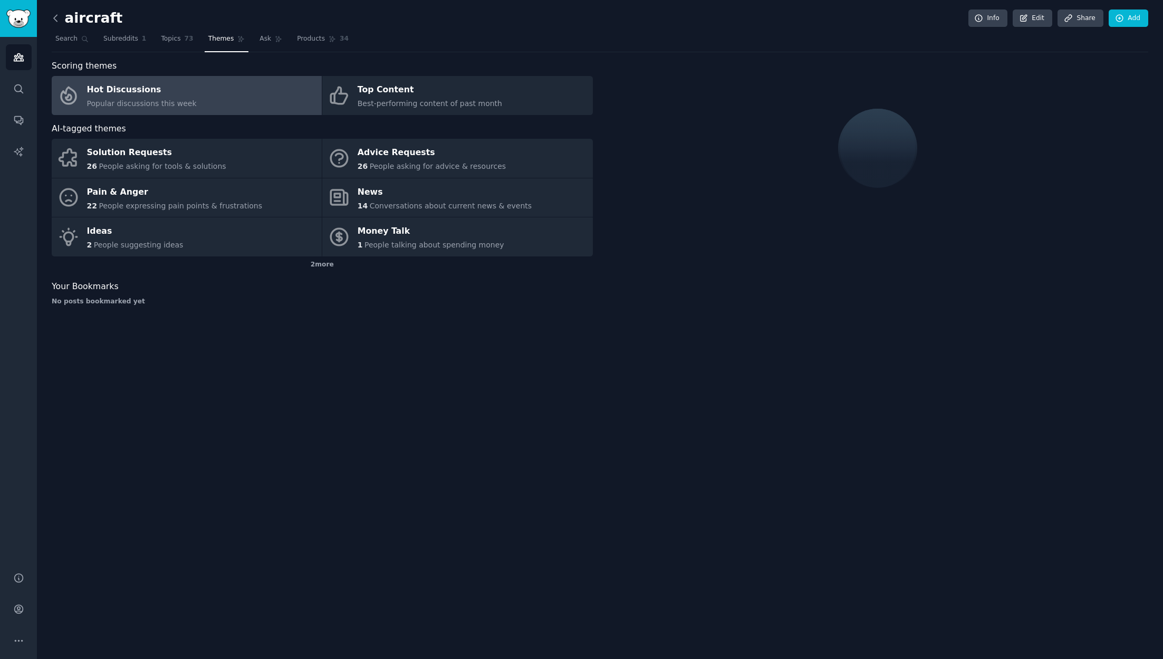
click at [53, 23] on icon at bounding box center [55, 18] width 11 height 11
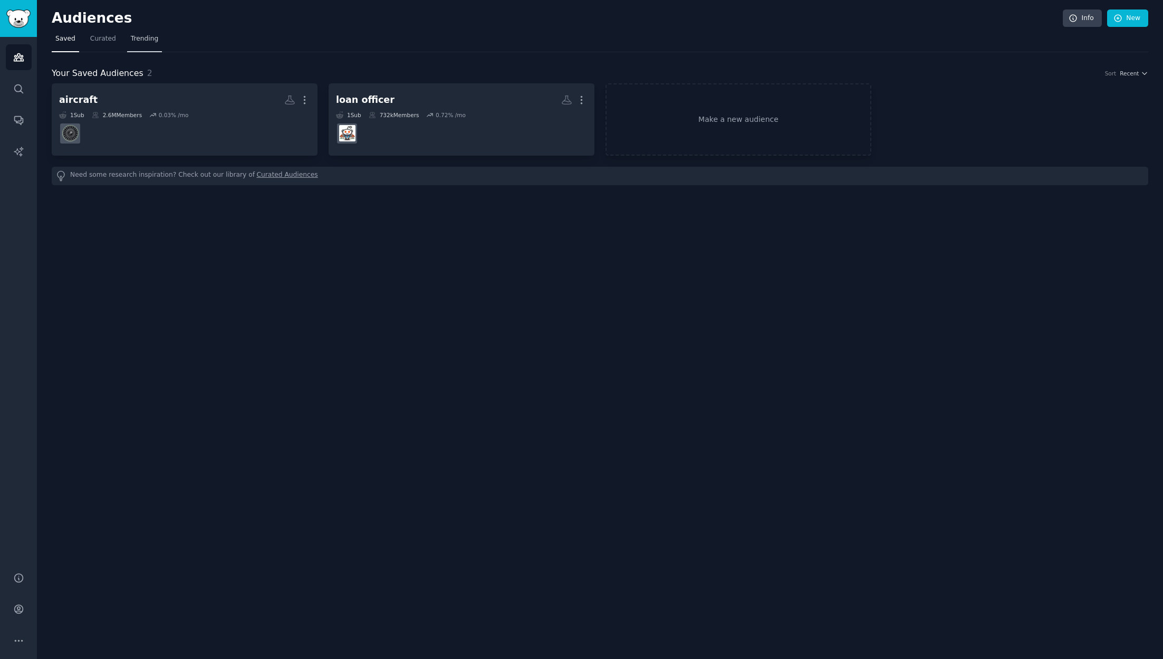
click at [140, 39] on span "Trending" at bounding box center [144, 38] width 27 height 9
